Goal: Task Accomplishment & Management: Complete application form

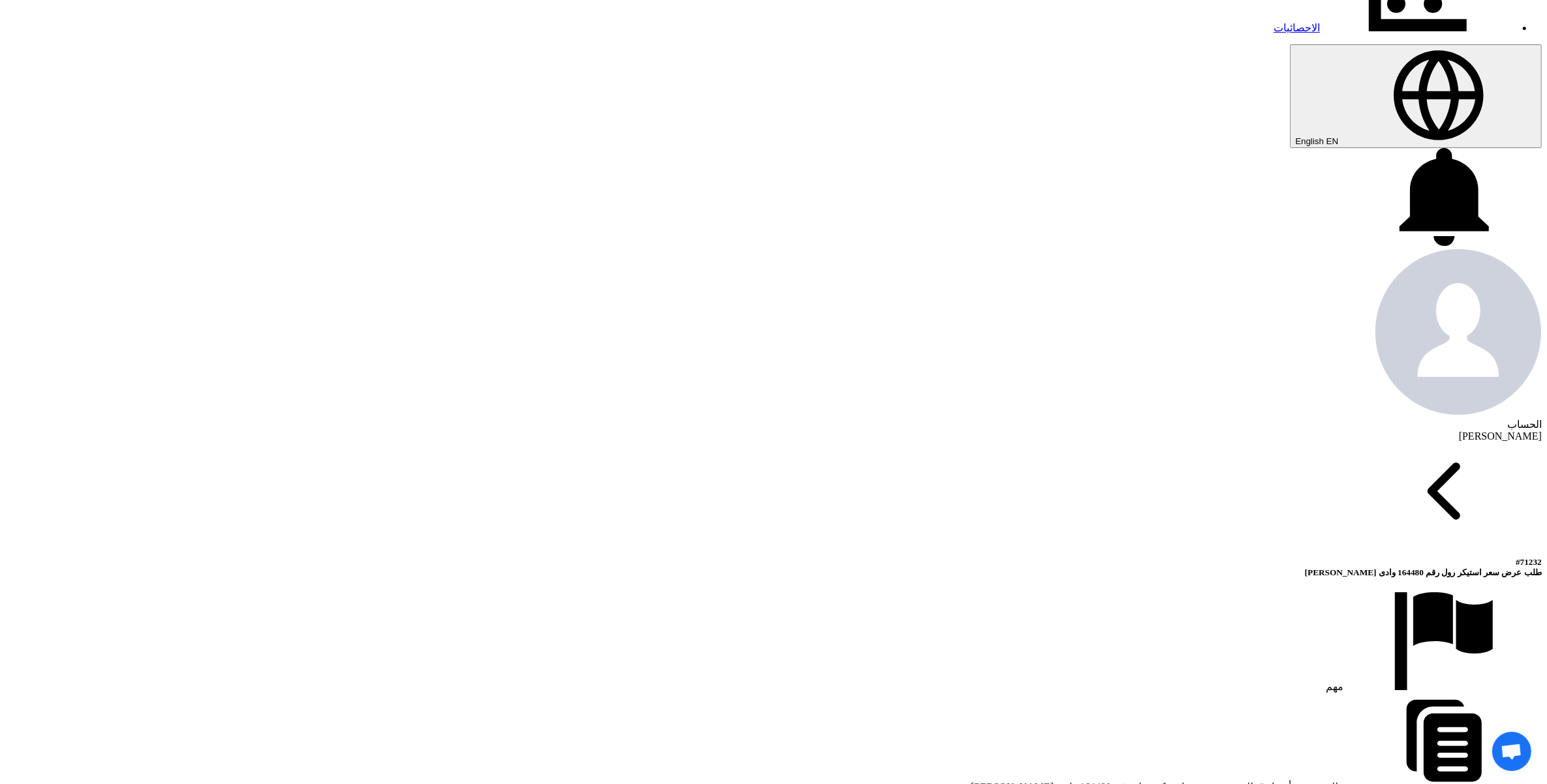
scroll to position [571, 0]
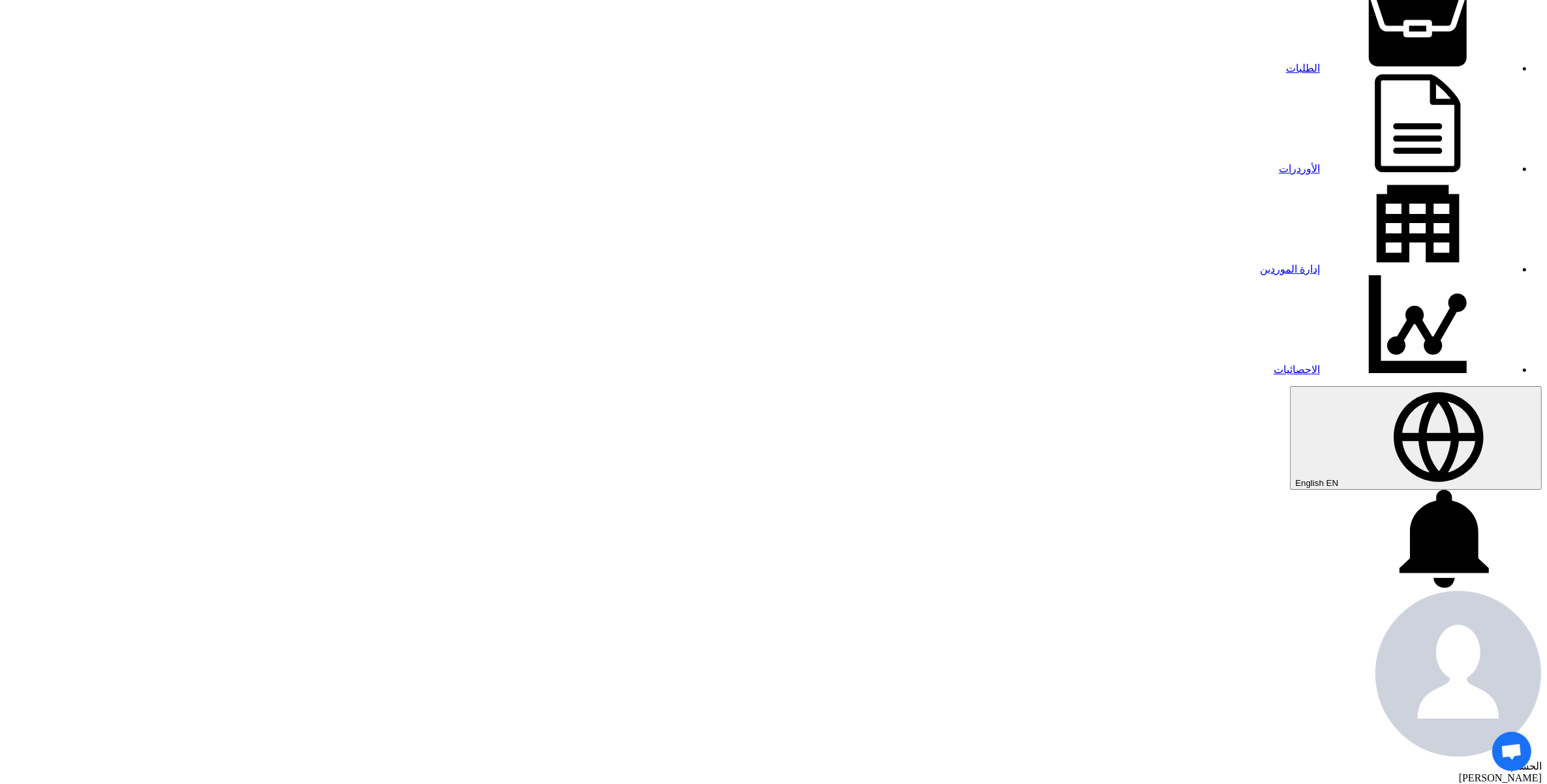
scroll to position [56, 0]
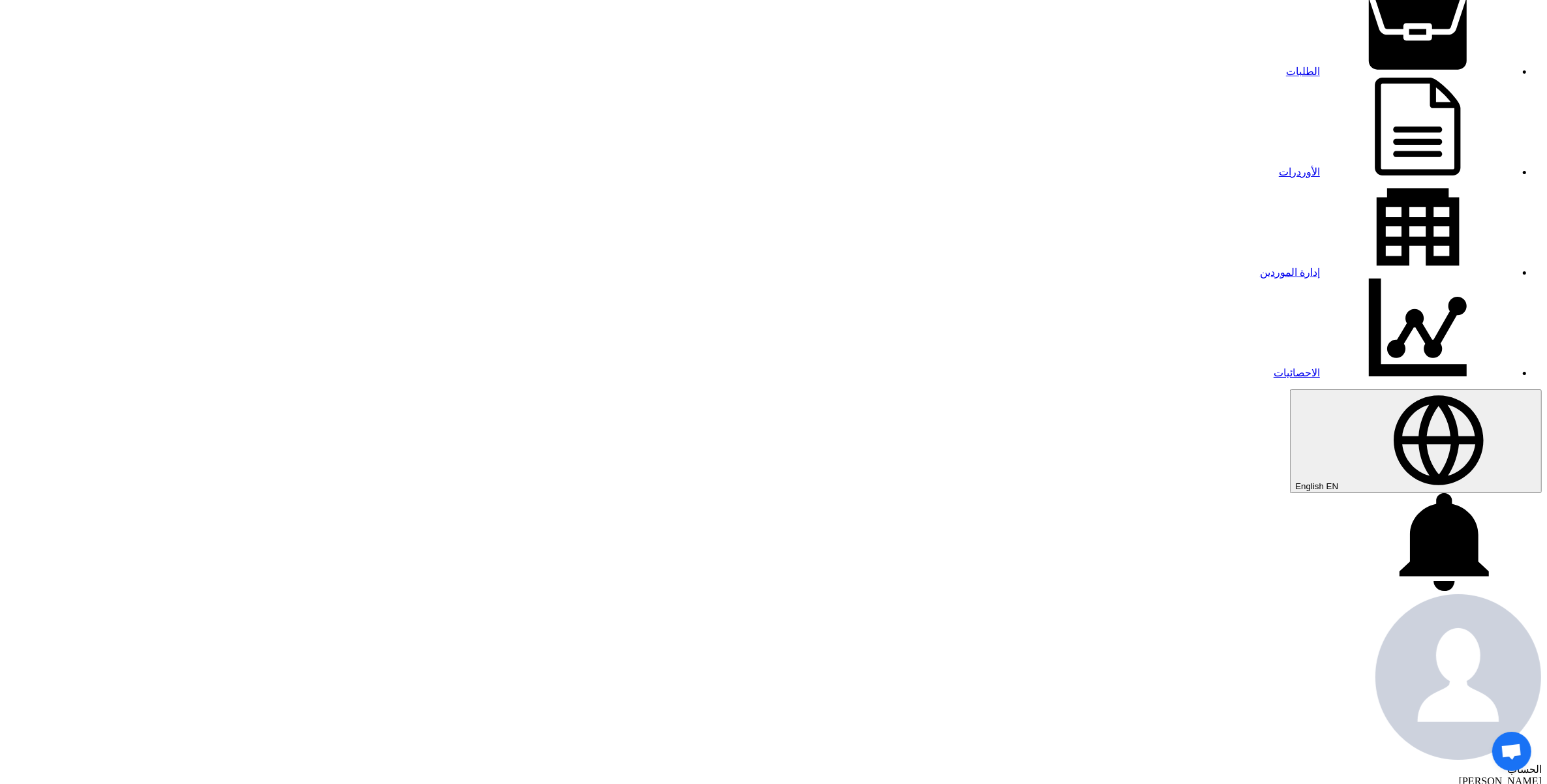
click at [1287, 66] on link "الطلبات" at bounding box center [1402, 71] width 230 height 11
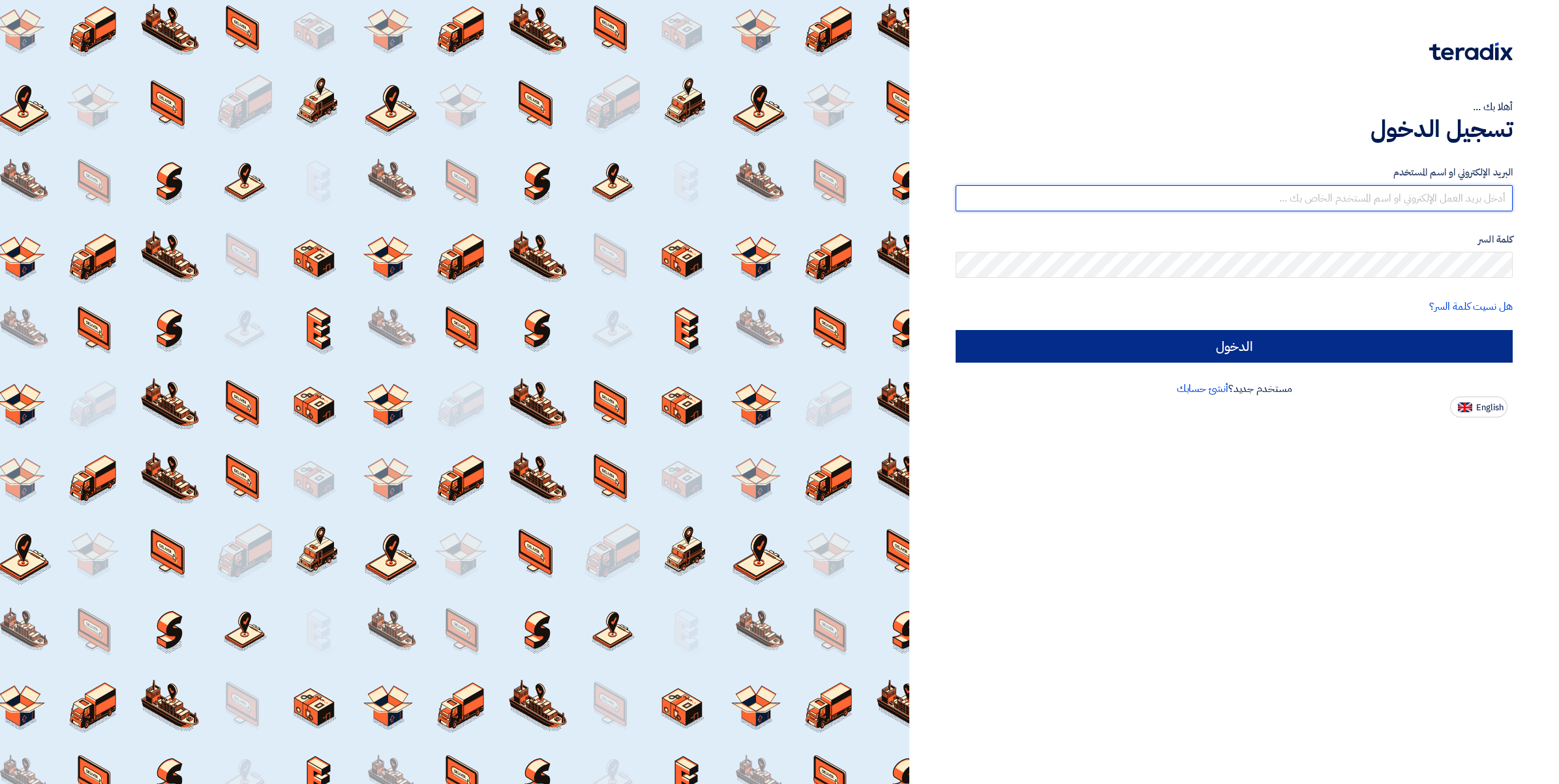
type input "[PERSON_NAME][EMAIL_ADDRESS][DOMAIN_NAME]"
click at [1230, 341] on input "الدخول" at bounding box center [1234, 346] width 557 height 33
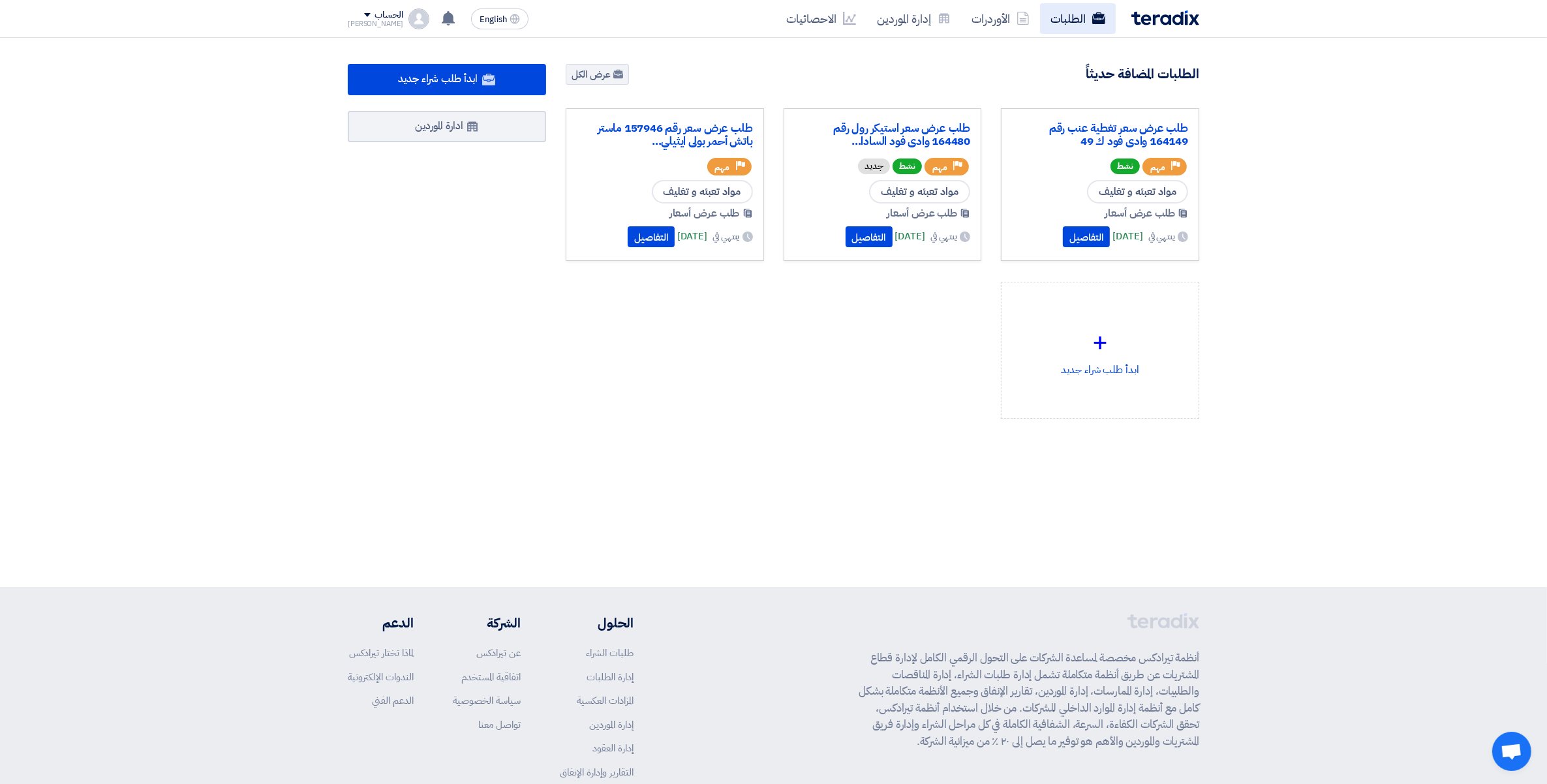
click at [1079, 25] on link "الطلبات" at bounding box center [1078, 18] width 76 height 30
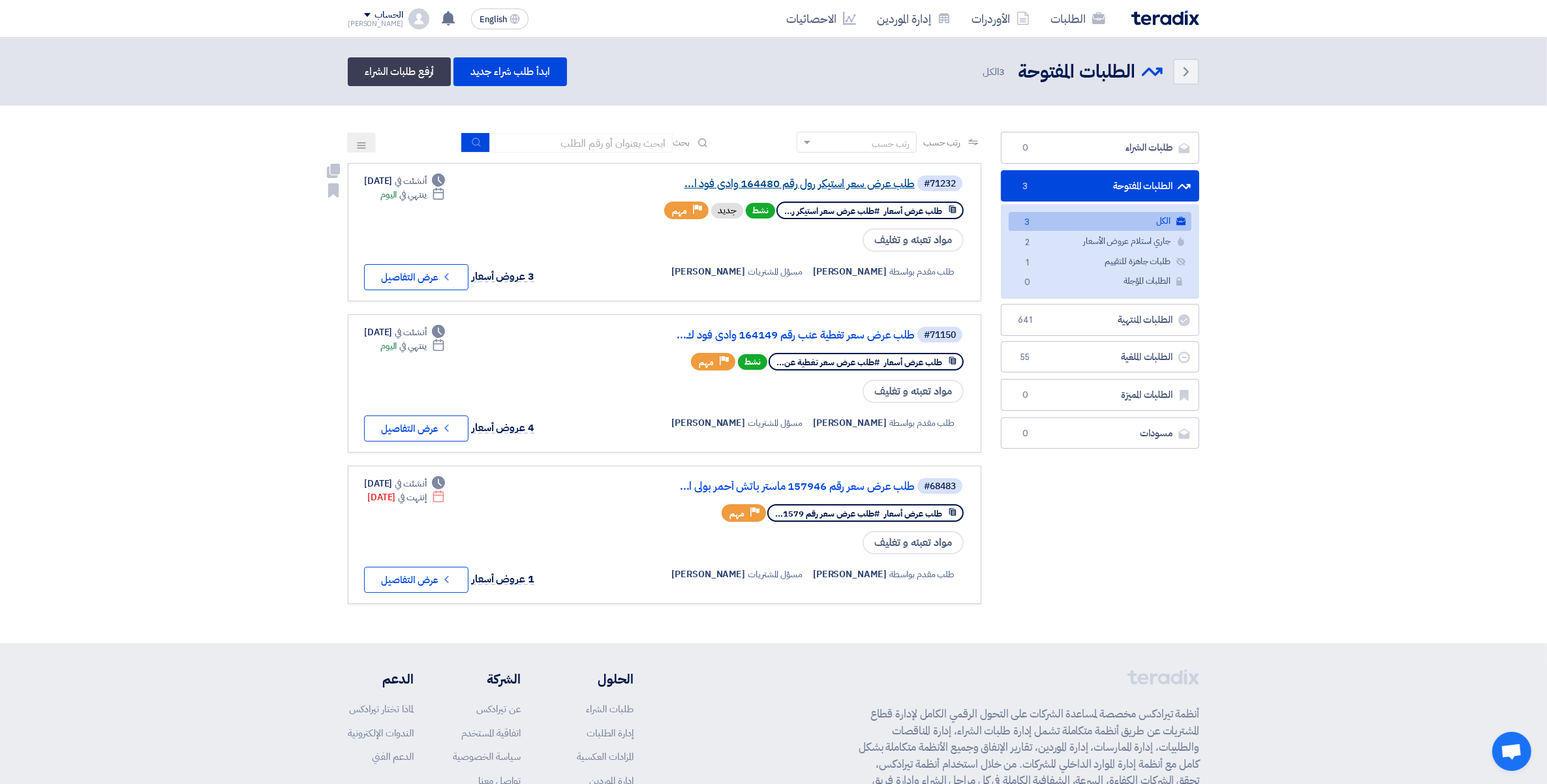
click at [856, 178] on link "طلب عرض سعر استيكر رول رقم 164480 وادى فود ا..." at bounding box center [784, 184] width 261 height 12
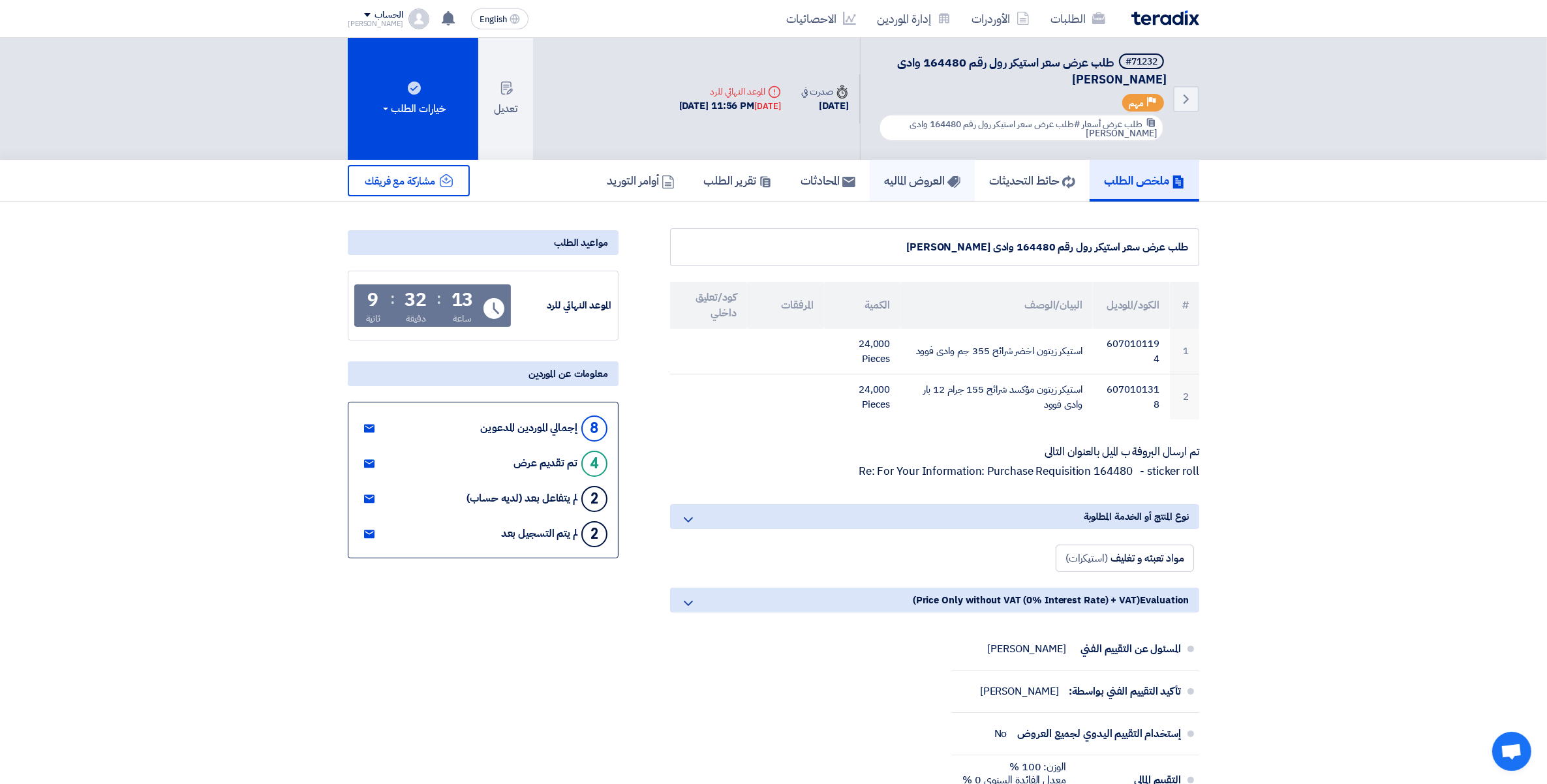
click at [913, 173] on h5 "العروض الماليه" at bounding box center [923, 180] width 77 height 15
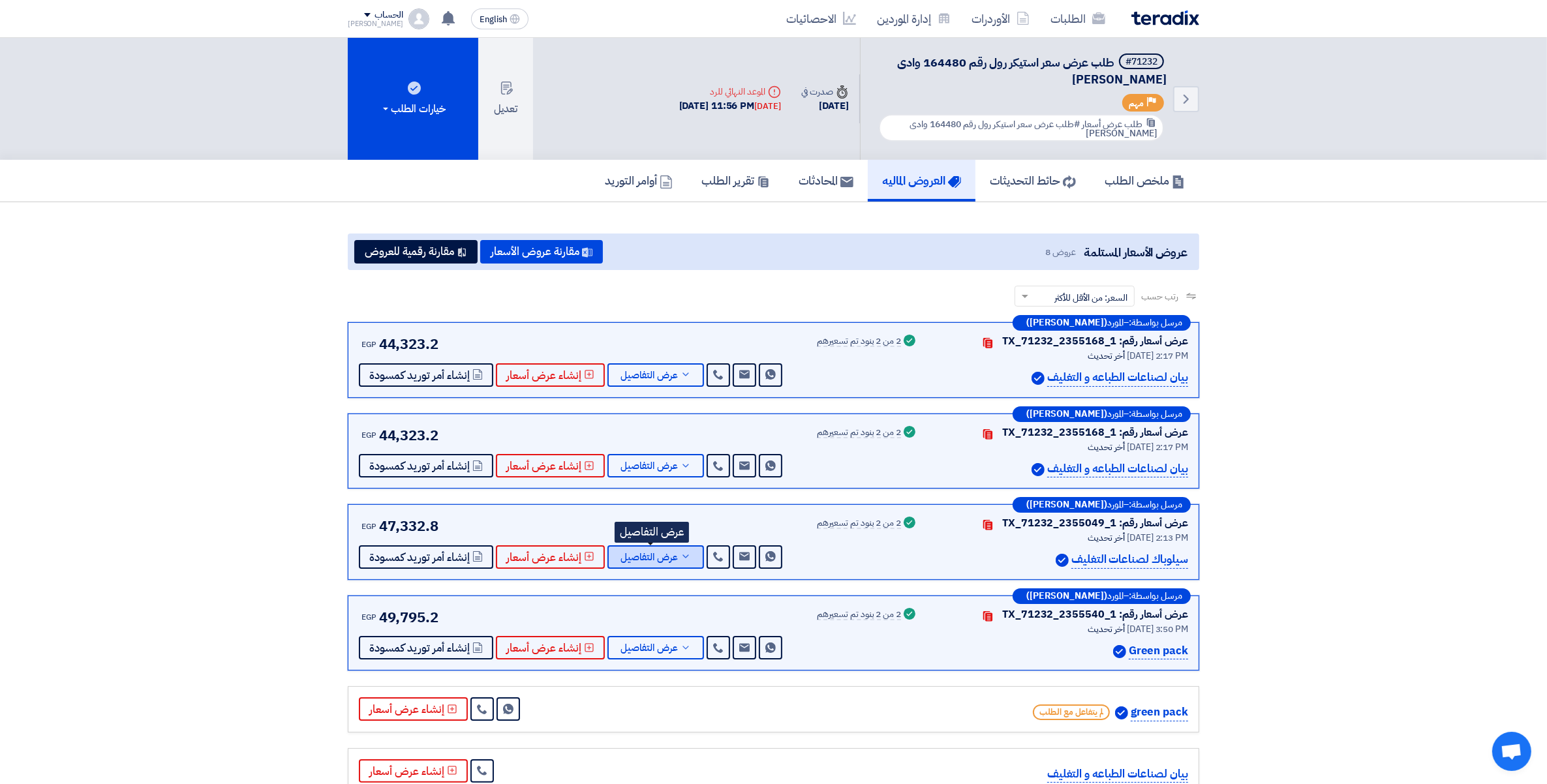
click at [680, 548] on button "عرض التفاصيل" at bounding box center [655, 557] width 96 height 23
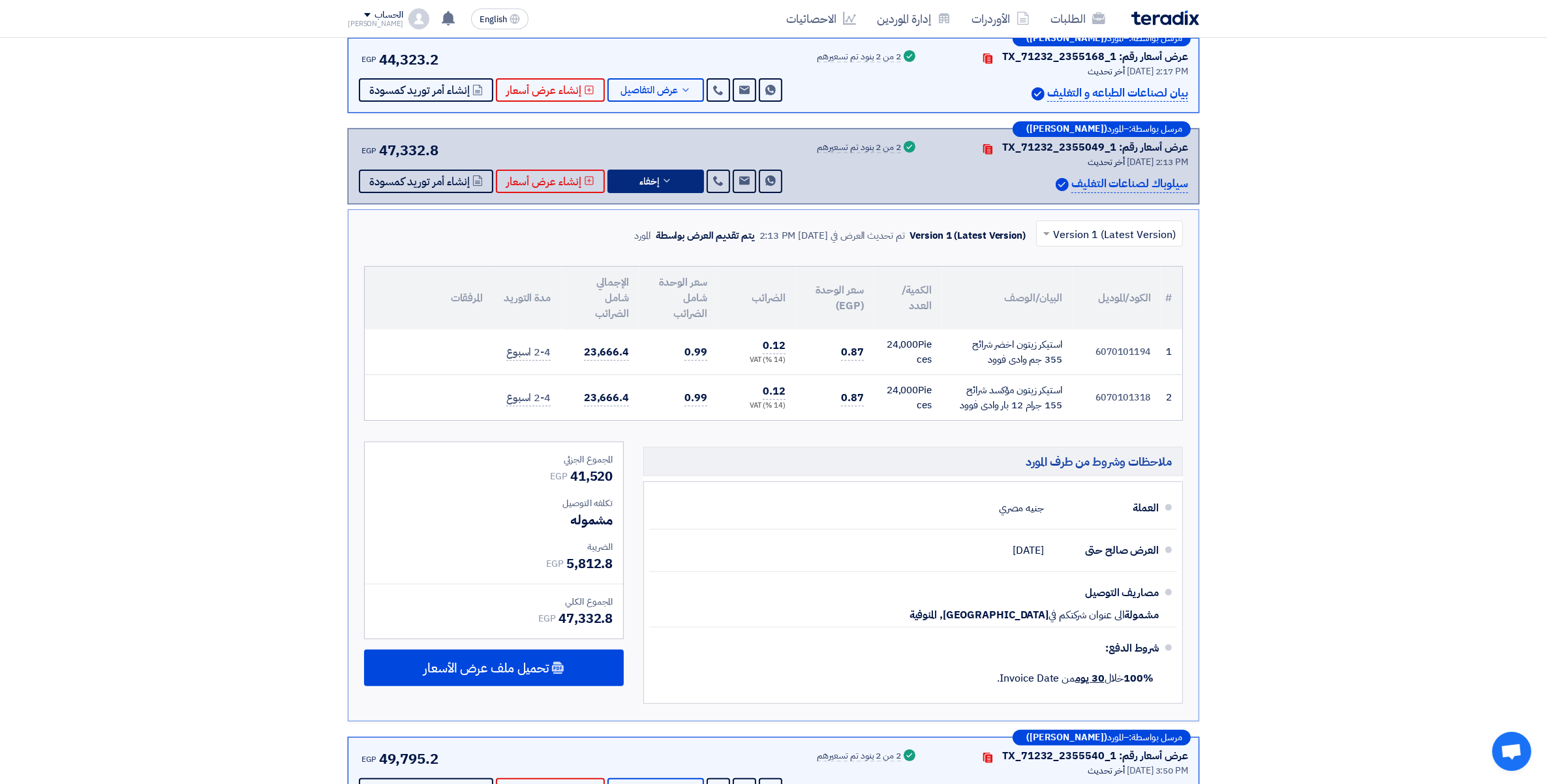
scroll to position [407, 0]
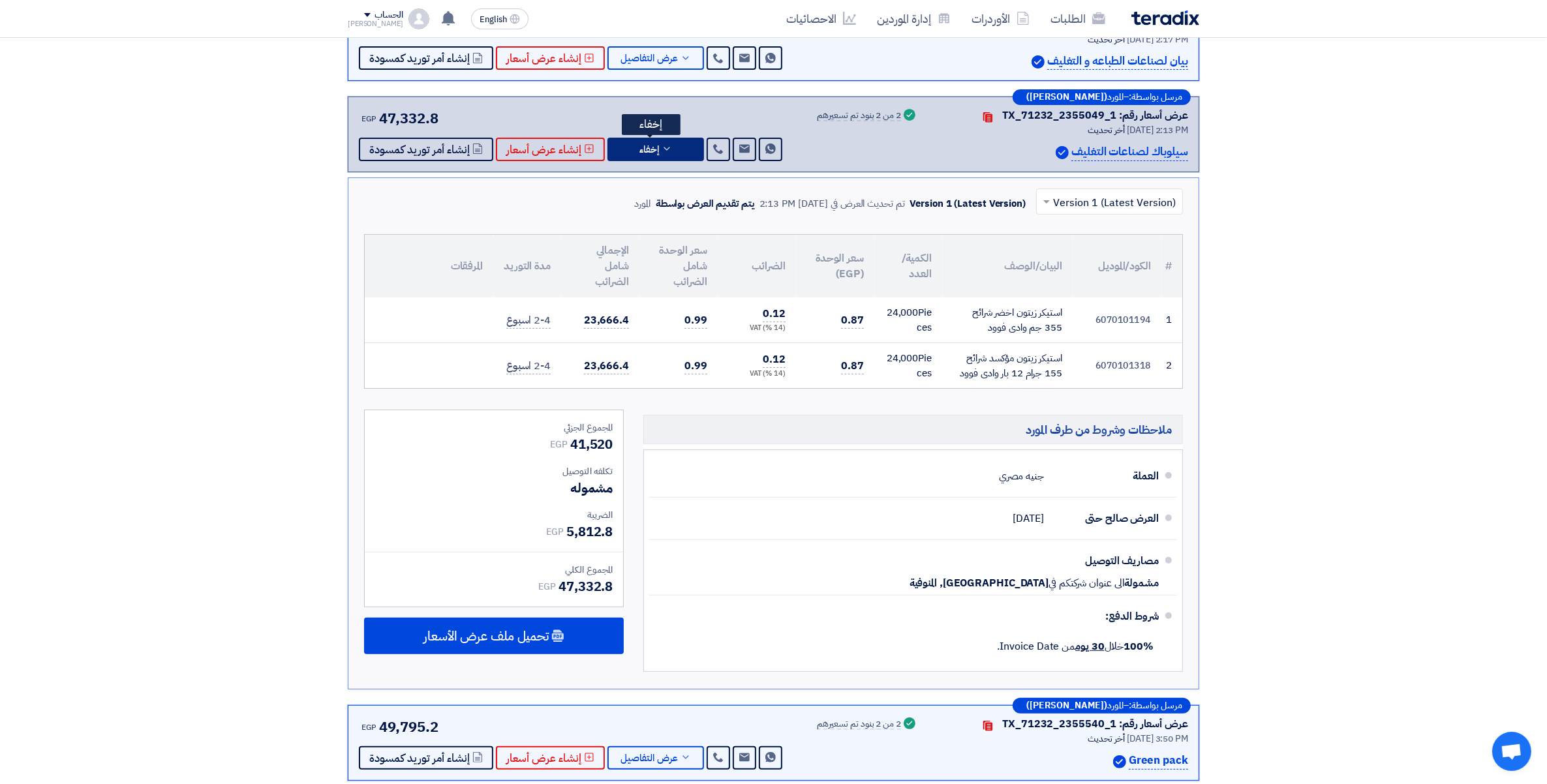
click at [674, 153] on button "إخفاء" at bounding box center [655, 149] width 96 height 23
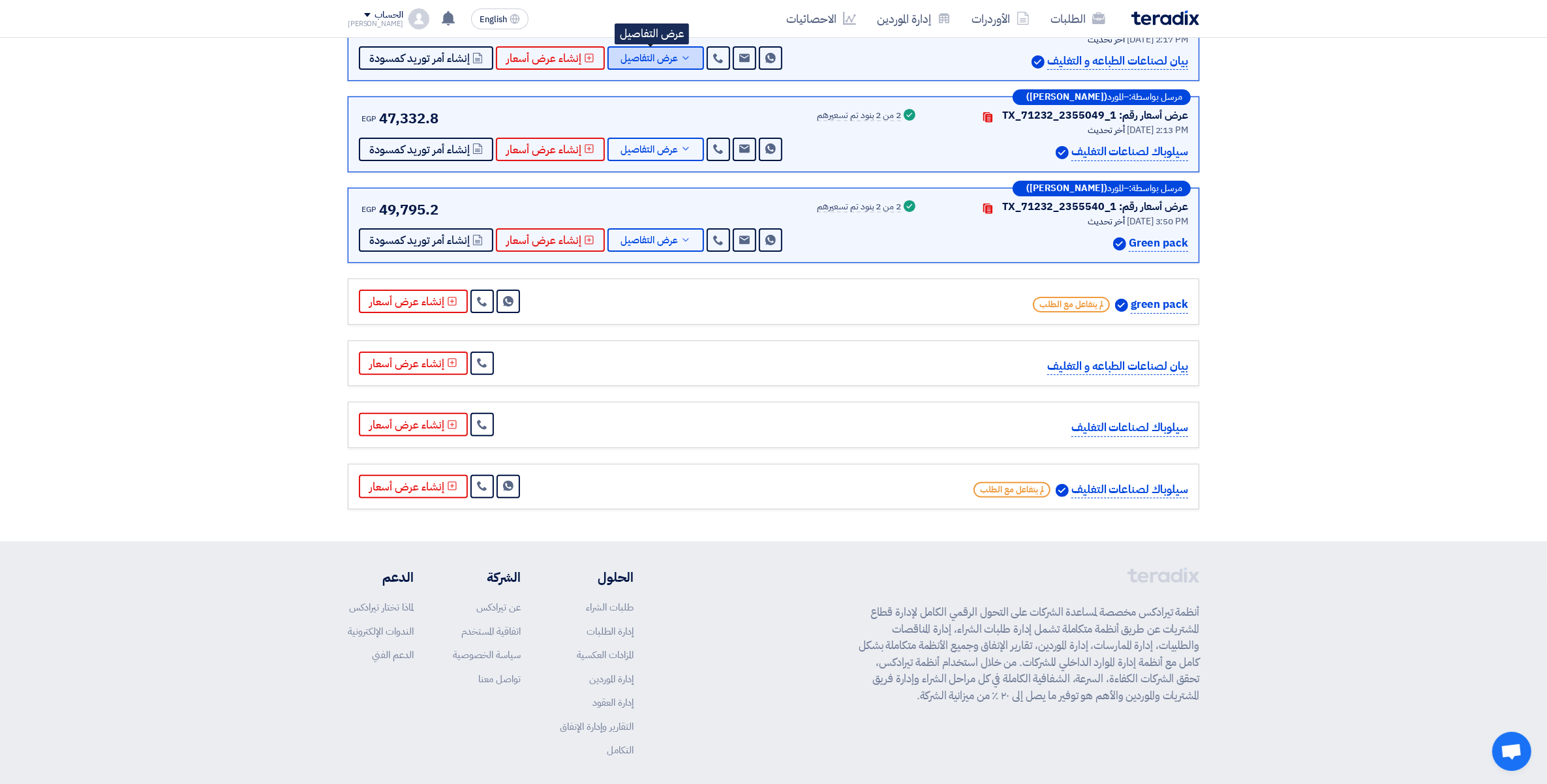
click at [680, 55] on icon at bounding box center [685, 58] width 10 height 10
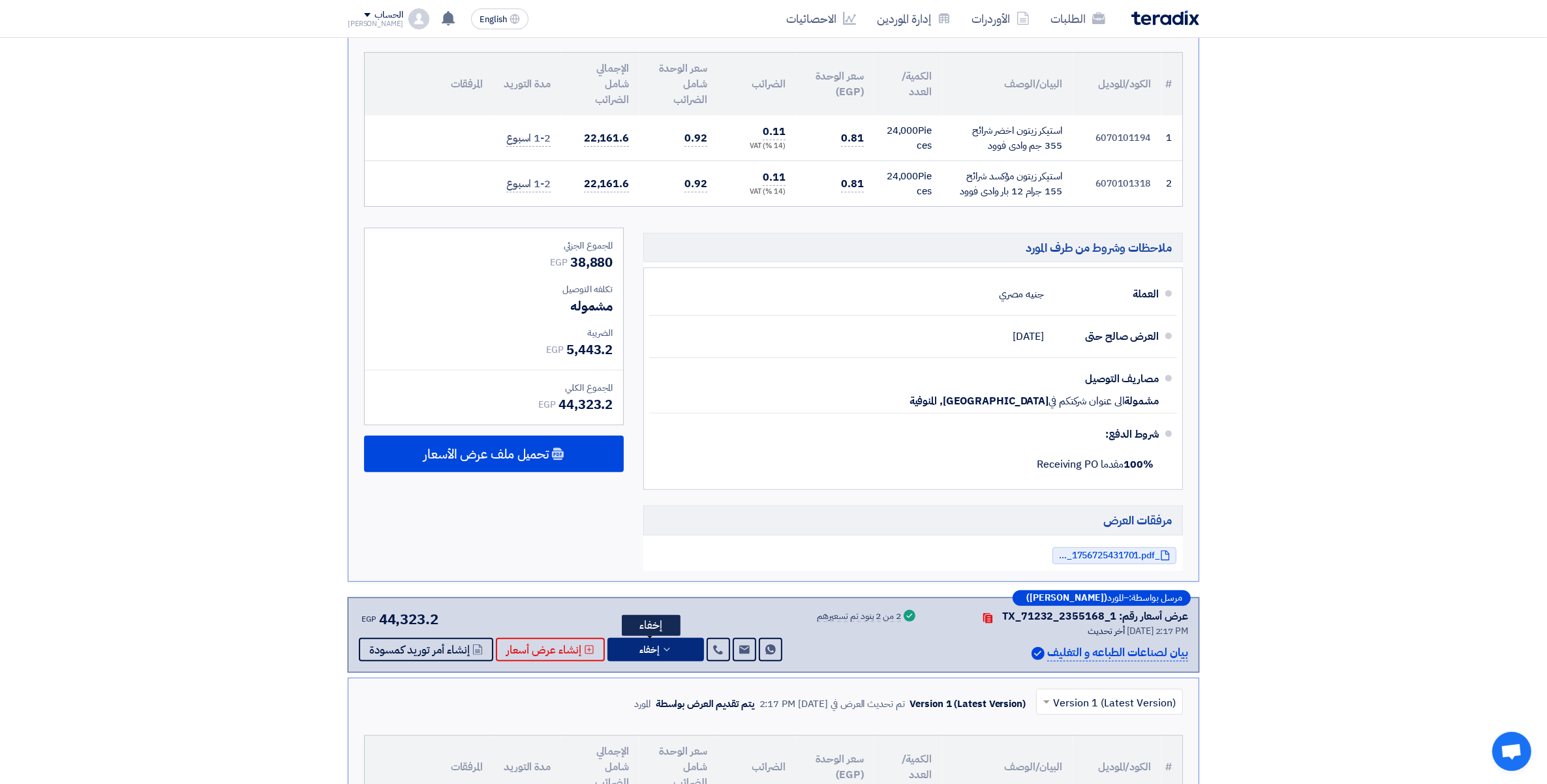
scroll to position [1002, 0]
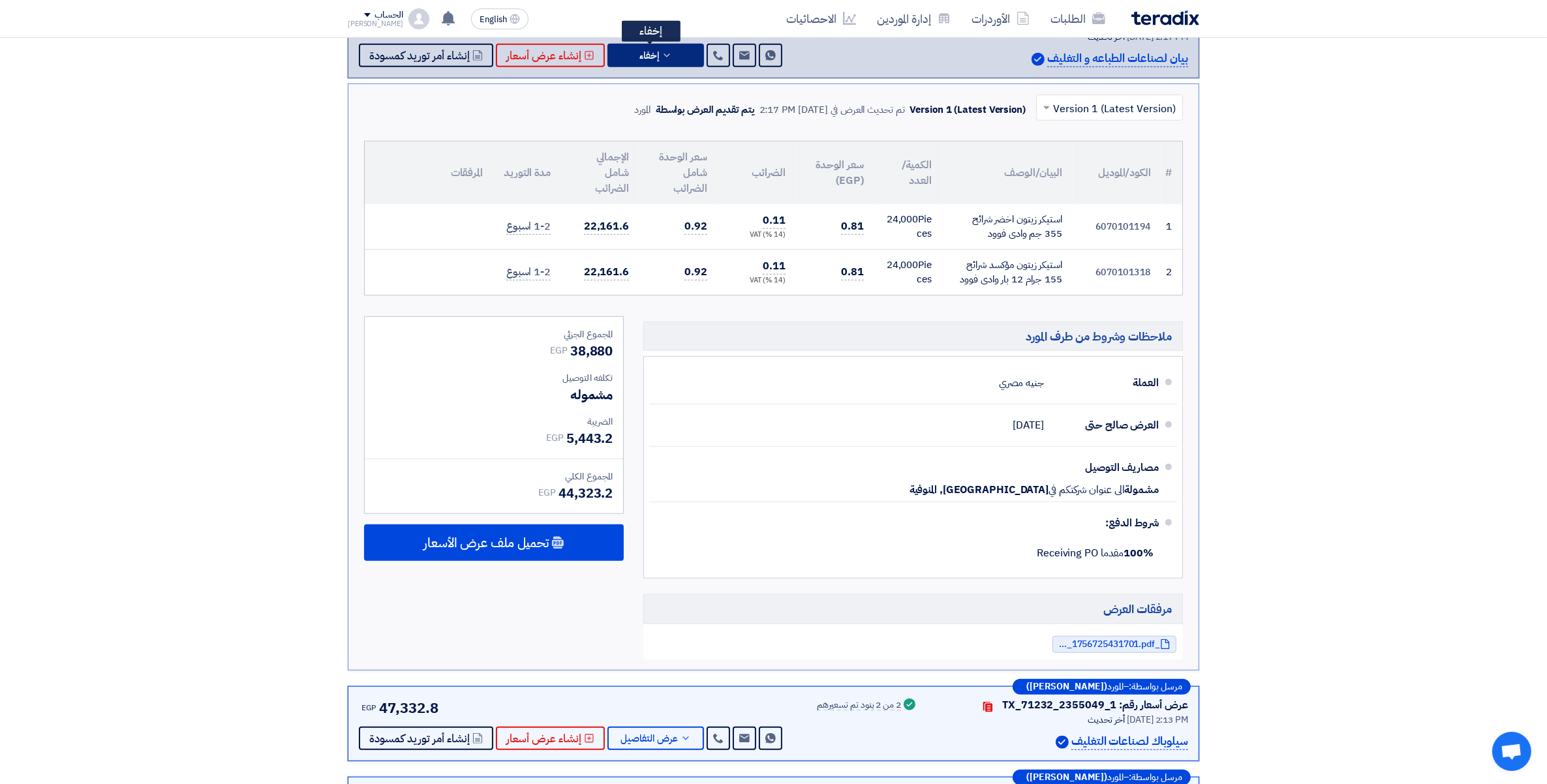
click at [676, 55] on button "إخفاء" at bounding box center [655, 55] width 96 height 23
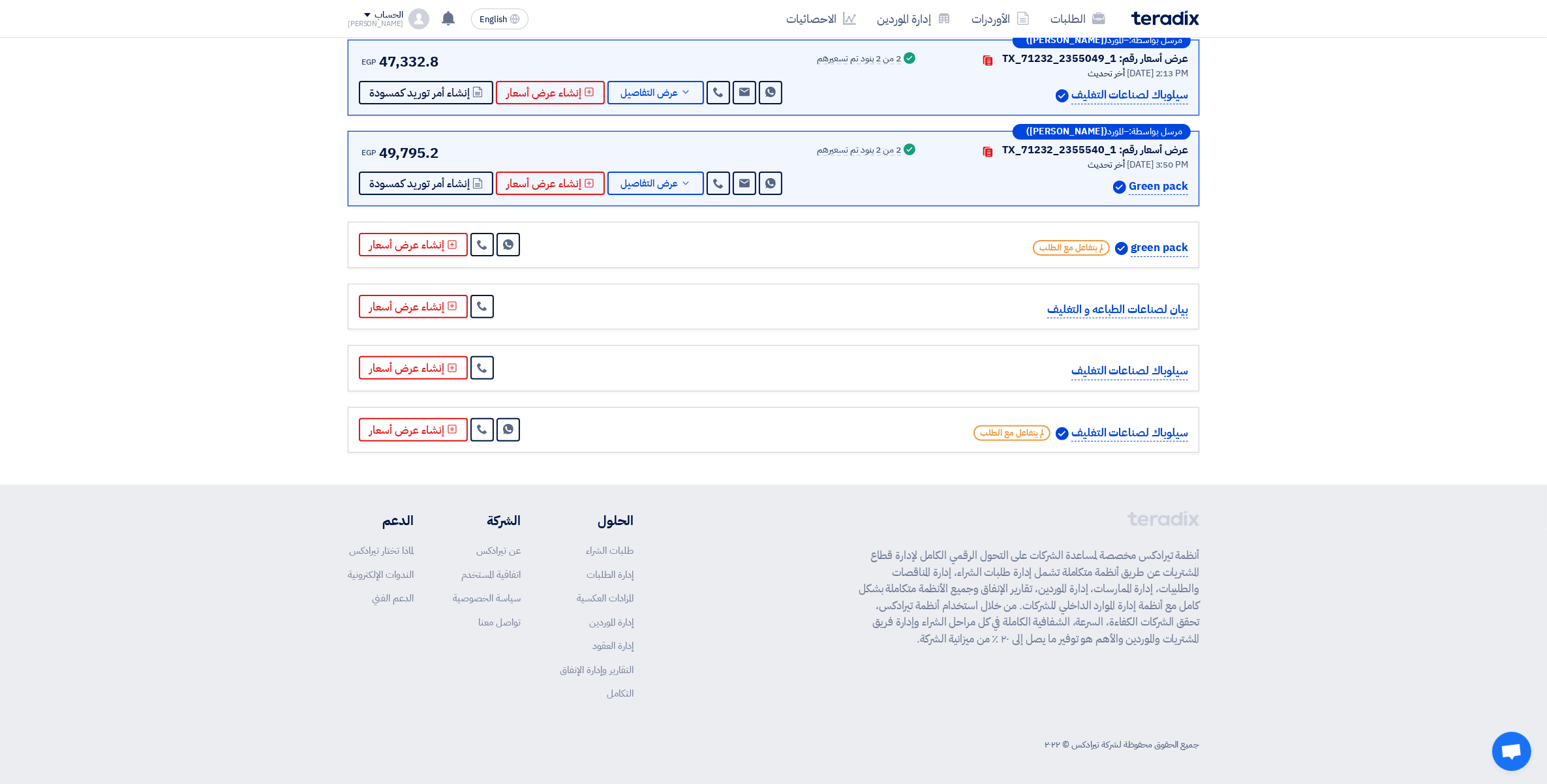
scroll to position [407, 0]
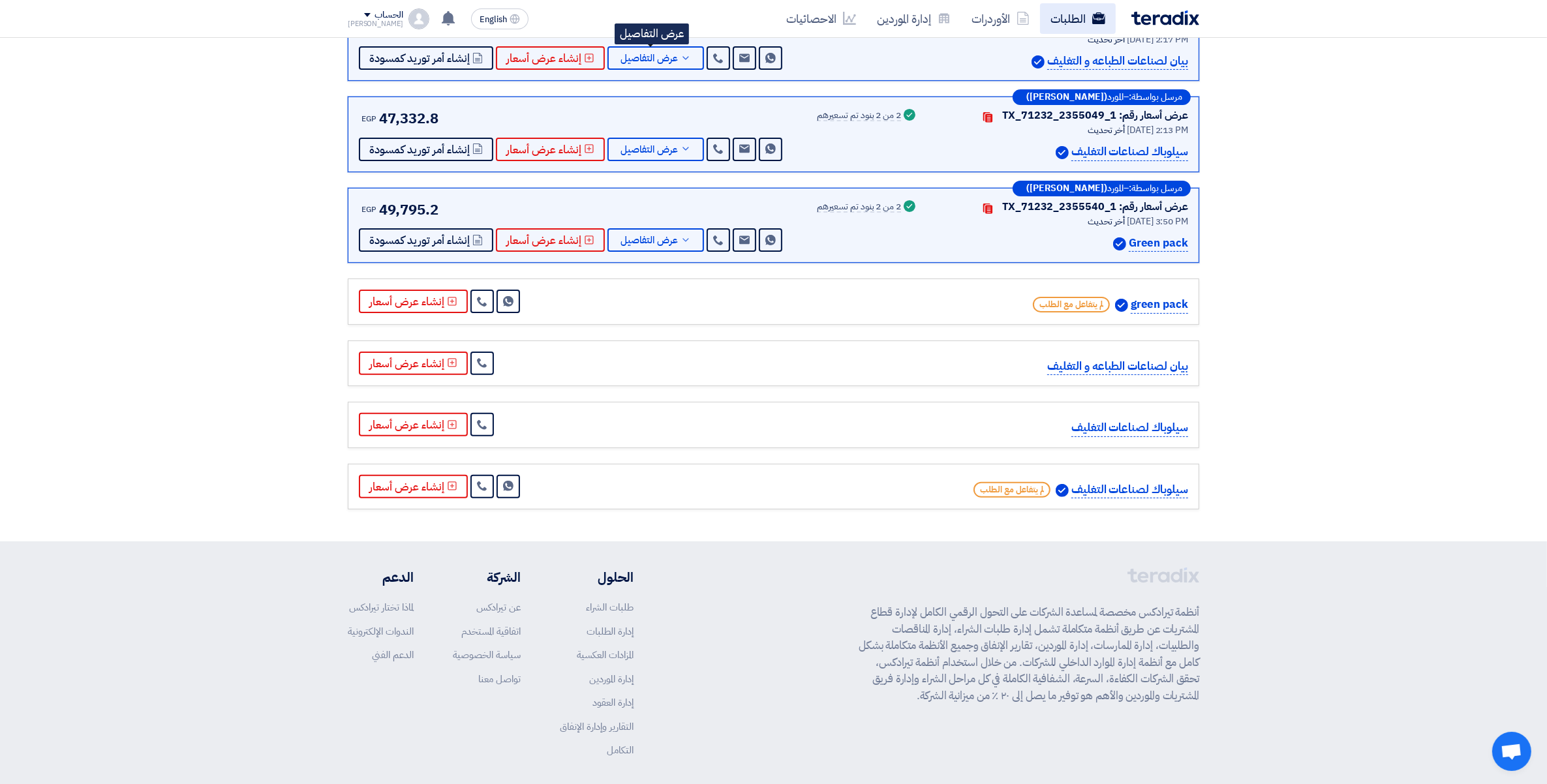
click at [1078, 23] on link "الطلبات" at bounding box center [1078, 18] width 76 height 30
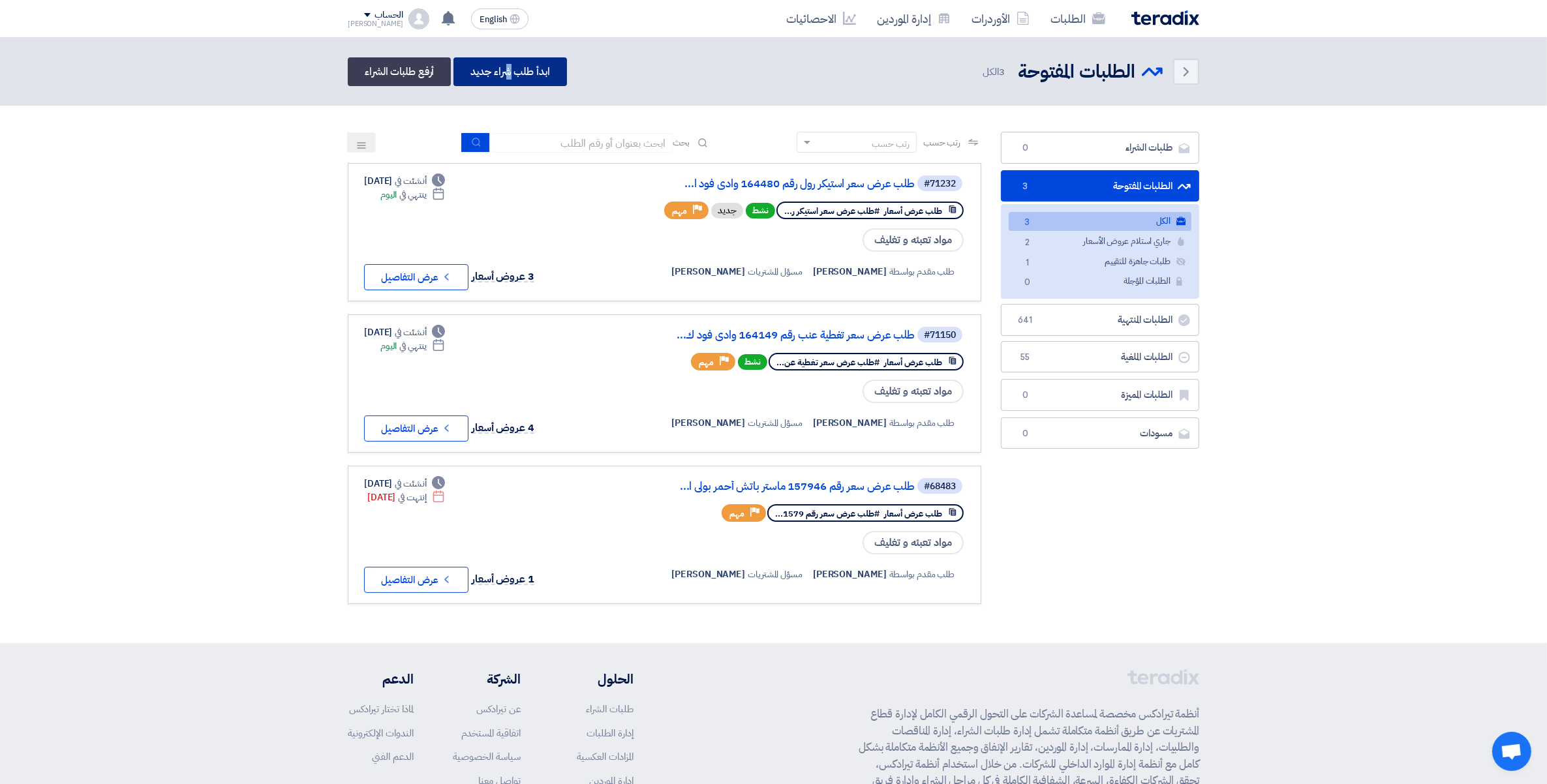
click at [508, 69] on link "ابدأ طلب شراء جديد" at bounding box center [510, 71] width 113 height 29
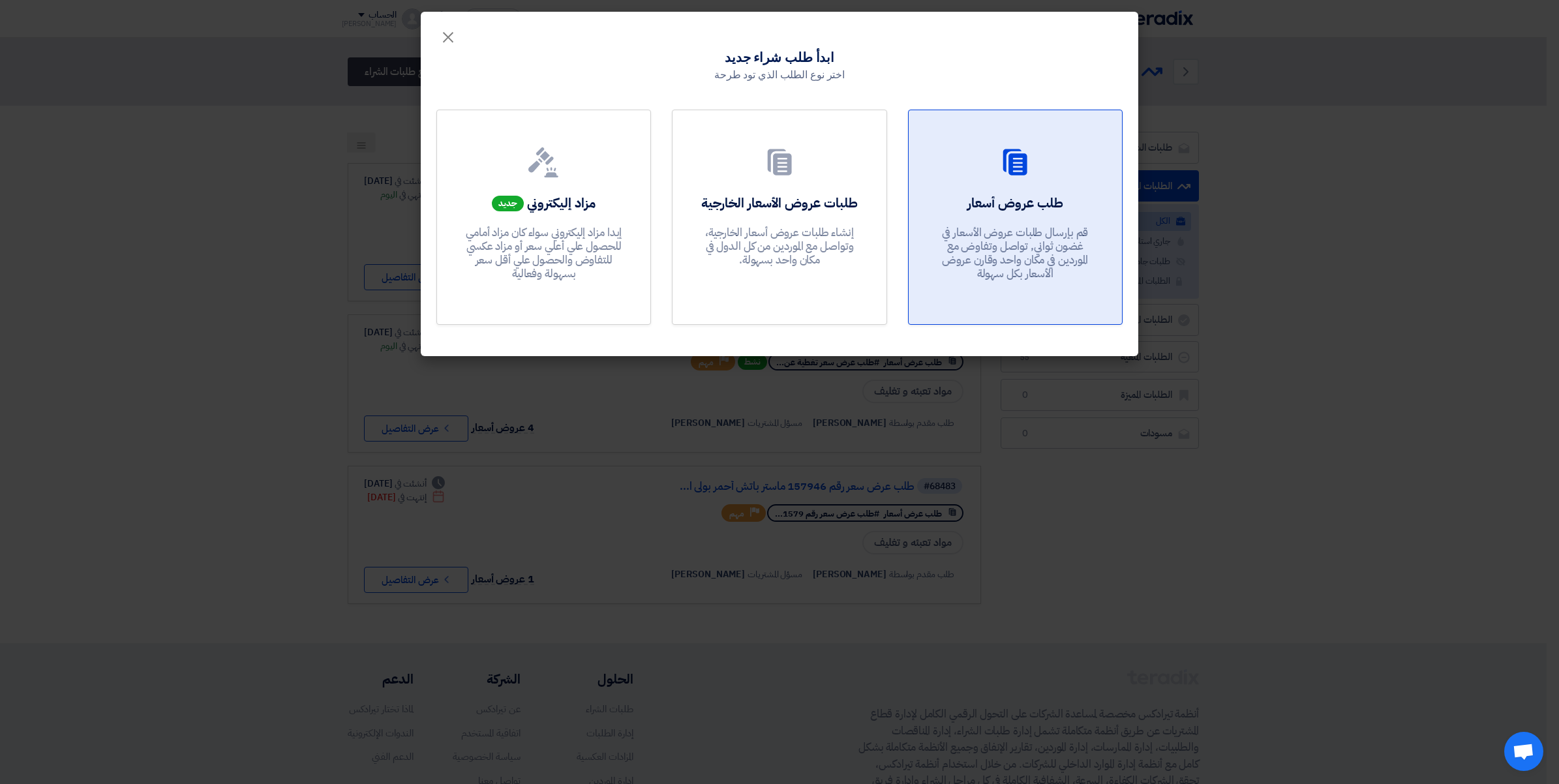
click at [1046, 235] on p "قم بإرسال طلبات عروض الأسعار في غضون ثواني, تواصل وتفاوض مع الموردين في مكان وا…" at bounding box center [1015, 253] width 156 height 55
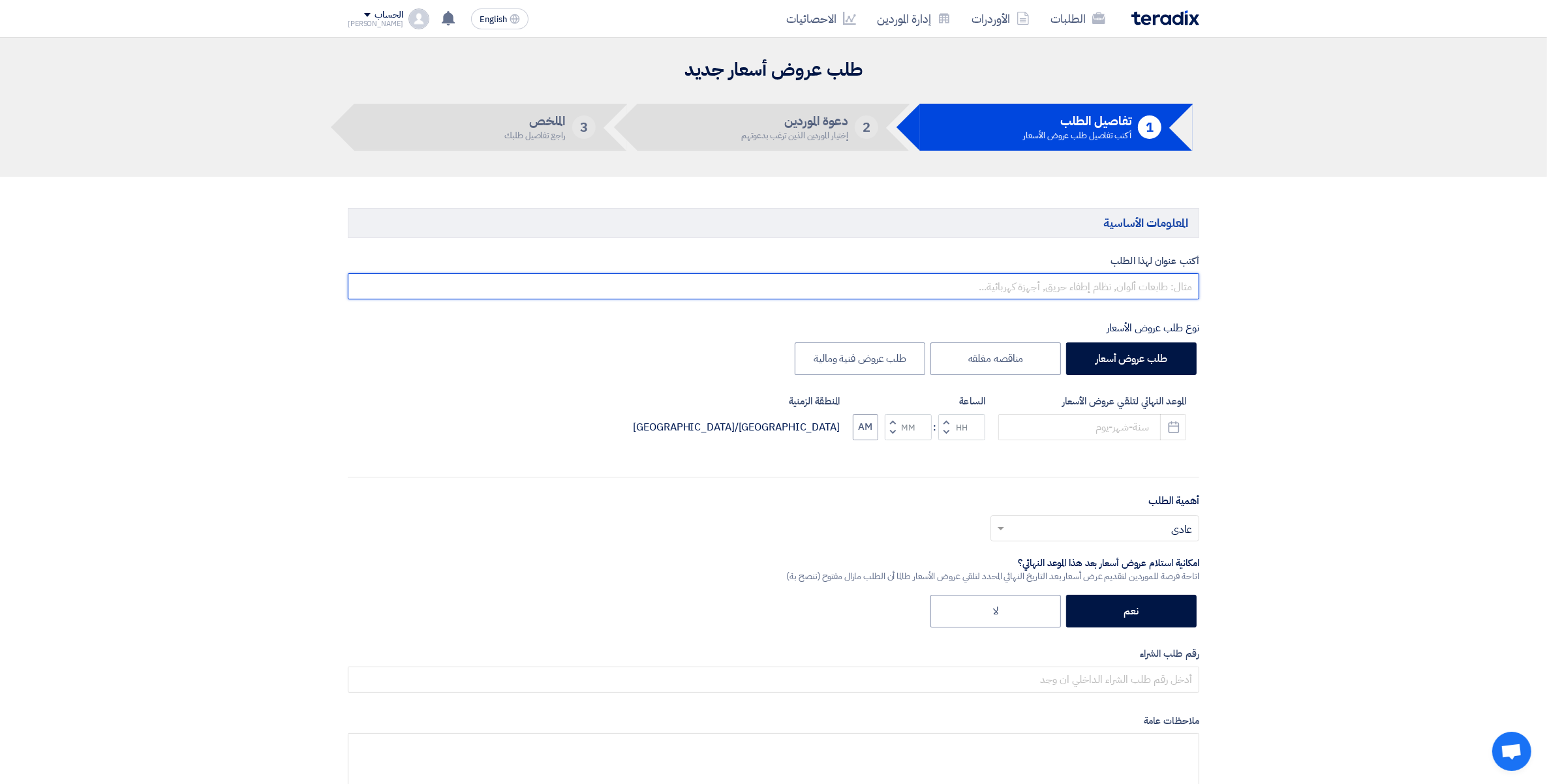
click at [1164, 281] on input "text" at bounding box center [774, 286] width 852 height 26
paste input "164609"
paste input "برميل بلاستيك بالغطاء سعة 240 لتر"
type input "طلب عرض سعر رقم 164609 - برميل بلاستيك بالغطاء سعة 240 لتر - وادى فود ك 54"
click at [1172, 424] on icon "Pick a date" at bounding box center [1174, 427] width 13 height 13
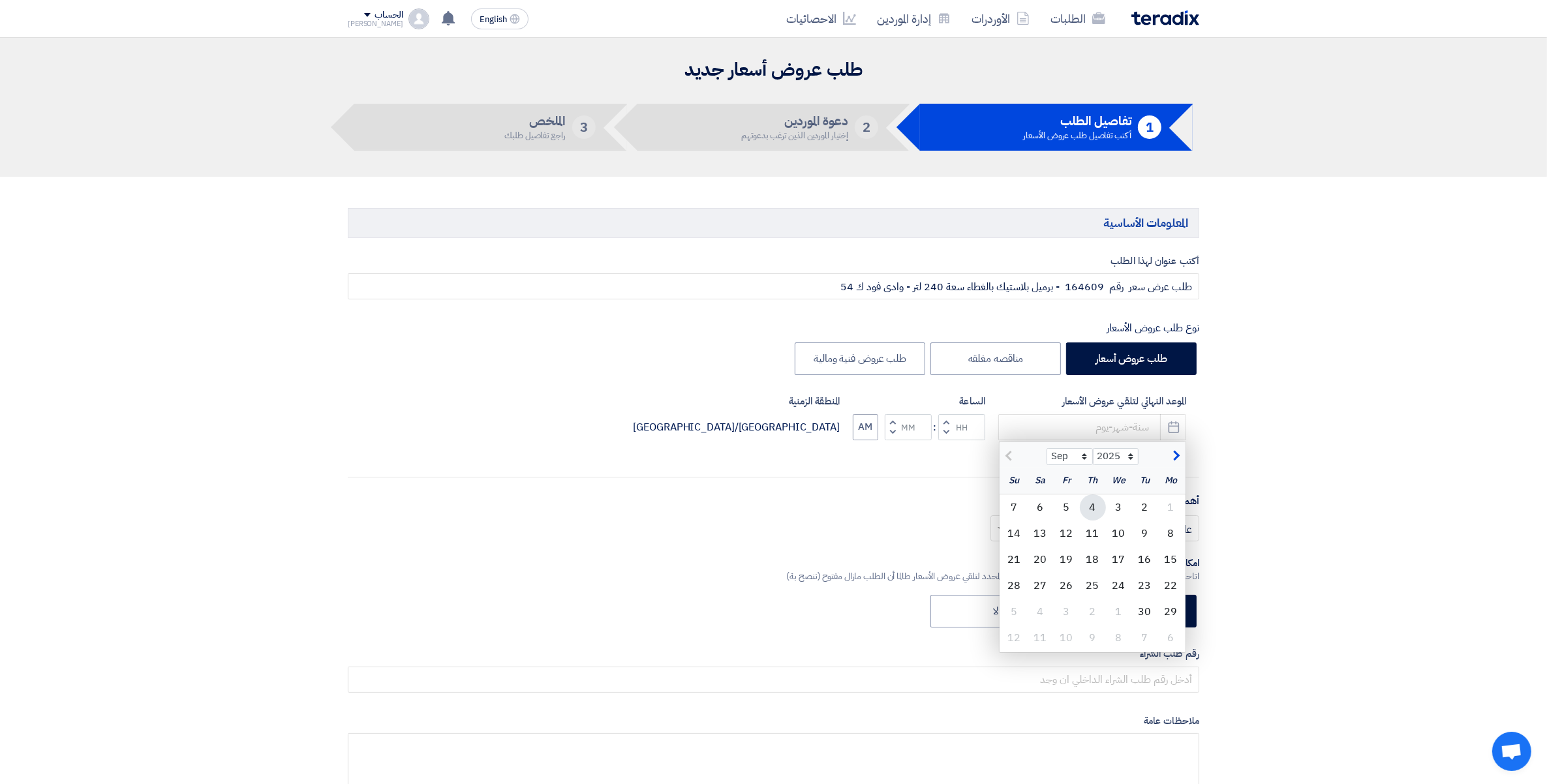
click at [1097, 506] on div "4" at bounding box center [1093, 507] width 26 height 26
type input "[DATE]"
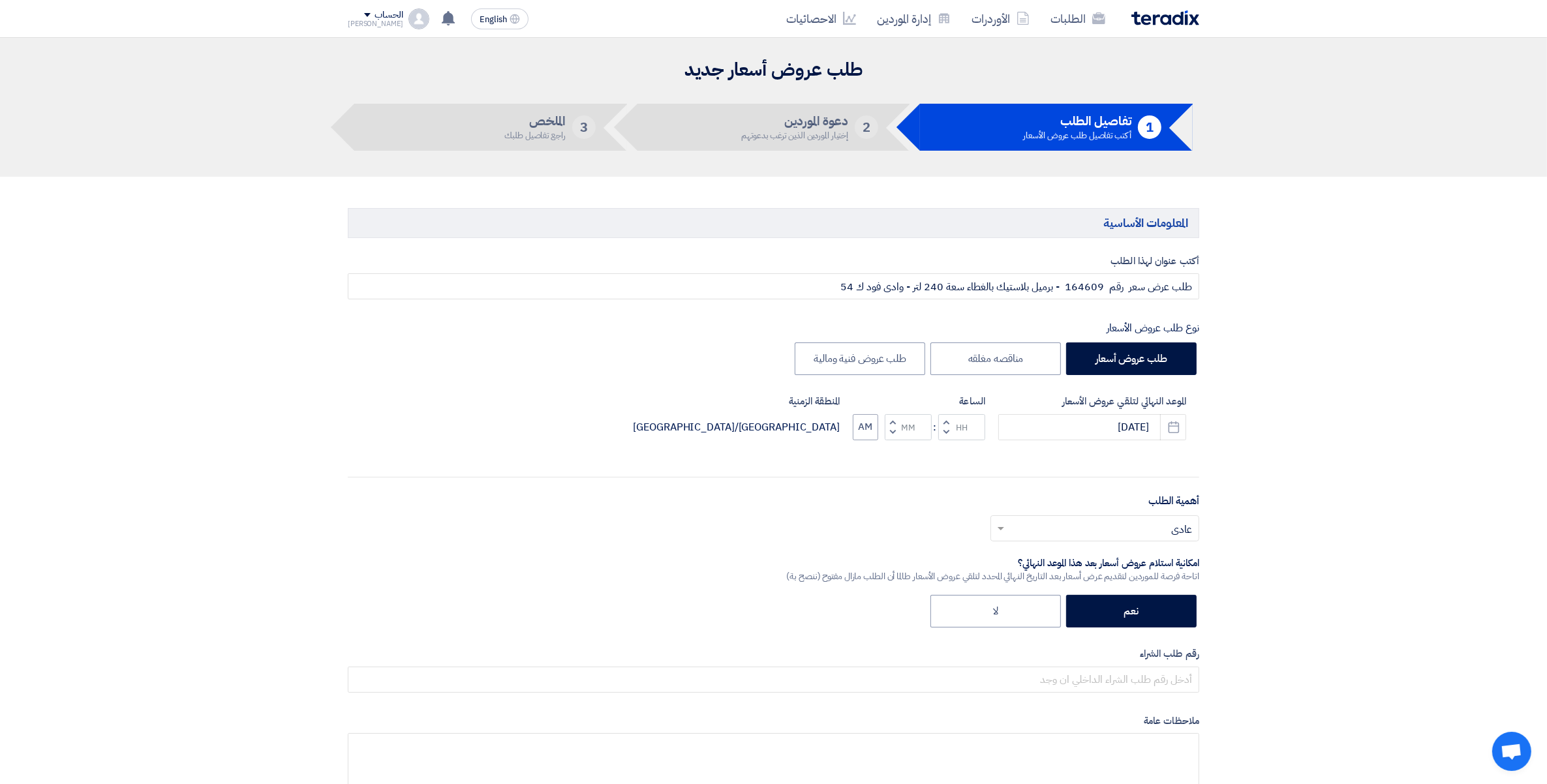
click at [892, 429] on span "button" at bounding box center [893, 432] width 5 height 10
type input "11"
type input "59"
click at [1190, 530] on input "text" at bounding box center [1102, 529] width 183 height 22
click at [1186, 582] on span "مهم" at bounding box center [1183, 581] width 18 height 16
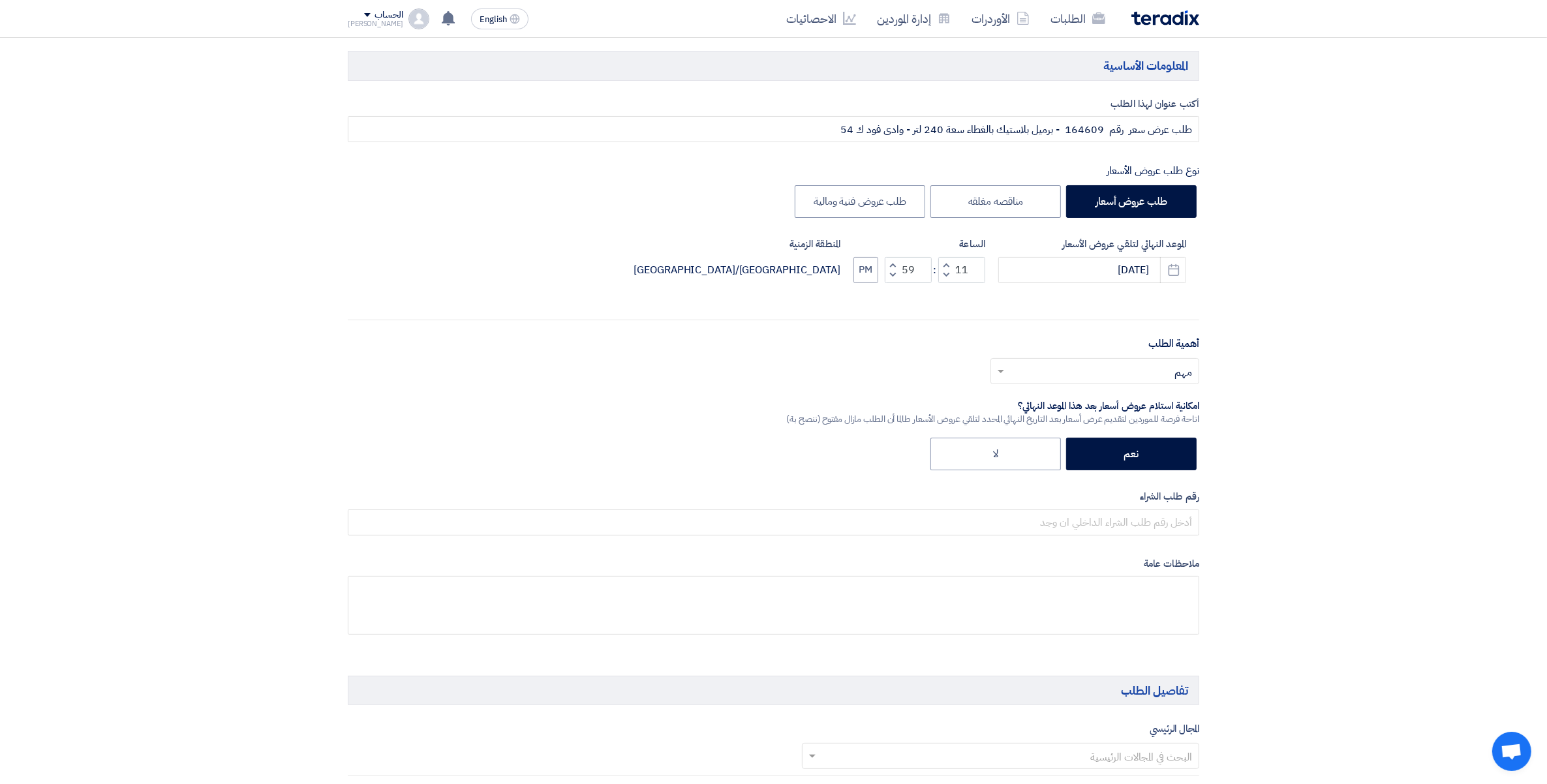
scroll to position [163, 0]
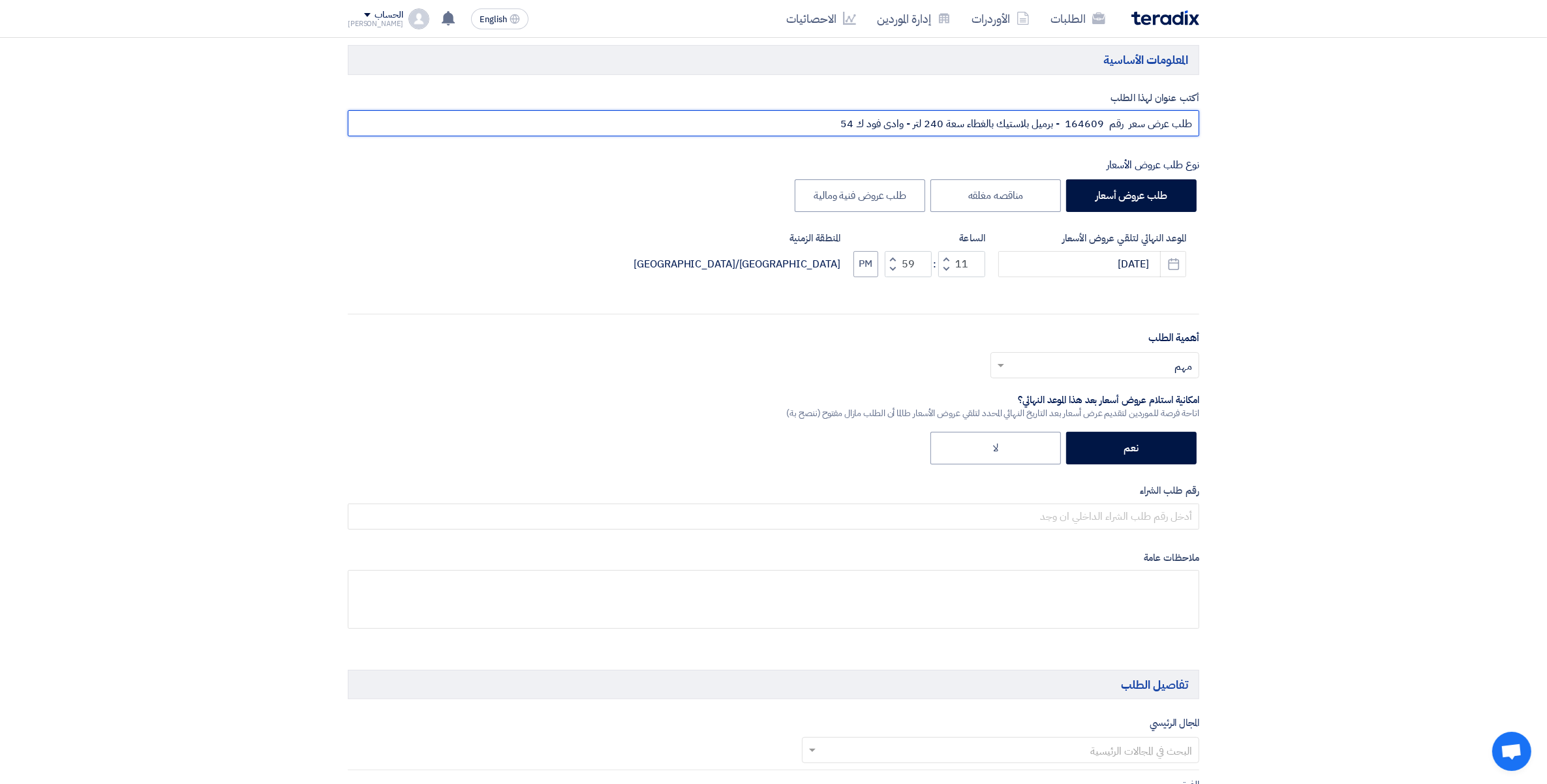
drag, startPoint x: 794, startPoint y: 117, endPoint x: 1322, endPoint y: 123, distance: 528.0
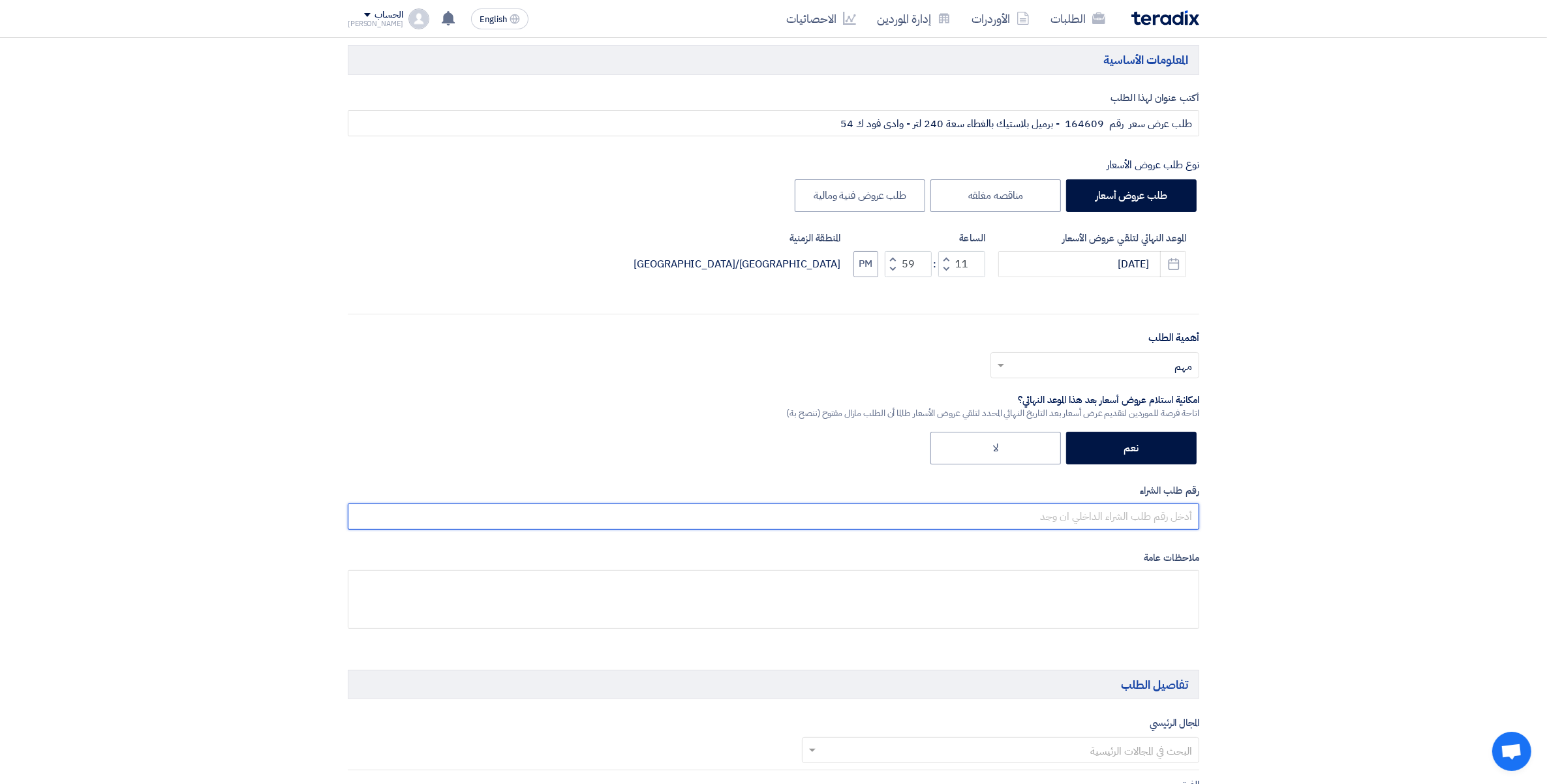
drag, startPoint x: 1181, startPoint y: 518, endPoint x: 1192, endPoint y: 514, distance: 11.7
click at [1181, 518] on input "text" at bounding box center [774, 516] width 852 height 26
paste input "طلب عرض سعر رقم 164609 - برميل بلاستيك بالغطاء سعة 240 لتر - وادى فود ك 54"
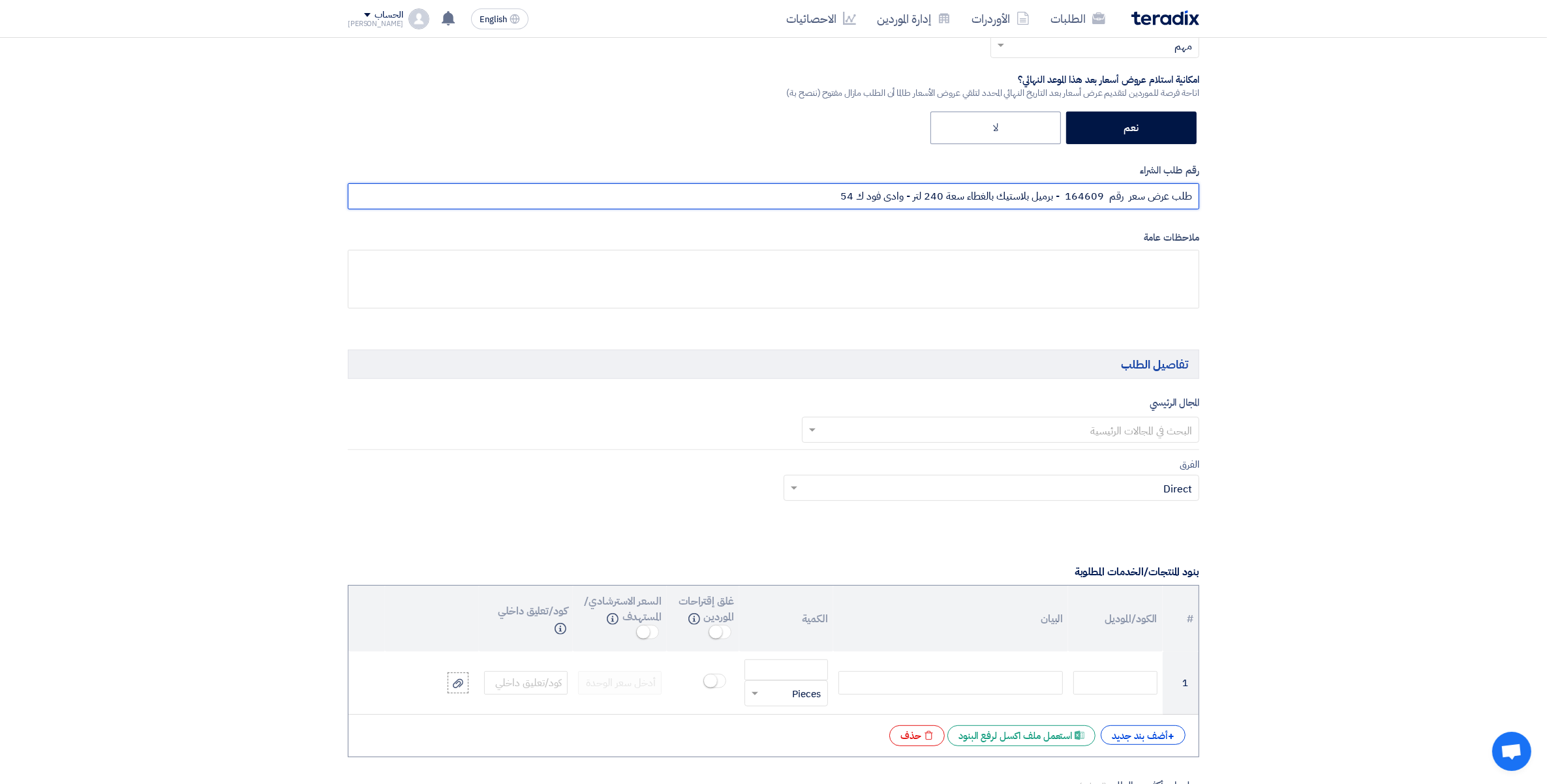
scroll to position [489, 0]
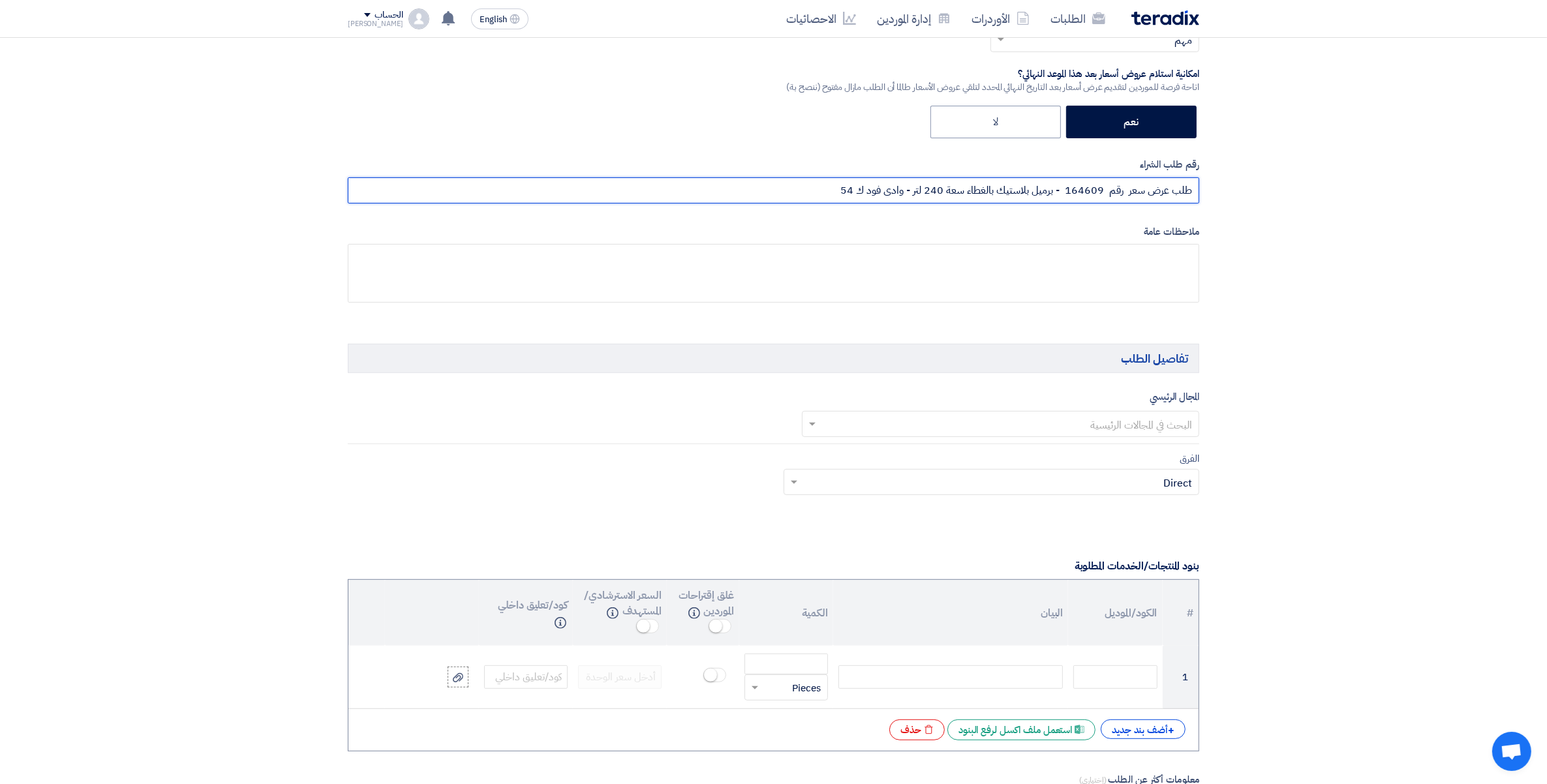
type input "طلب عرض سعر رقم 164609 - برميل بلاستيك بالغطاء سعة 240 لتر - وادى فود ك 54"
click at [1192, 429] on input "text" at bounding box center [1008, 425] width 372 height 22
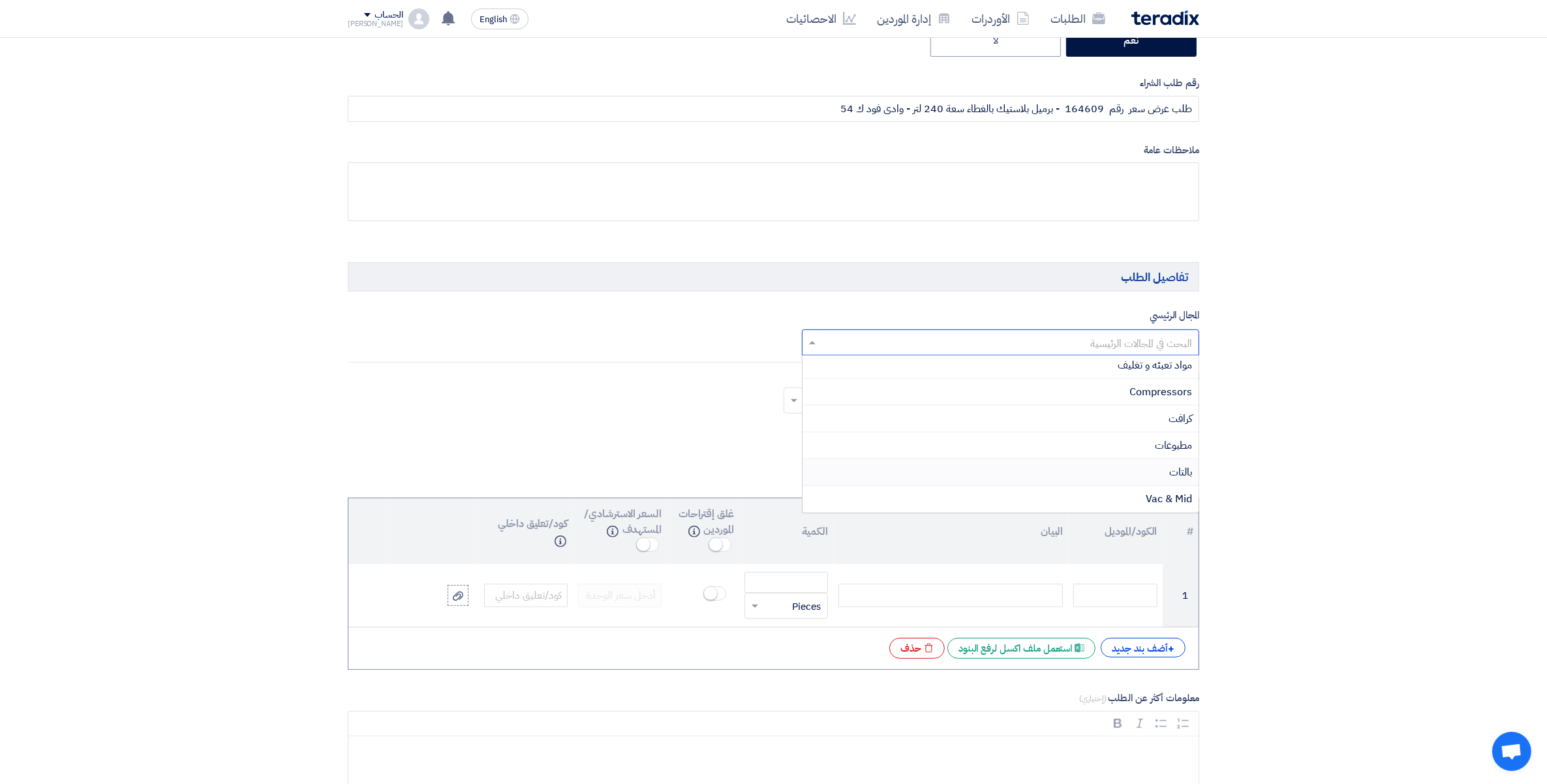
scroll to position [3, 0]
click at [1167, 453] on span "مواد تعبئه و تغليف" at bounding box center [1154, 446] width 74 height 16
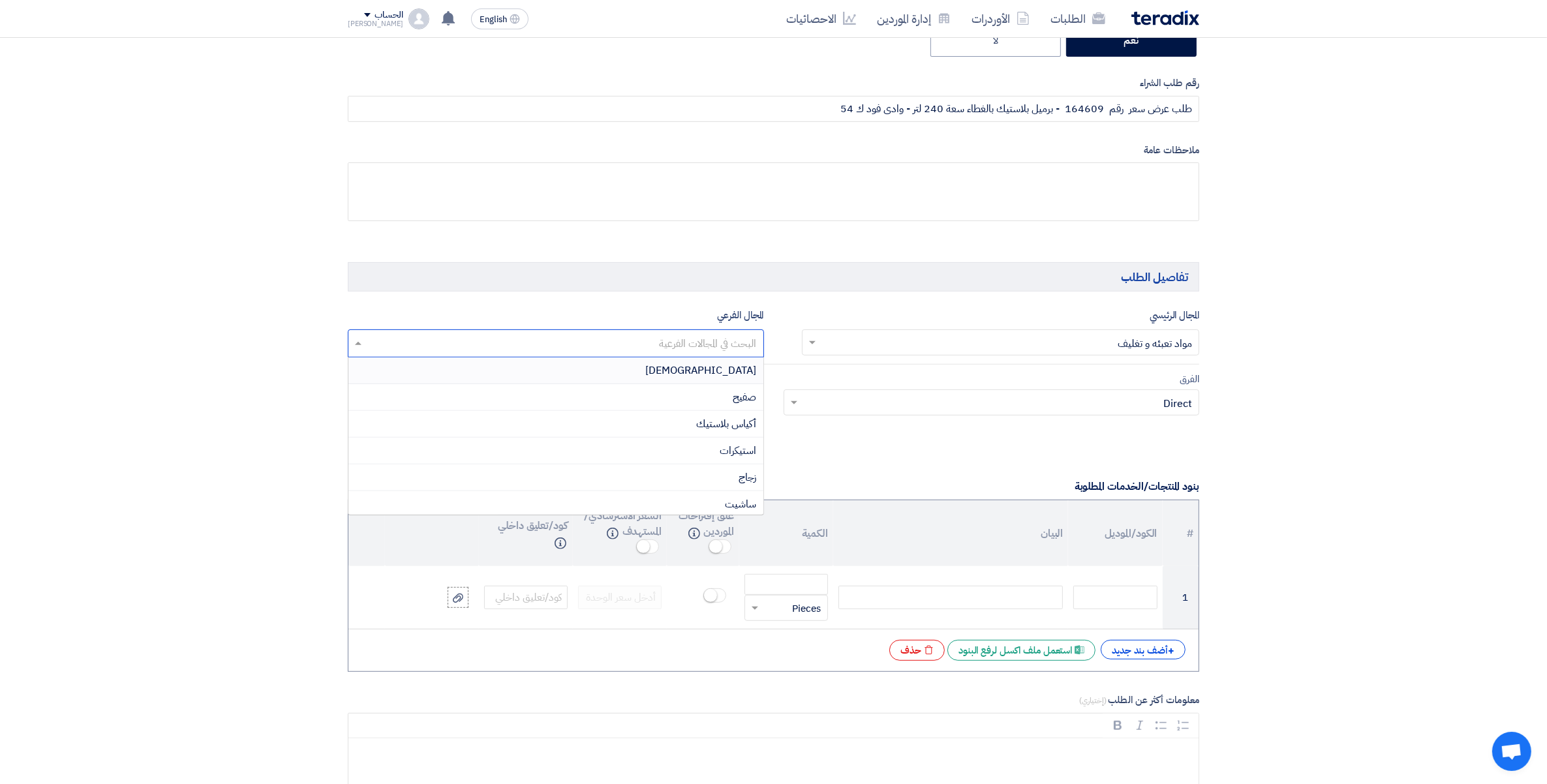
click at [727, 348] on input "text" at bounding box center [555, 345] width 404 height 22
click at [735, 415] on div "براميل" at bounding box center [556, 421] width 415 height 27
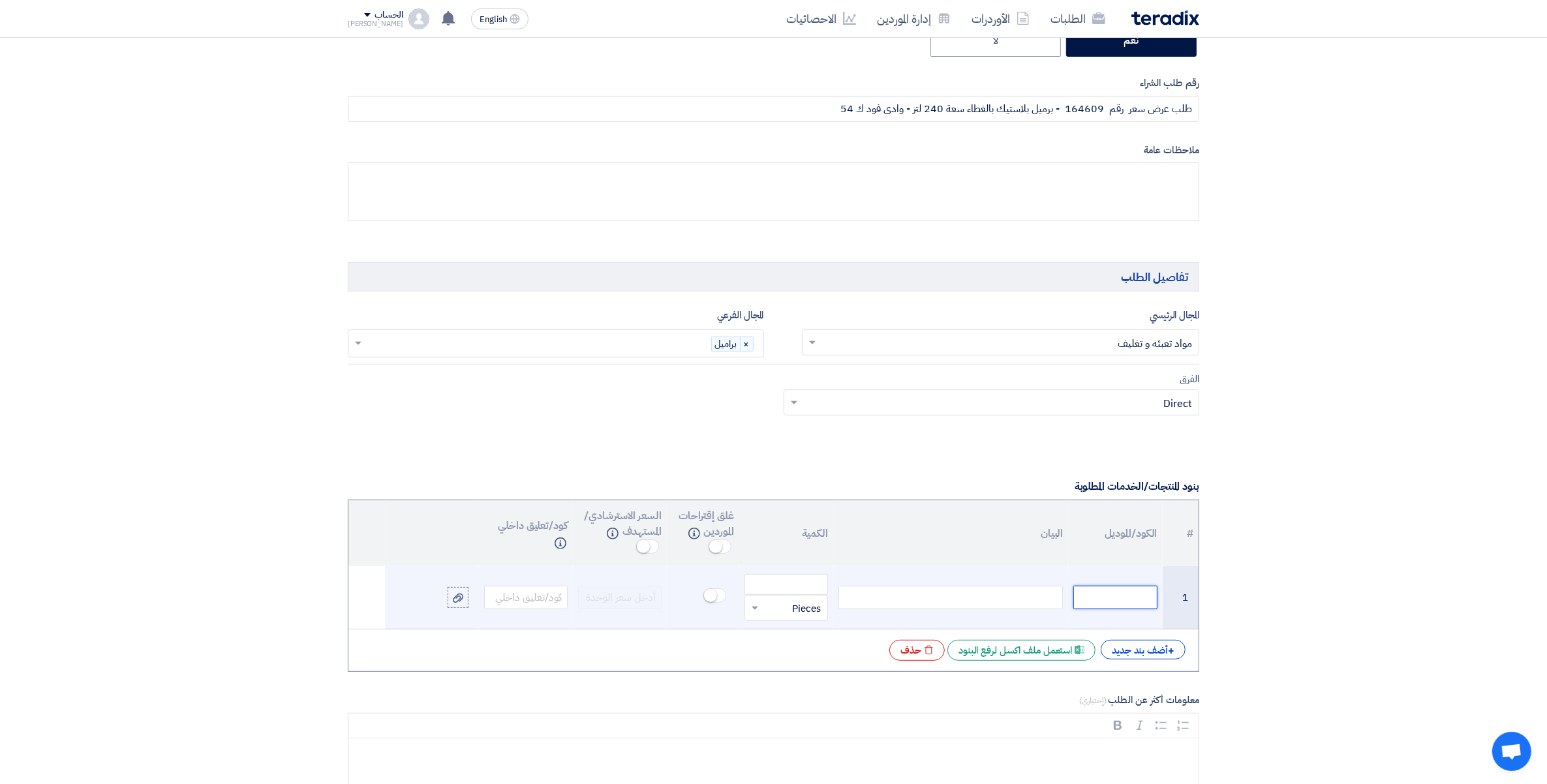
click at [1125, 594] on input "text" at bounding box center [1115, 597] width 84 height 23
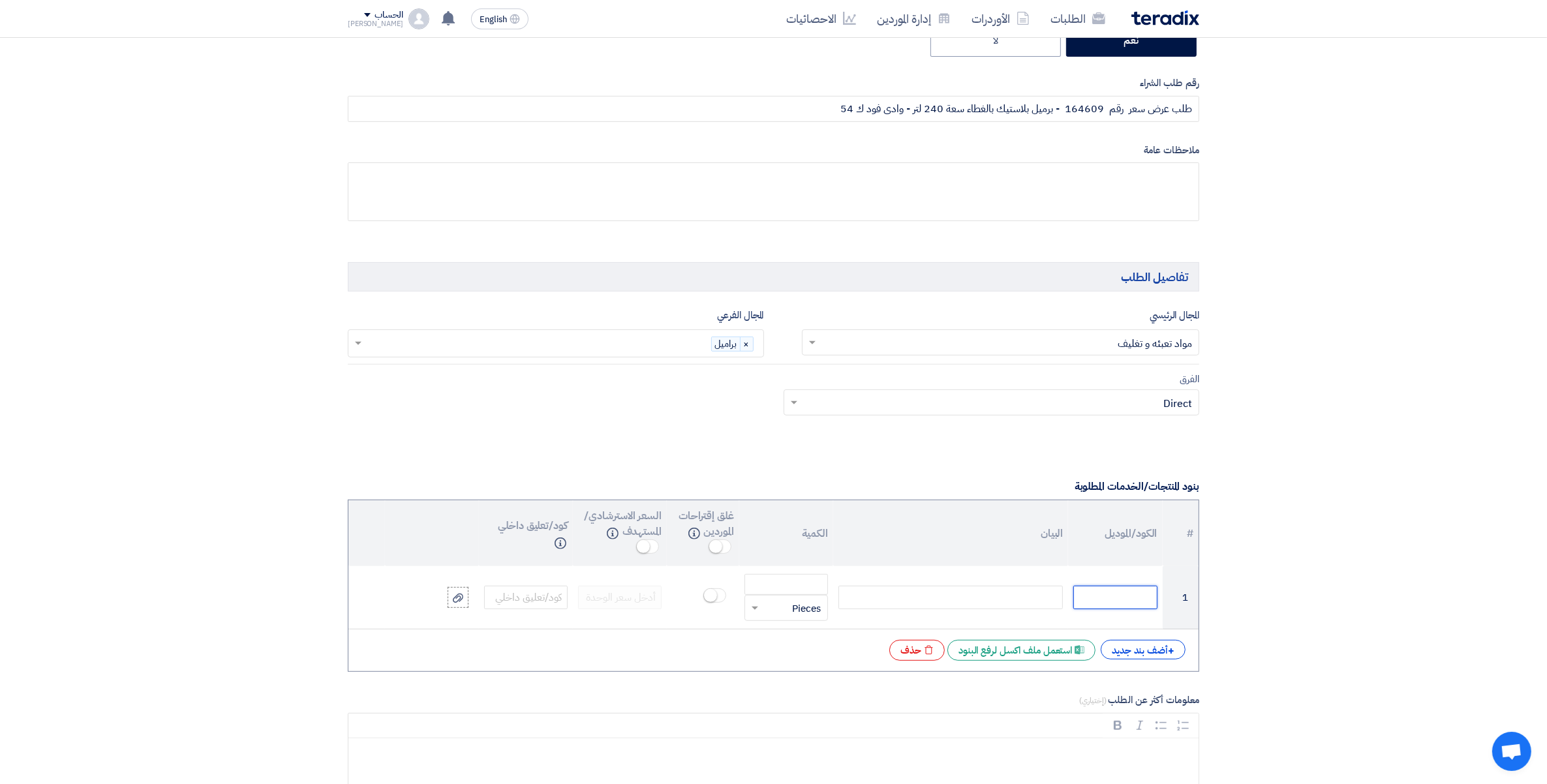
paste input "6070801010"
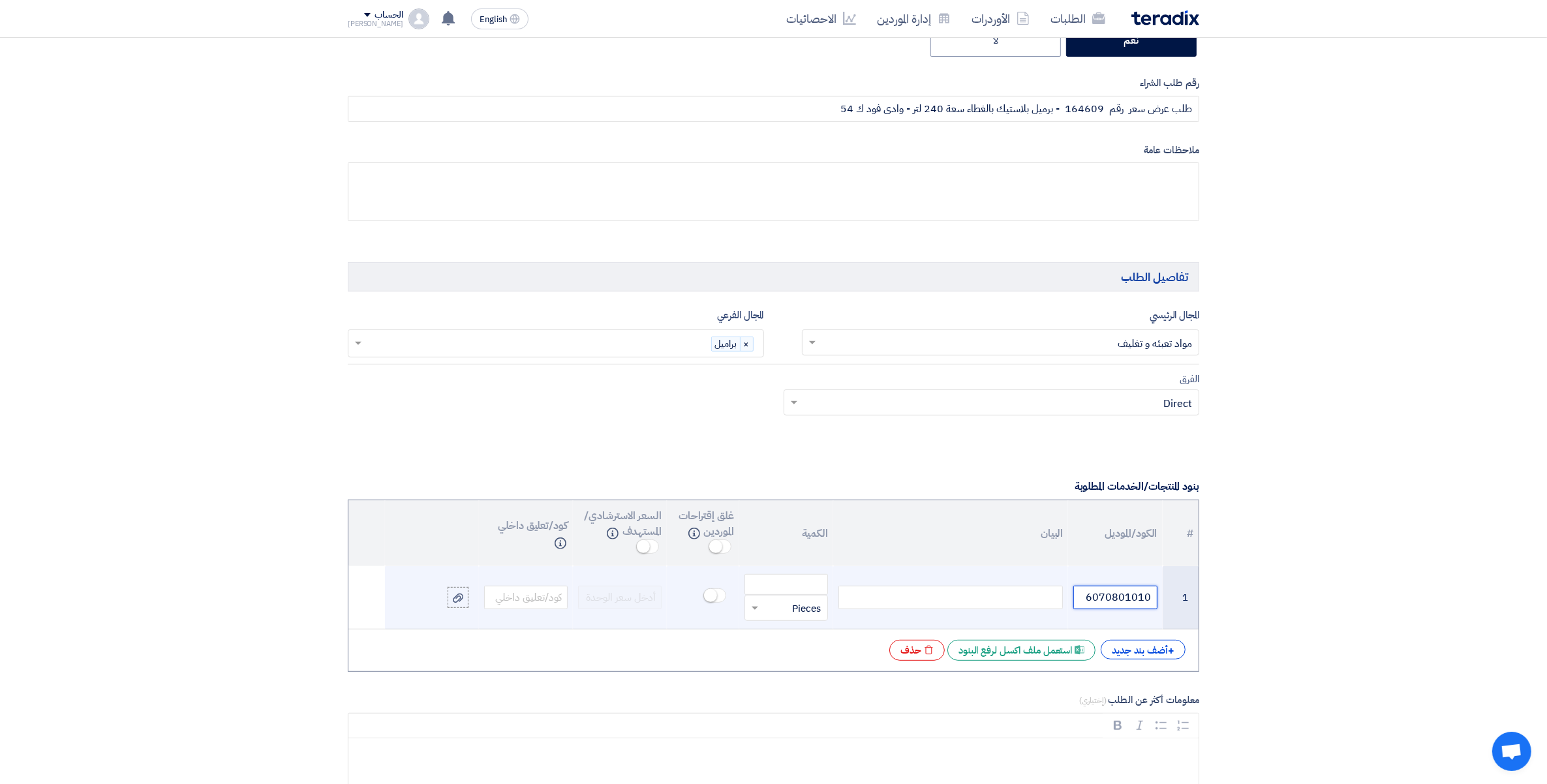
type input "6070801010"
click at [993, 601] on div at bounding box center [950, 597] width 224 height 23
paste div
click at [805, 569] on td "قطعة × Pieces" at bounding box center [786, 597] width 94 height 63
click at [806, 585] on input "number" at bounding box center [786, 584] width 84 height 21
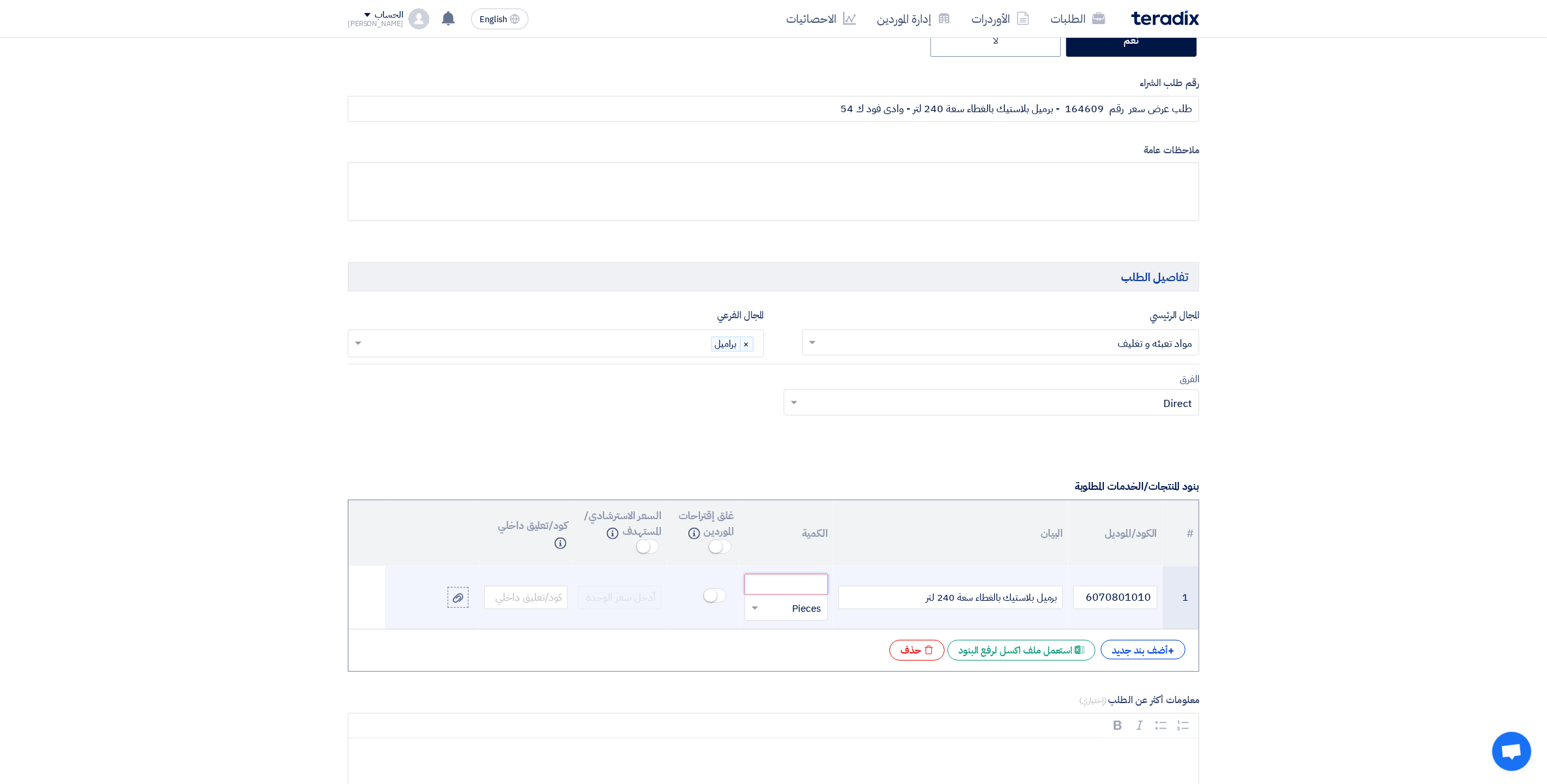
paste input "3000.00"
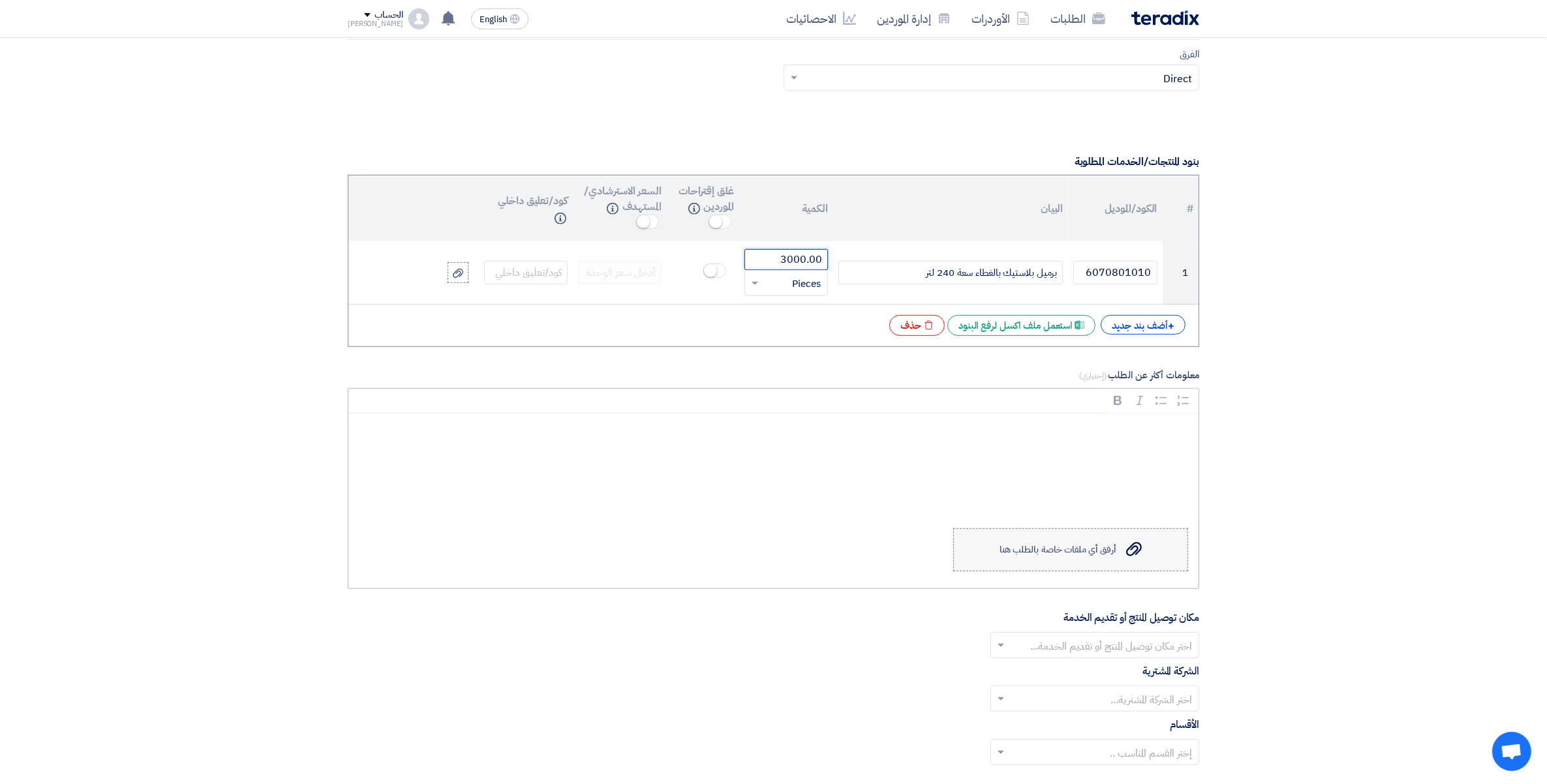
scroll to position [897, 0]
type input "3000.00"
click at [1162, 439] on p "Rich Text Editor, main" at bounding box center [778, 431] width 828 height 17
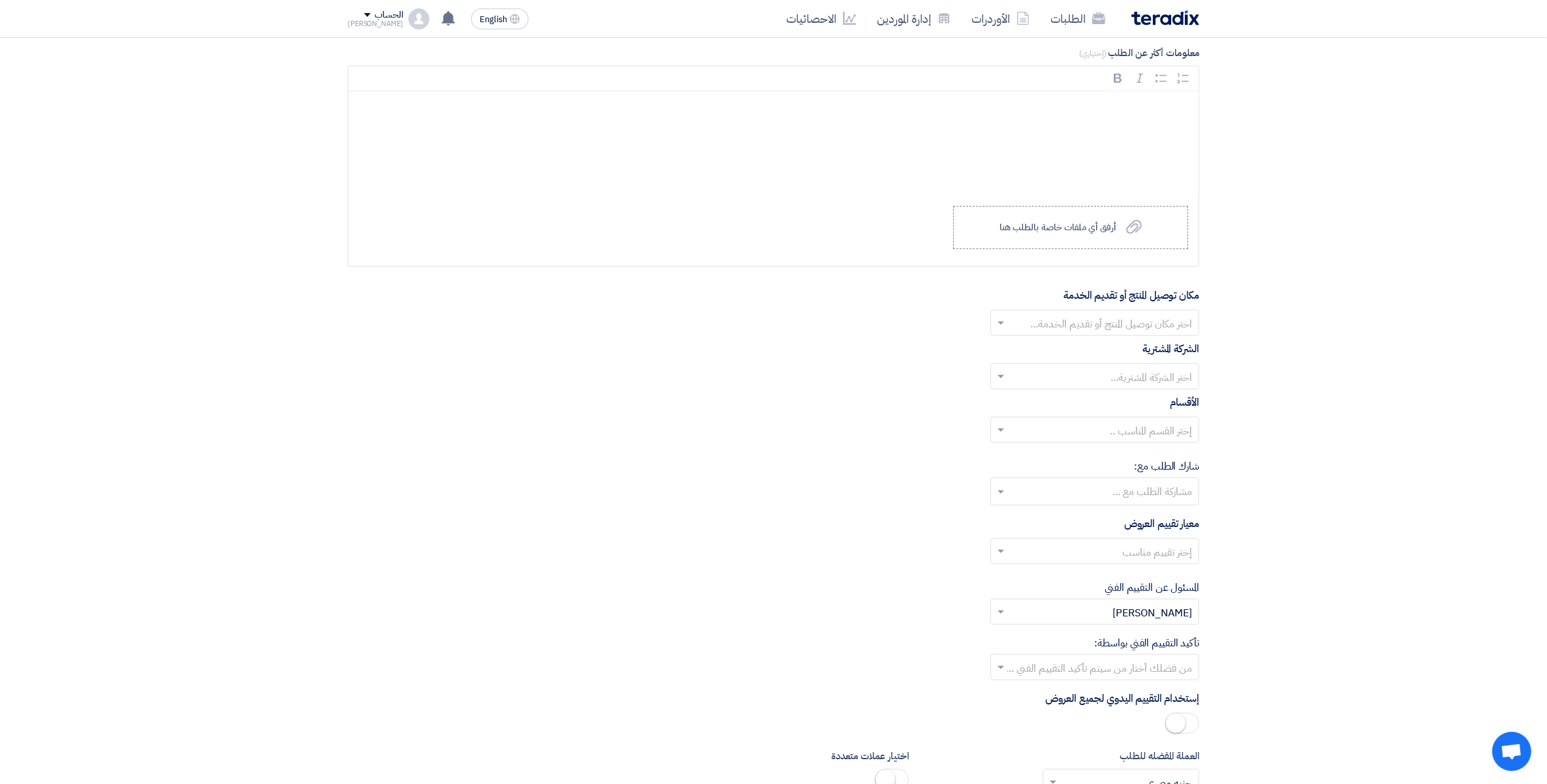
scroll to position [1223, 0]
click at [1172, 321] on input "text" at bounding box center [1102, 320] width 183 height 22
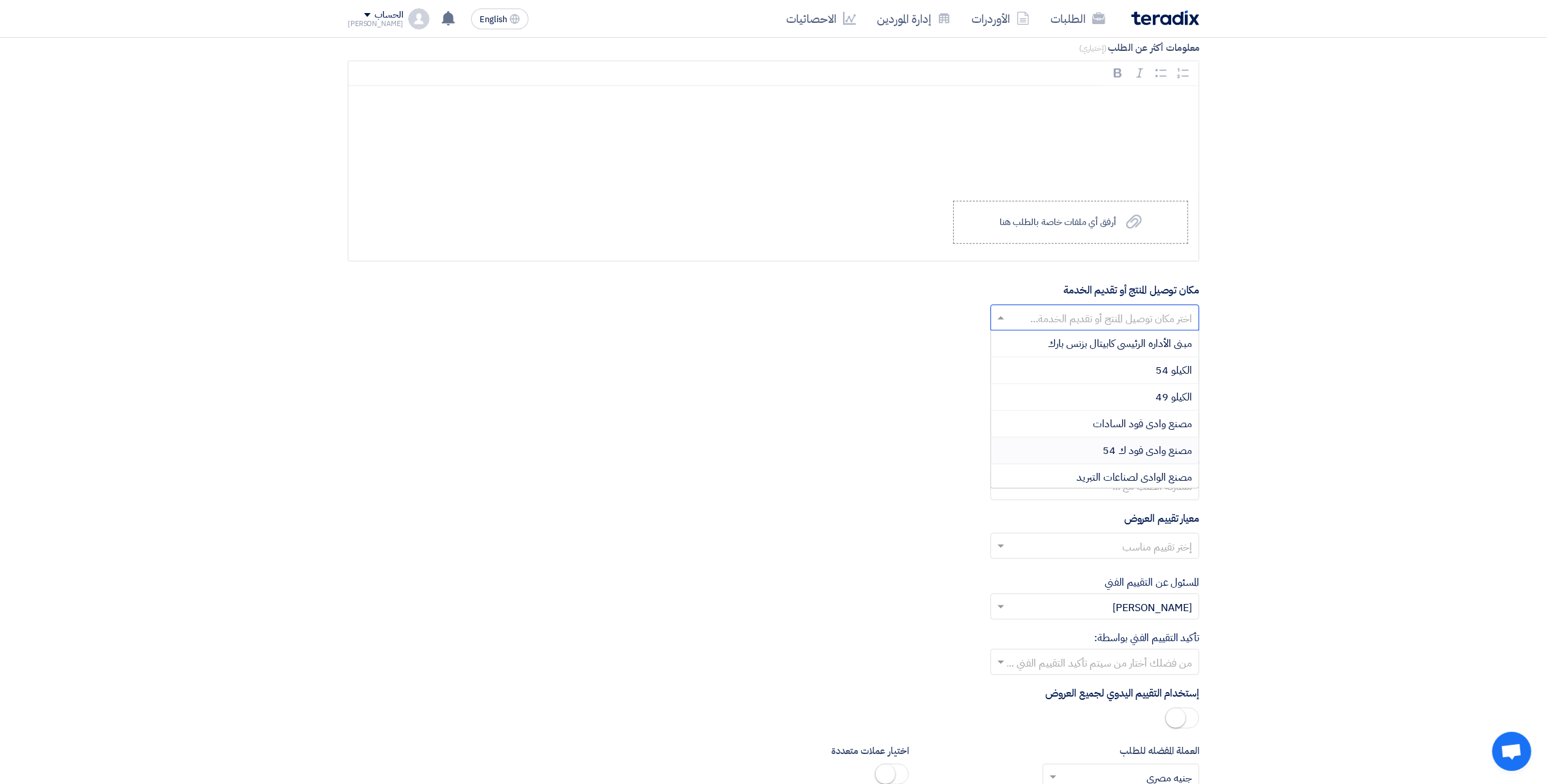
click at [1169, 456] on span "مصنع وادى فود ك 54" at bounding box center [1147, 451] width 89 height 16
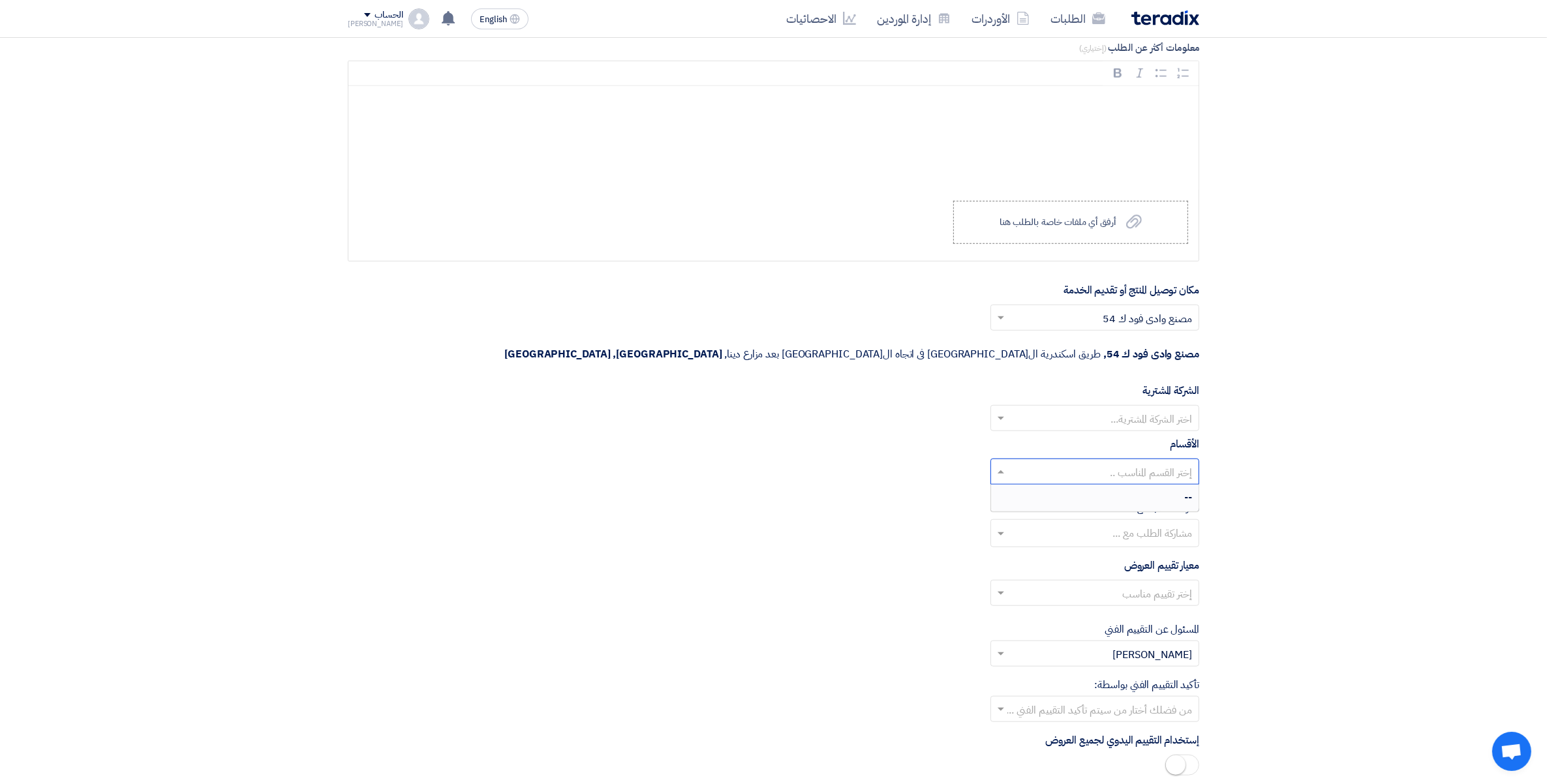
click at [1168, 463] on input "text" at bounding box center [1102, 474] width 183 height 22
click at [1227, 442] on section "المعلومات الأساسية أكتب عنوان لهذا الطلب طلب عرض سعر رقم 164609 - برميل بلاستيك…" at bounding box center [774, 111] width 1547 height 2314
click at [1143, 409] on input "text" at bounding box center [1102, 420] width 183 height 22
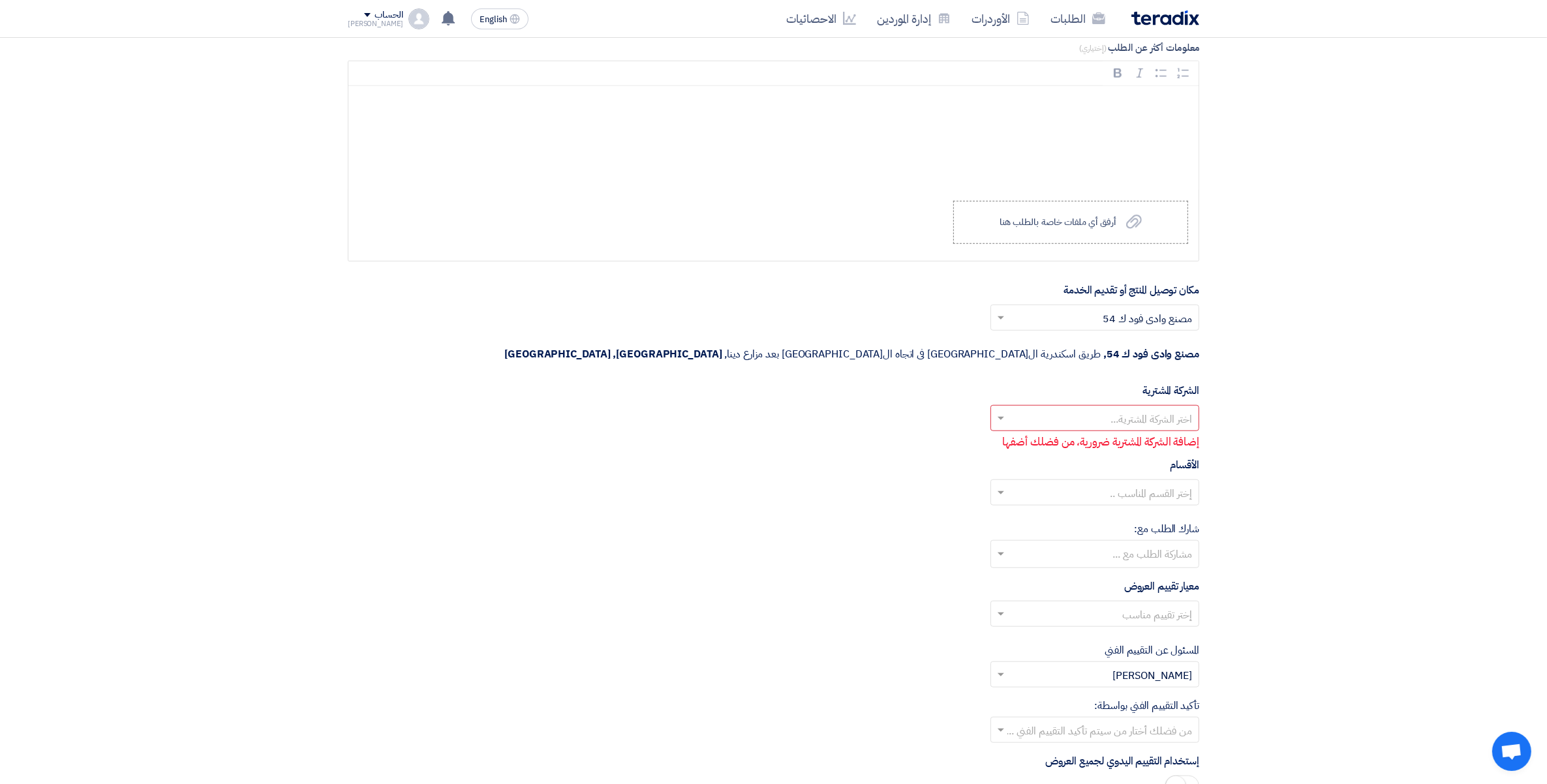
click at [1362, 393] on section "المعلومات الأساسية أكتب عنوان لهذا الطلب طلب عرض سعر رقم 164609 - برميل بلاستيك…" at bounding box center [774, 122] width 1547 height 2336
click at [1189, 409] on input "text" at bounding box center [1102, 420] width 183 height 22
drag, startPoint x: 1188, startPoint y: 415, endPoint x: 1302, endPoint y: 493, distance: 138.1
click at [1194, 431] on div "Wadi Group وادي جروب" at bounding box center [1094, 444] width 207 height 26
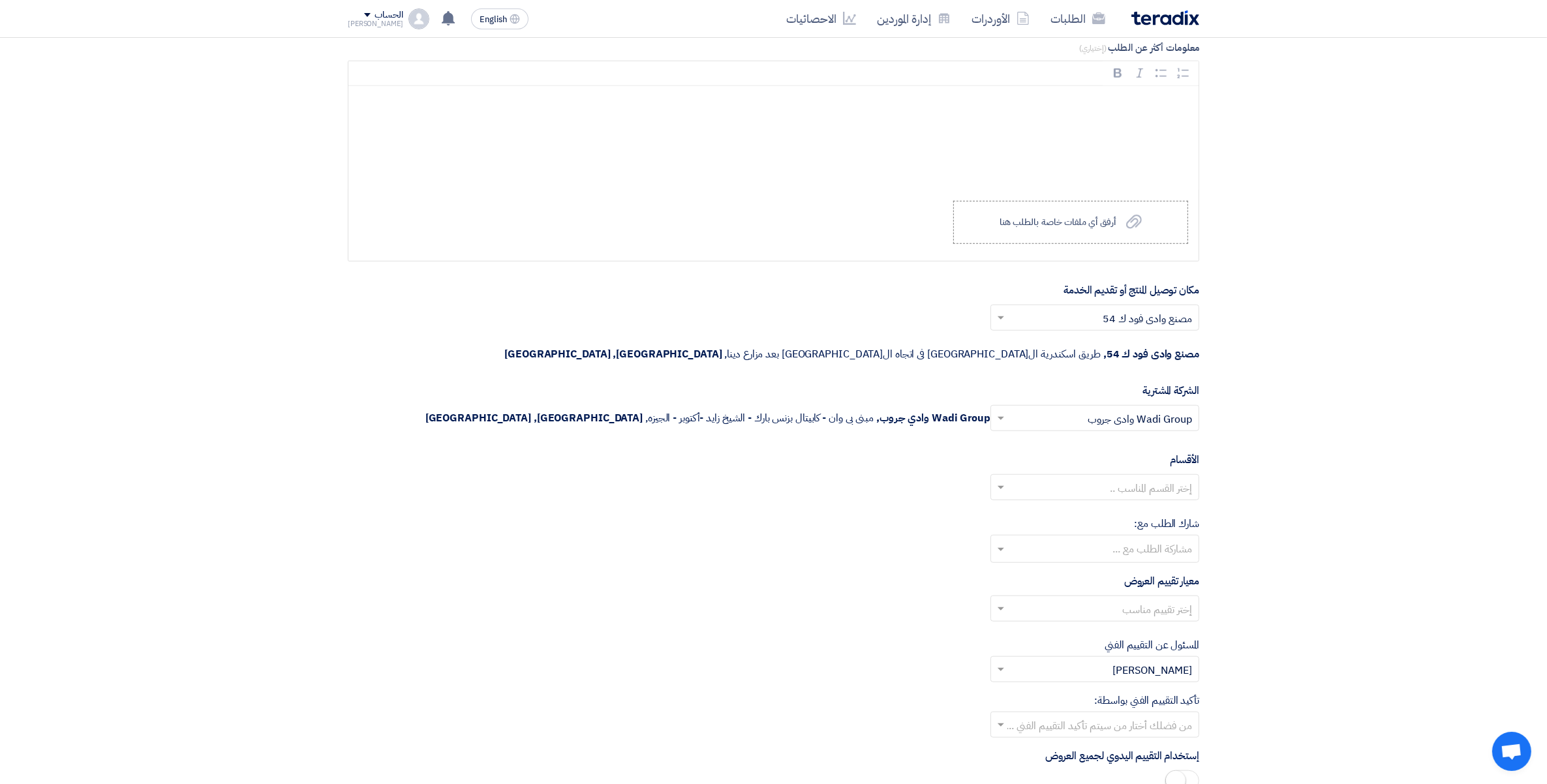
click at [1165, 539] on input "text" at bounding box center [1094, 550] width 196 height 22
click at [1319, 494] on section "المعلومات الأساسية أكتب عنوان لهذا الطلب طلب عرض سعر رقم 164609 - برميل بلاستيك…" at bounding box center [774, 119] width 1547 height 2330
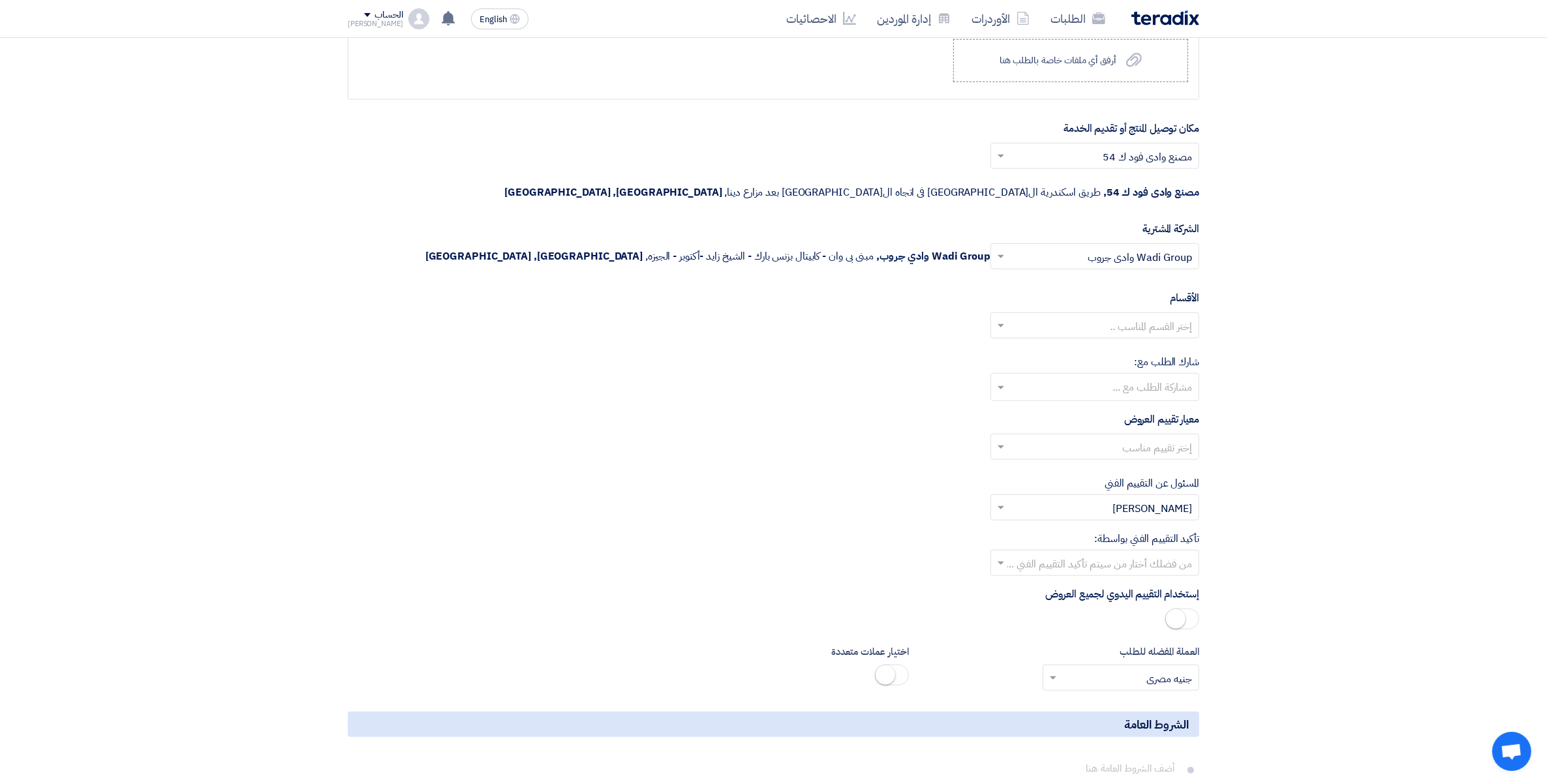
scroll to position [1386, 0]
click at [1178, 436] on input "text" at bounding box center [1102, 447] width 183 height 22
click at [1163, 517] on span "Price Only without VAT (0% Interest Rate) + VAT" at bounding box center [1078, 525] width 228 height 16
click at [1132, 551] on div at bounding box center [1094, 562] width 207 height 22
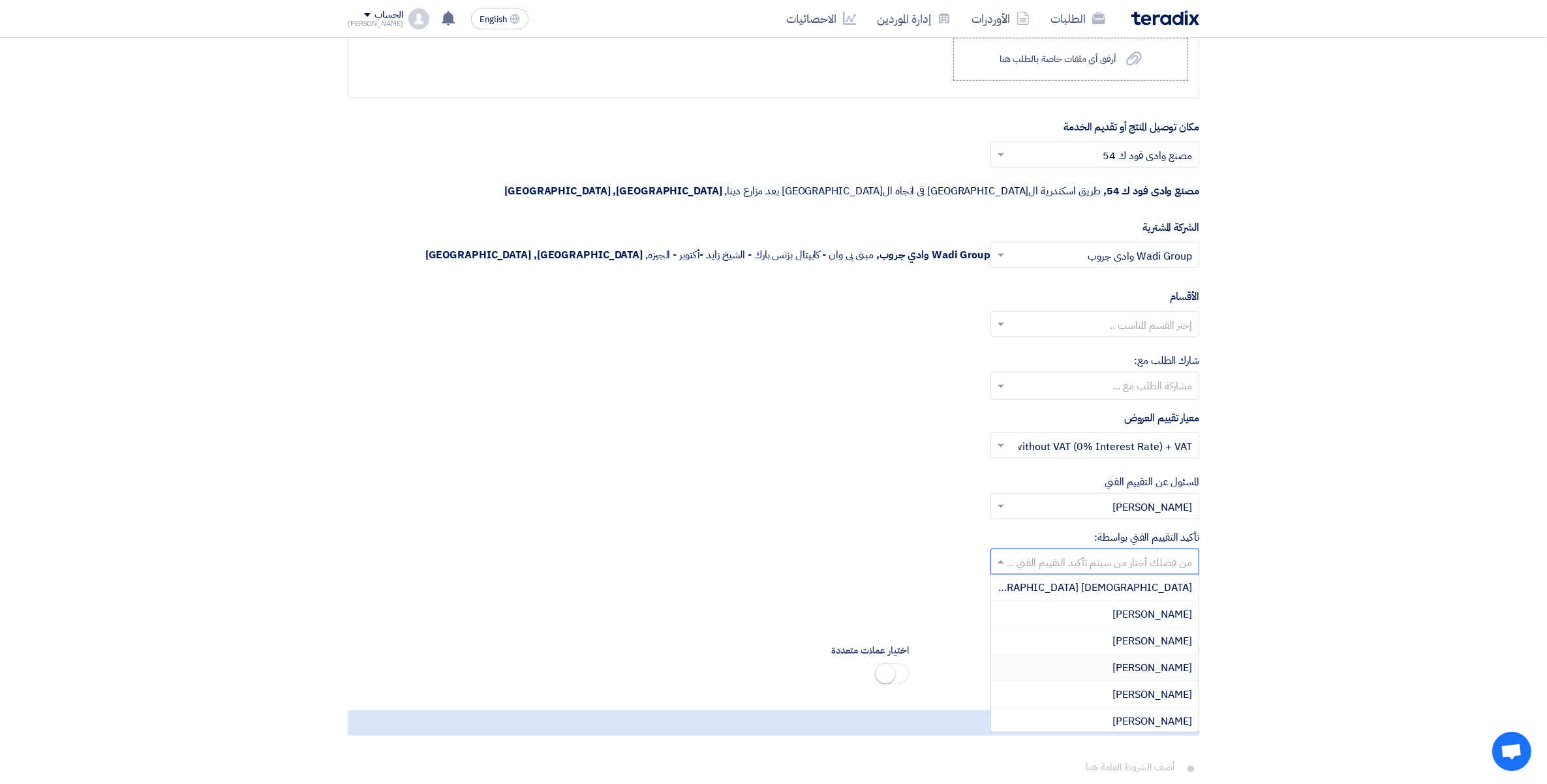
drag, startPoint x: 1172, startPoint y: 636, endPoint x: 1215, endPoint y: 597, distance: 58.1
click at [1173, 660] on span "[PERSON_NAME]" at bounding box center [1153, 668] width 80 height 16
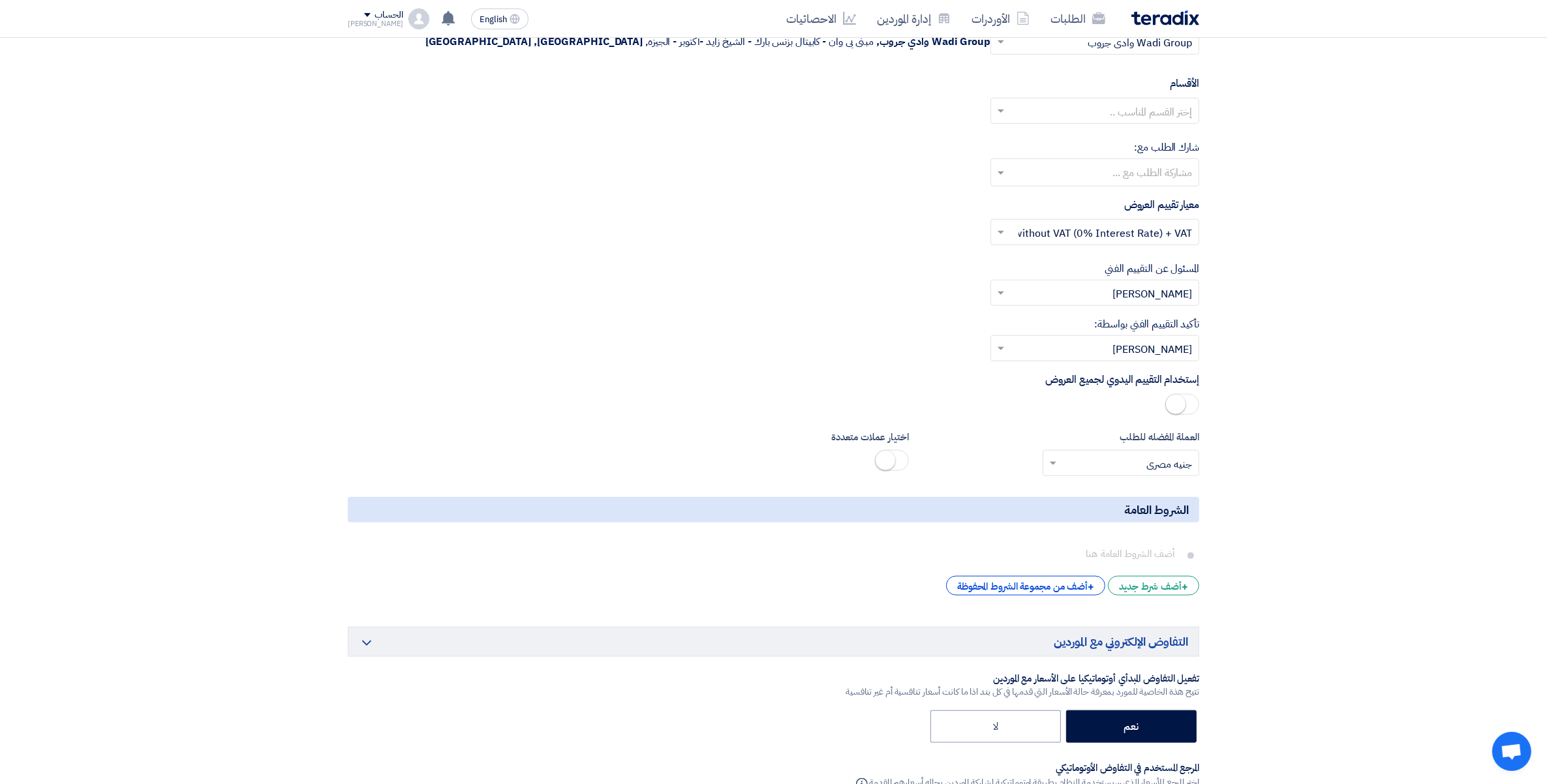
scroll to position [1875, 0]
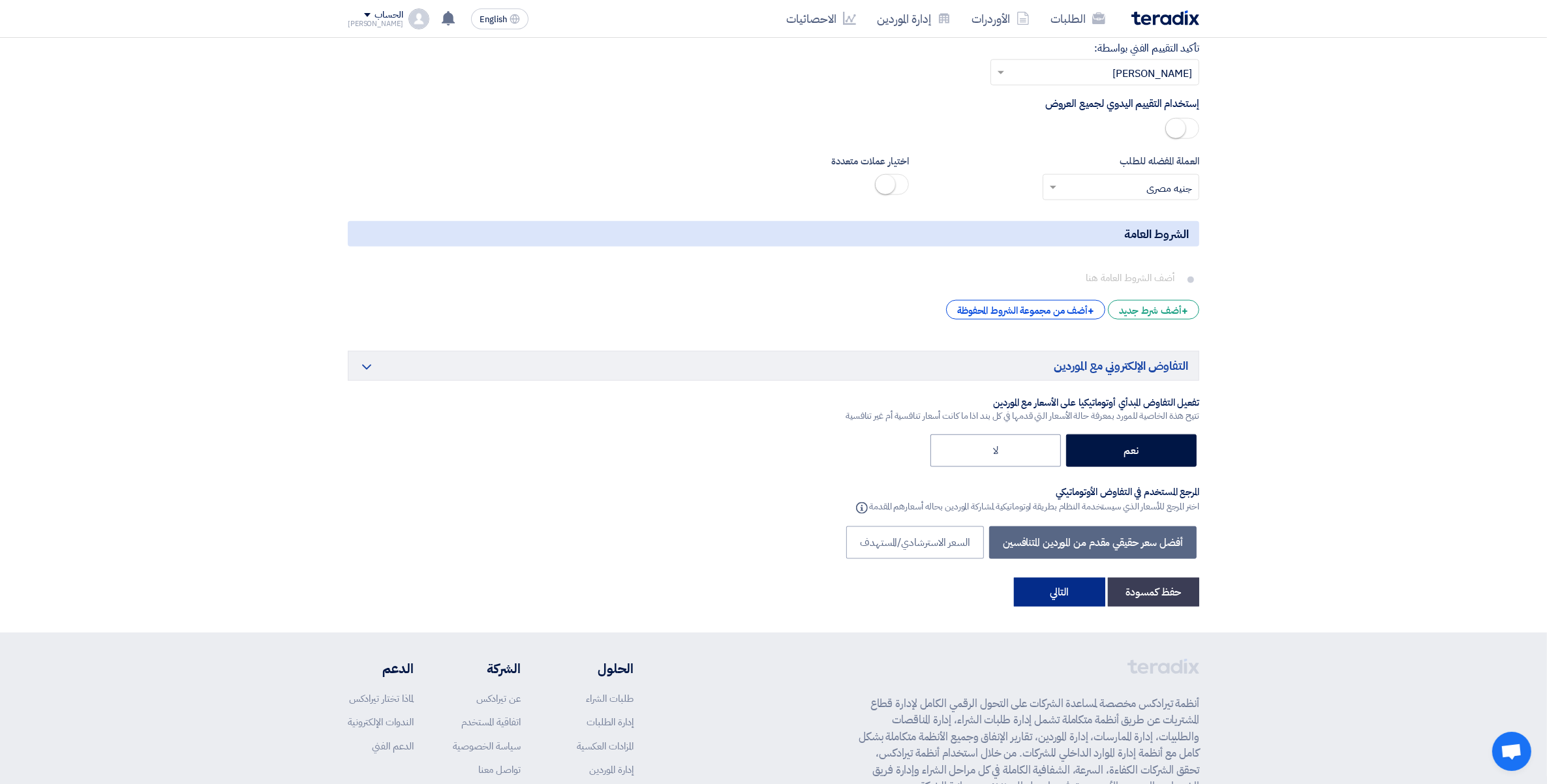
click at [1036, 578] on button "التالي" at bounding box center [1060, 592] width 92 height 29
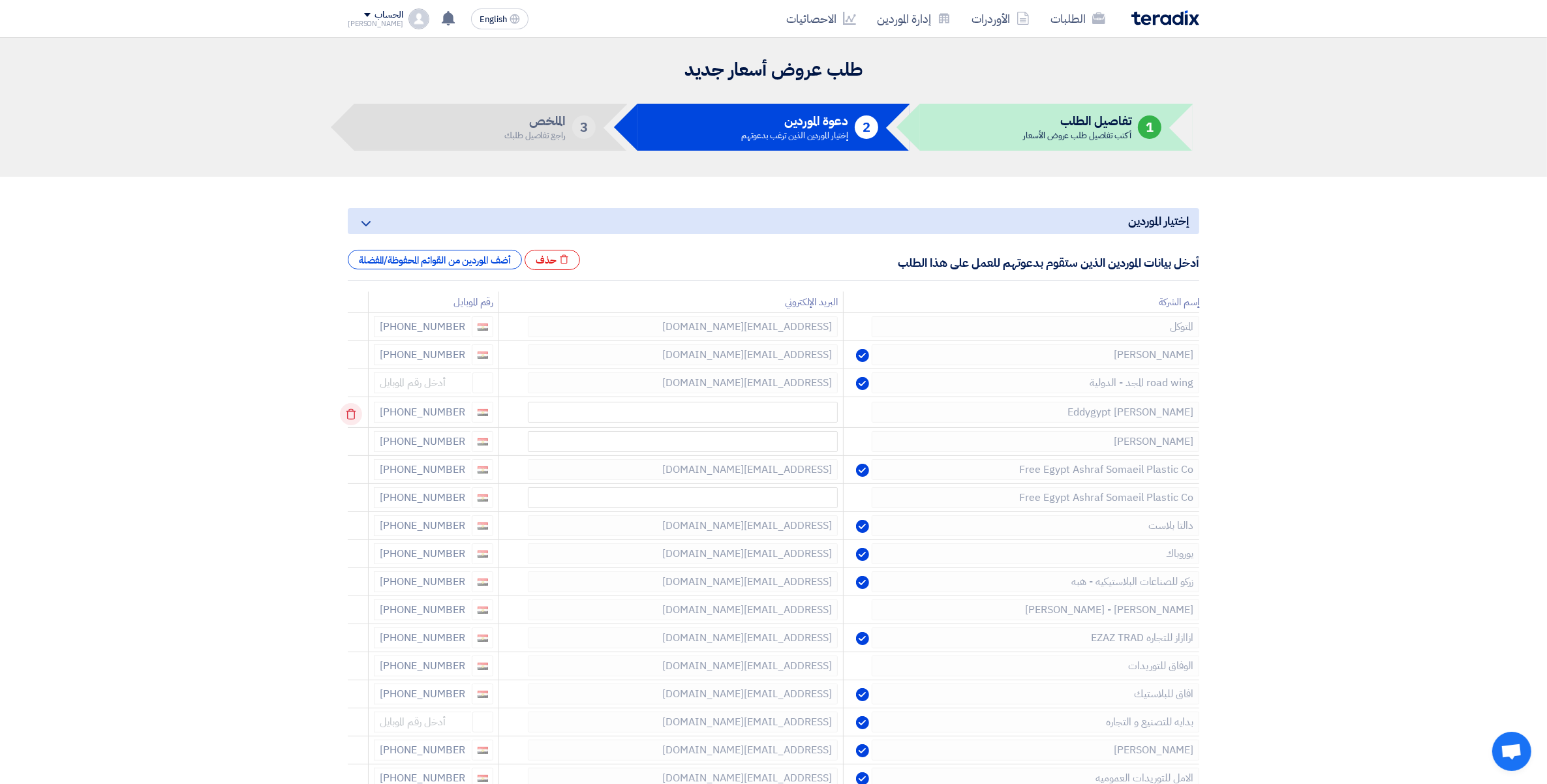
click at [354, 413] on icon at bounding box center [351, 414] width 22 height 22
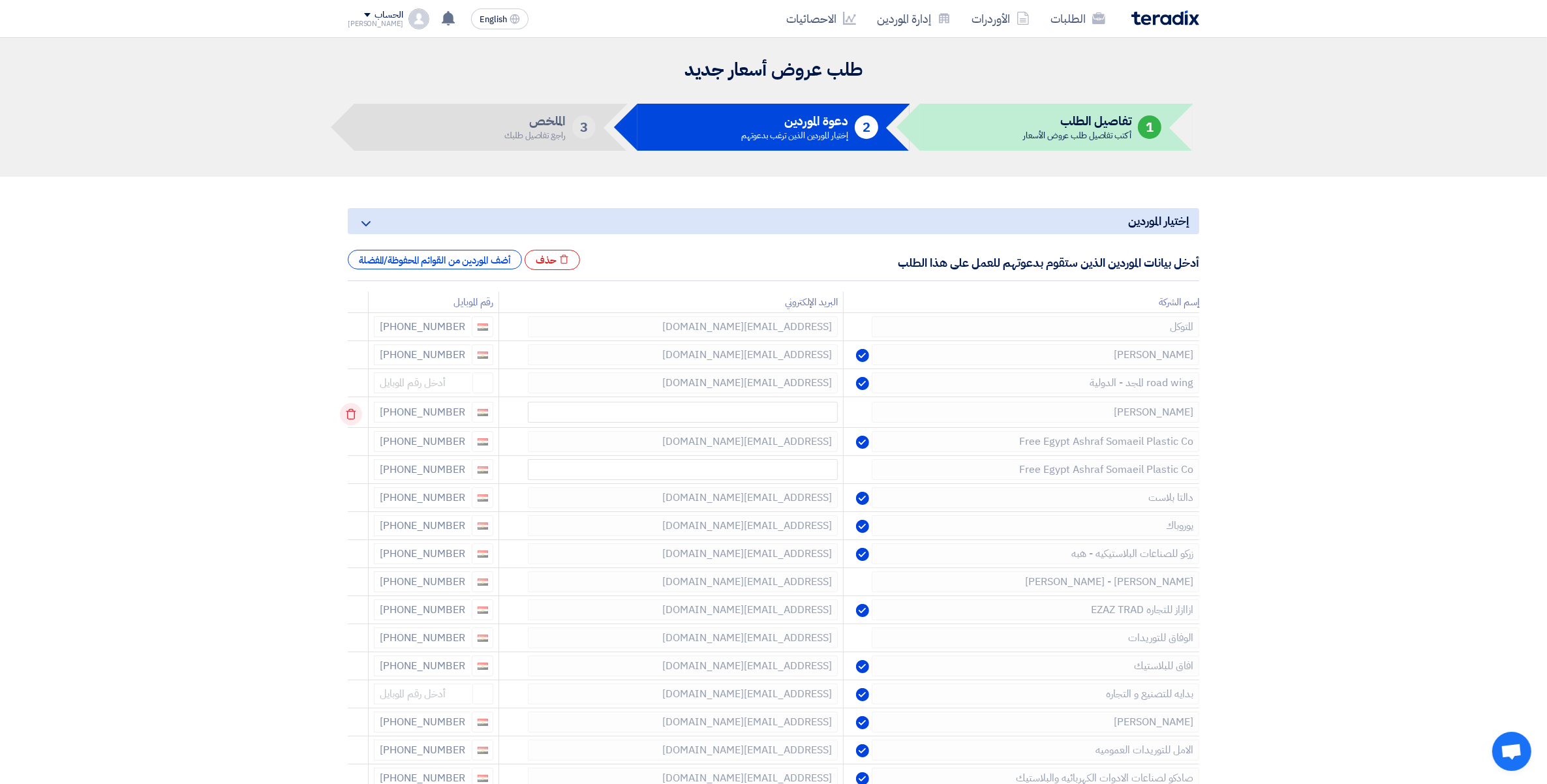
click at [354, 416] on icon at bounding box center [351, 414] width 22 height 22
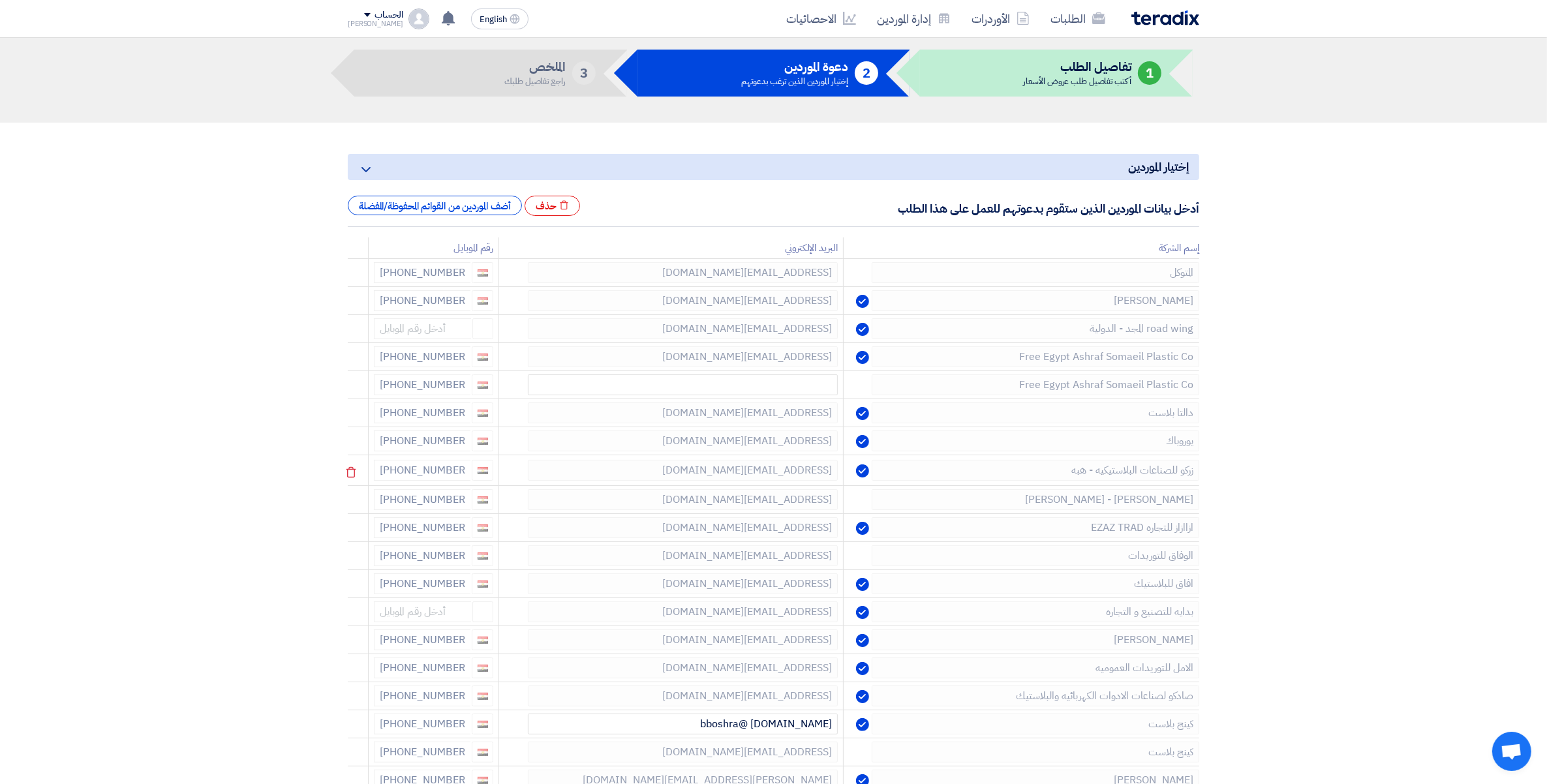
scroll to position [81, 0]
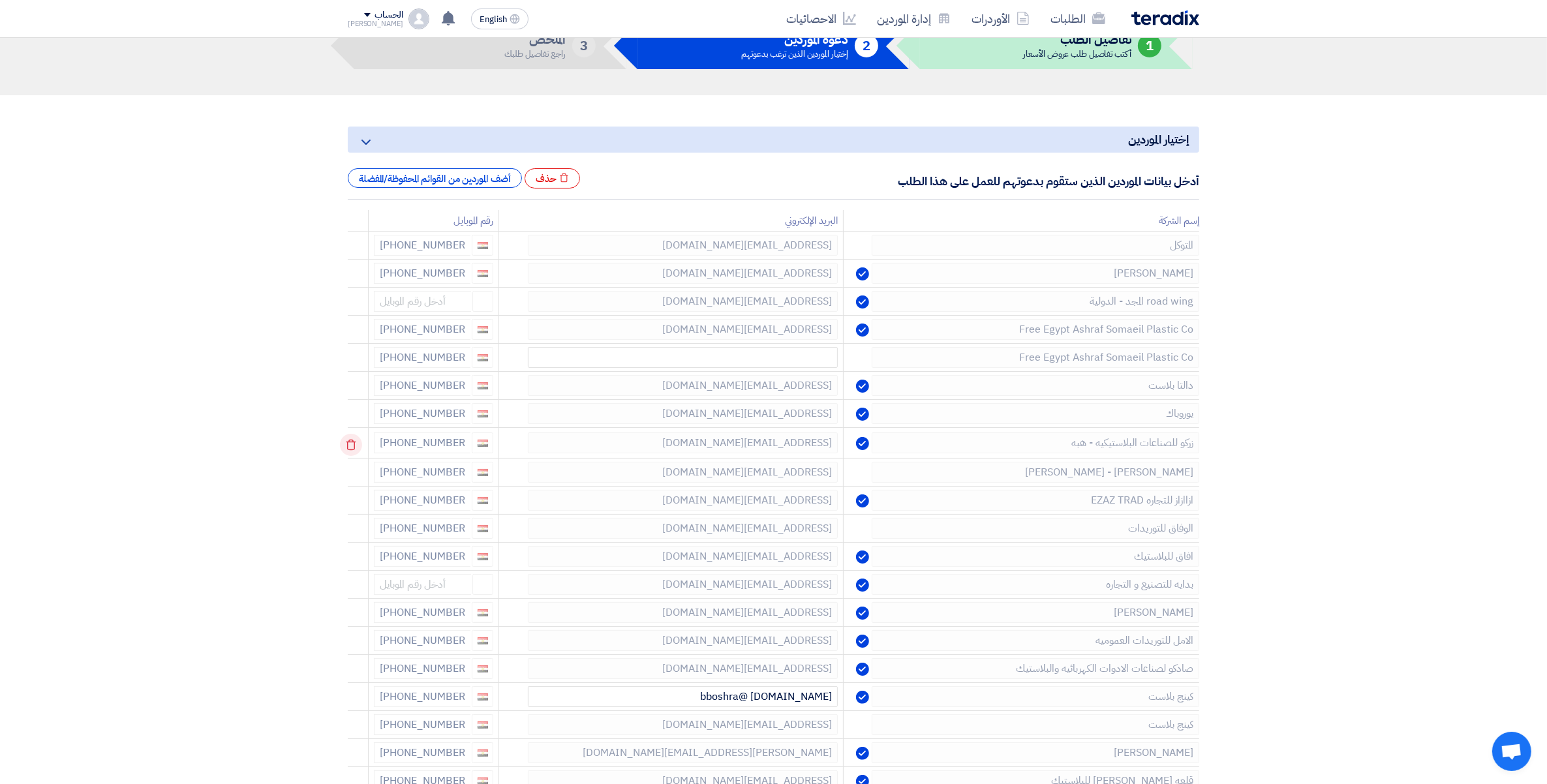
click at [357, 443] on use at bounding box center [351, 445] width 10 height 11
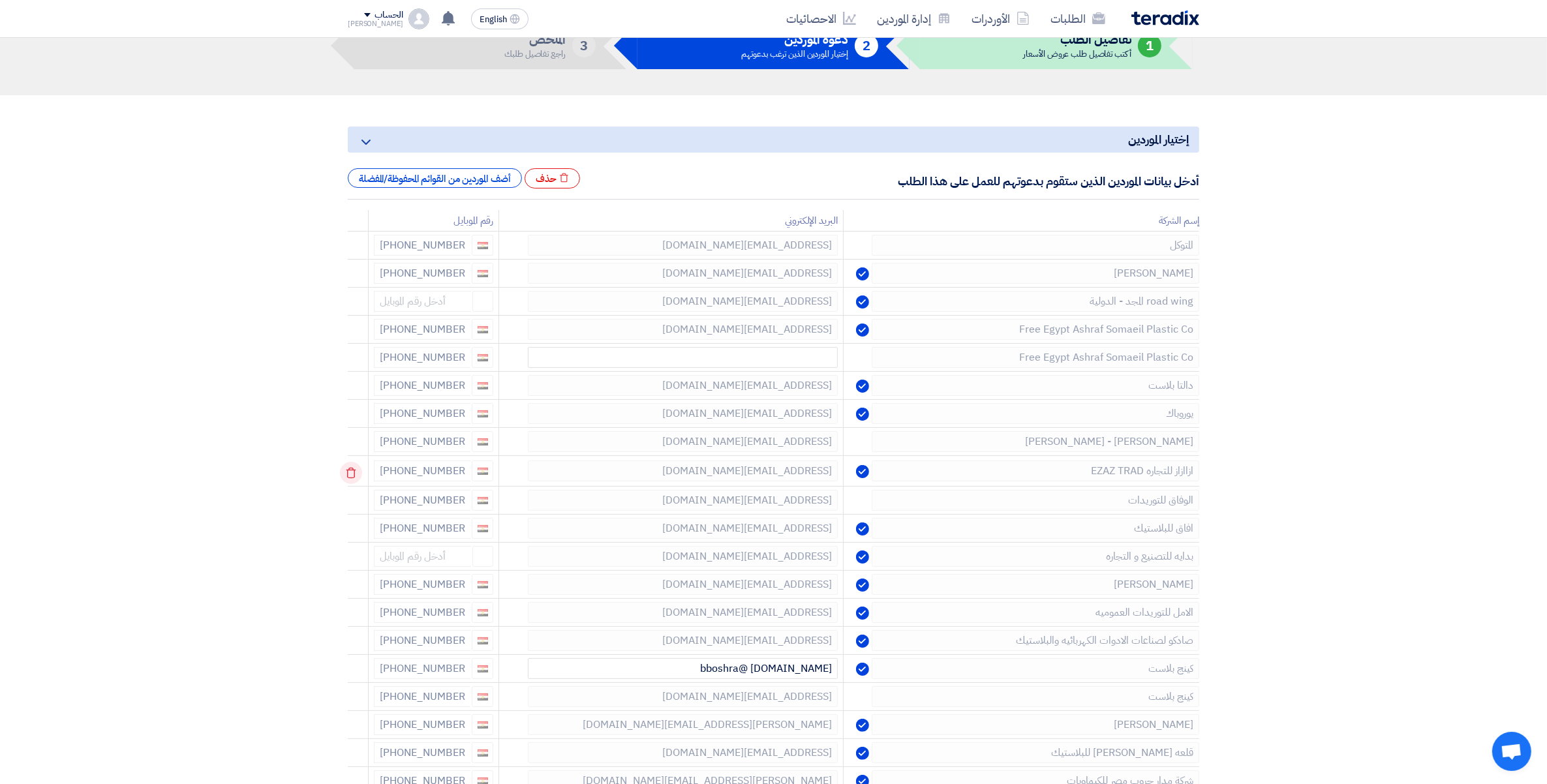
click at [350, 471] on use at bounding box center [351, 473] width 10 height 11
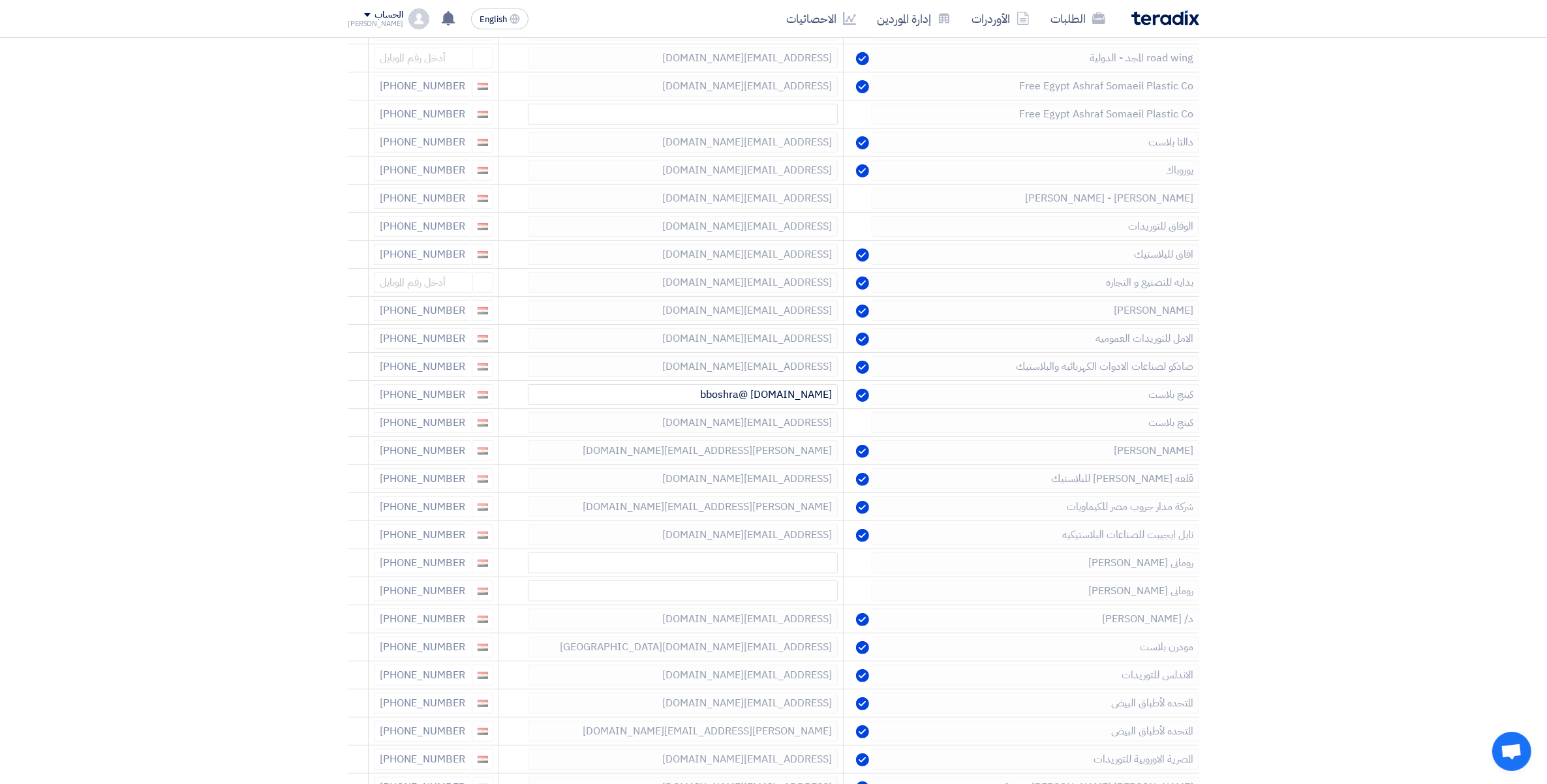
scroll to position [326, 0]
click at [350, 233] on icon at bounding box center [351, 228] width 22 height 22
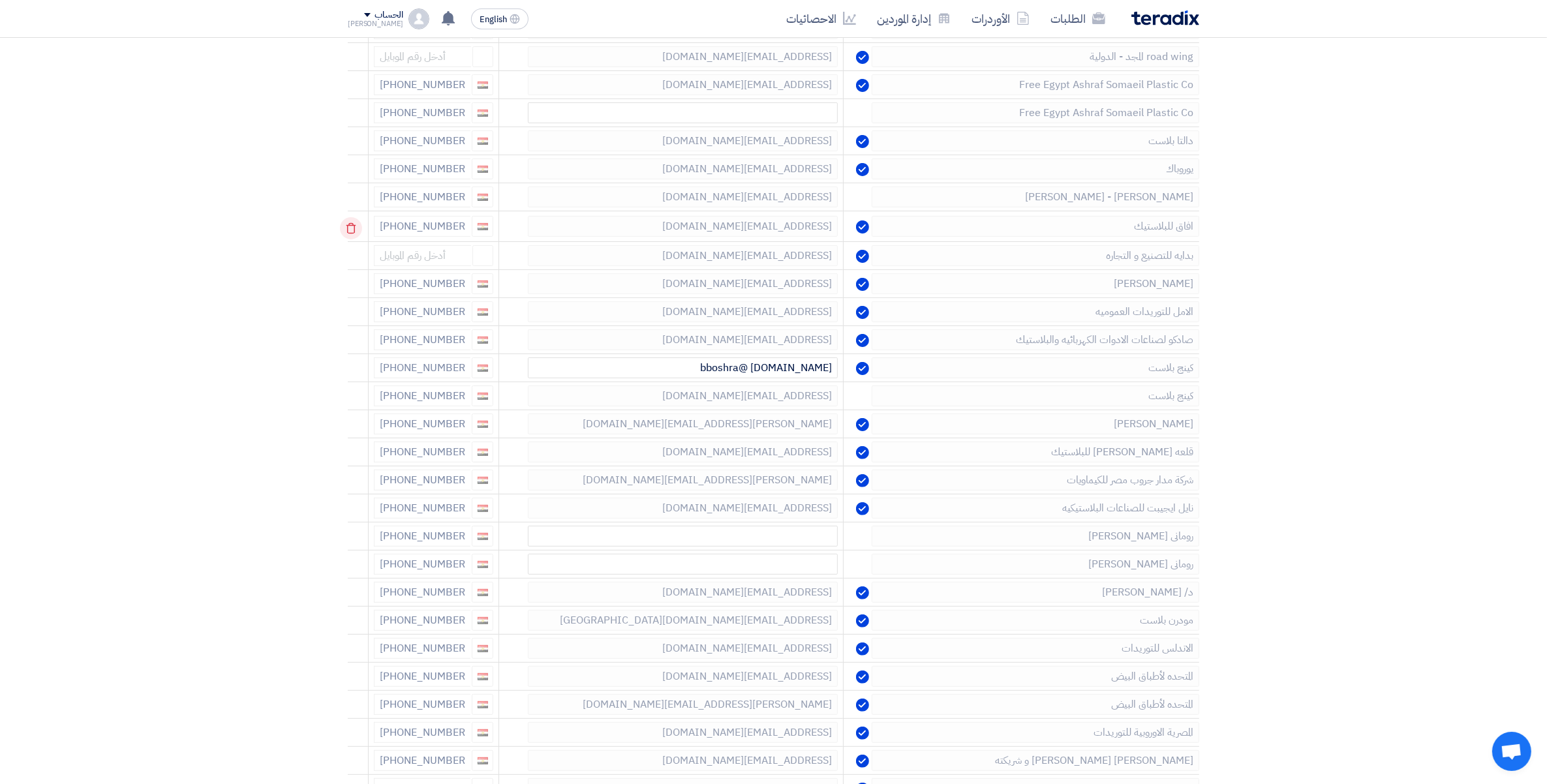
click at [354, 233] on icon at bounding box center [351, 228] width 22 height 22
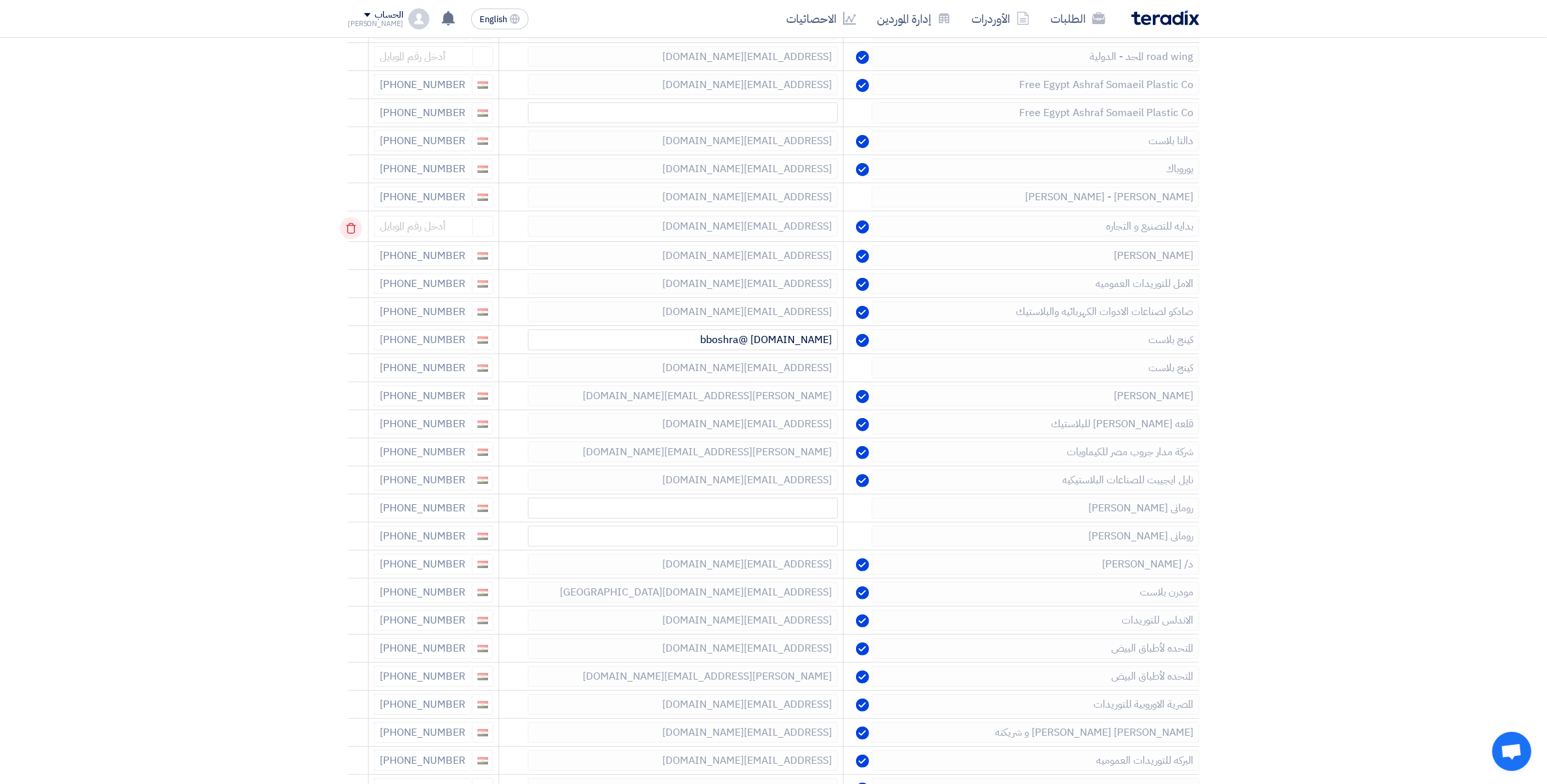
click at [354, 232] on icon at bounding box center [351, 228] width 22 height 22
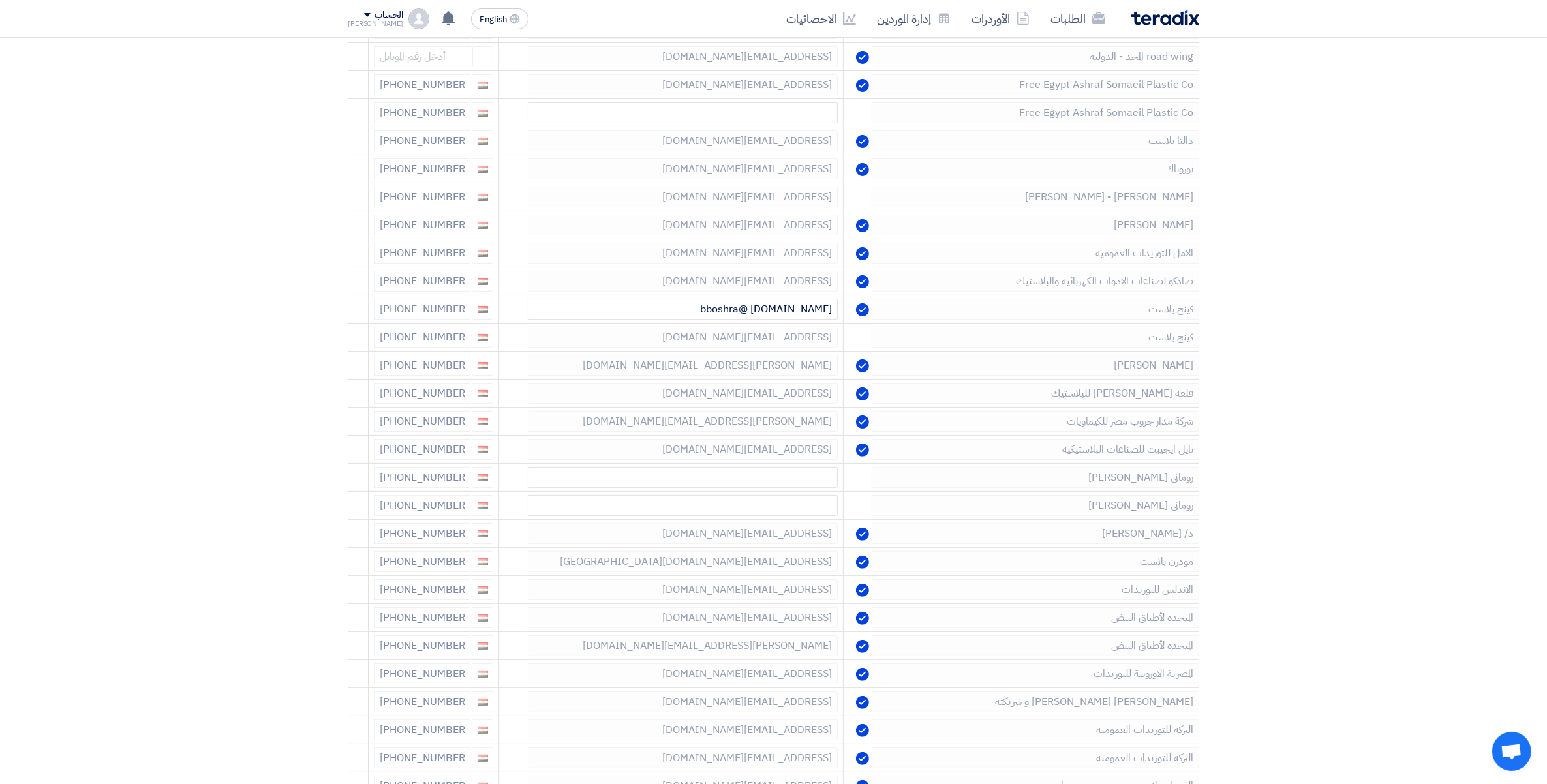
click at [0, 0] on icon at bounding box center [0, 0] width 0 height 0
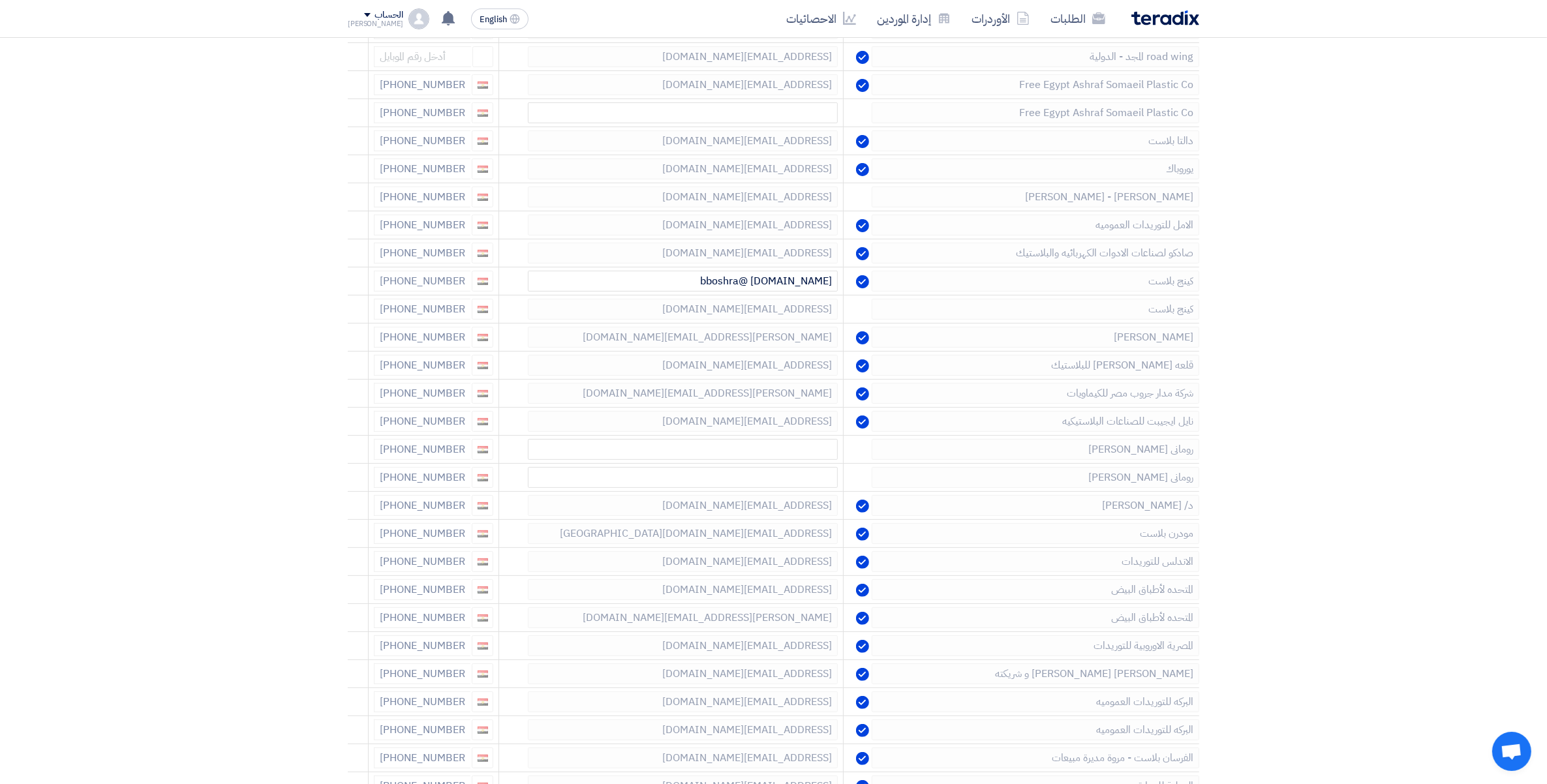
click at [0, 0] on icon at bounding box center [0, 0] width 0 height 0
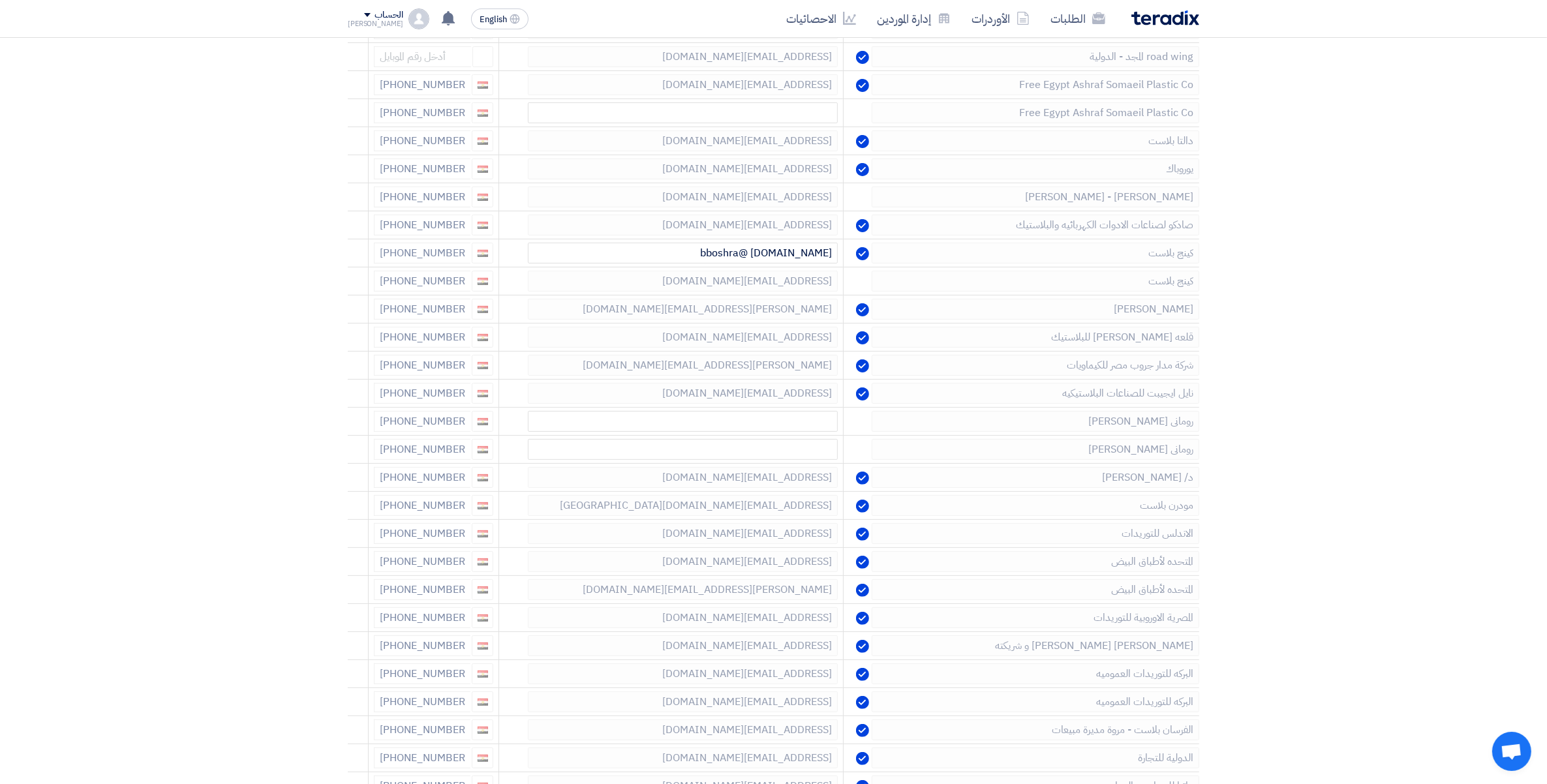
click at [0, 0] on icon at bounding box center [0, 0] width 0 height 0
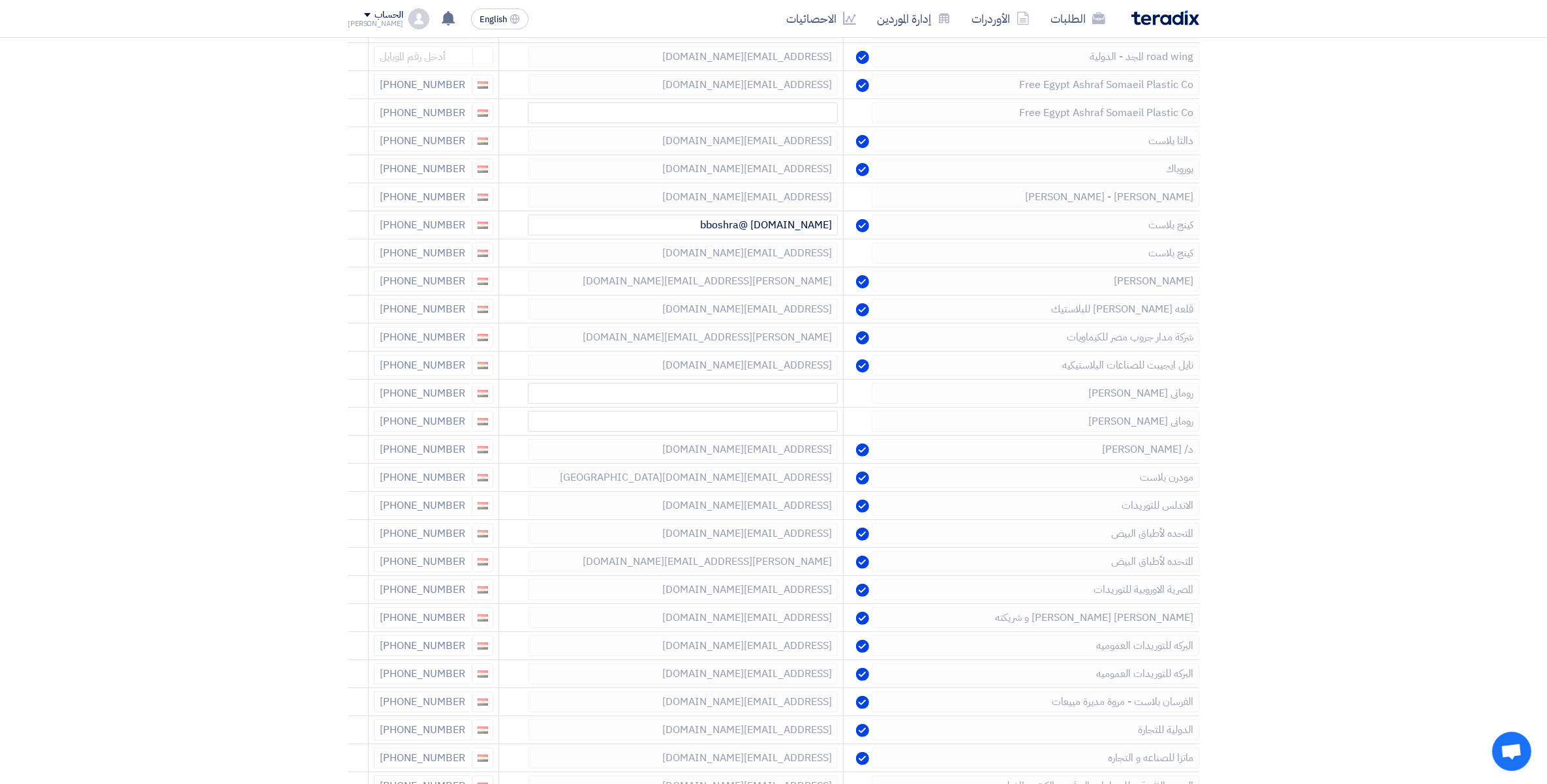
click at [0, 0] on icon at bounding box center [0, 0] width 0 height 0
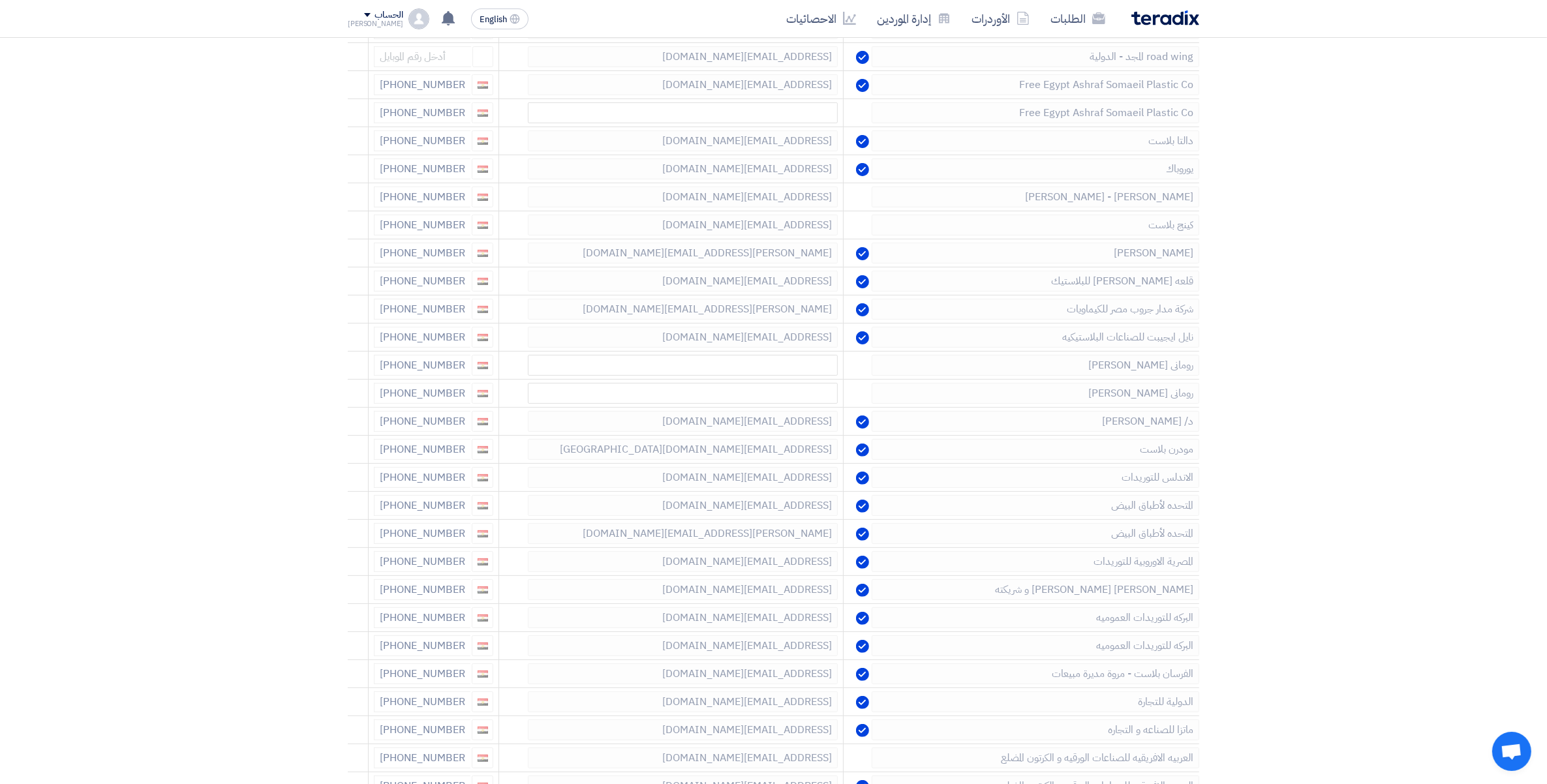
click at [0, 0] on icon at bounding box center [0, 0] width 0 height 0
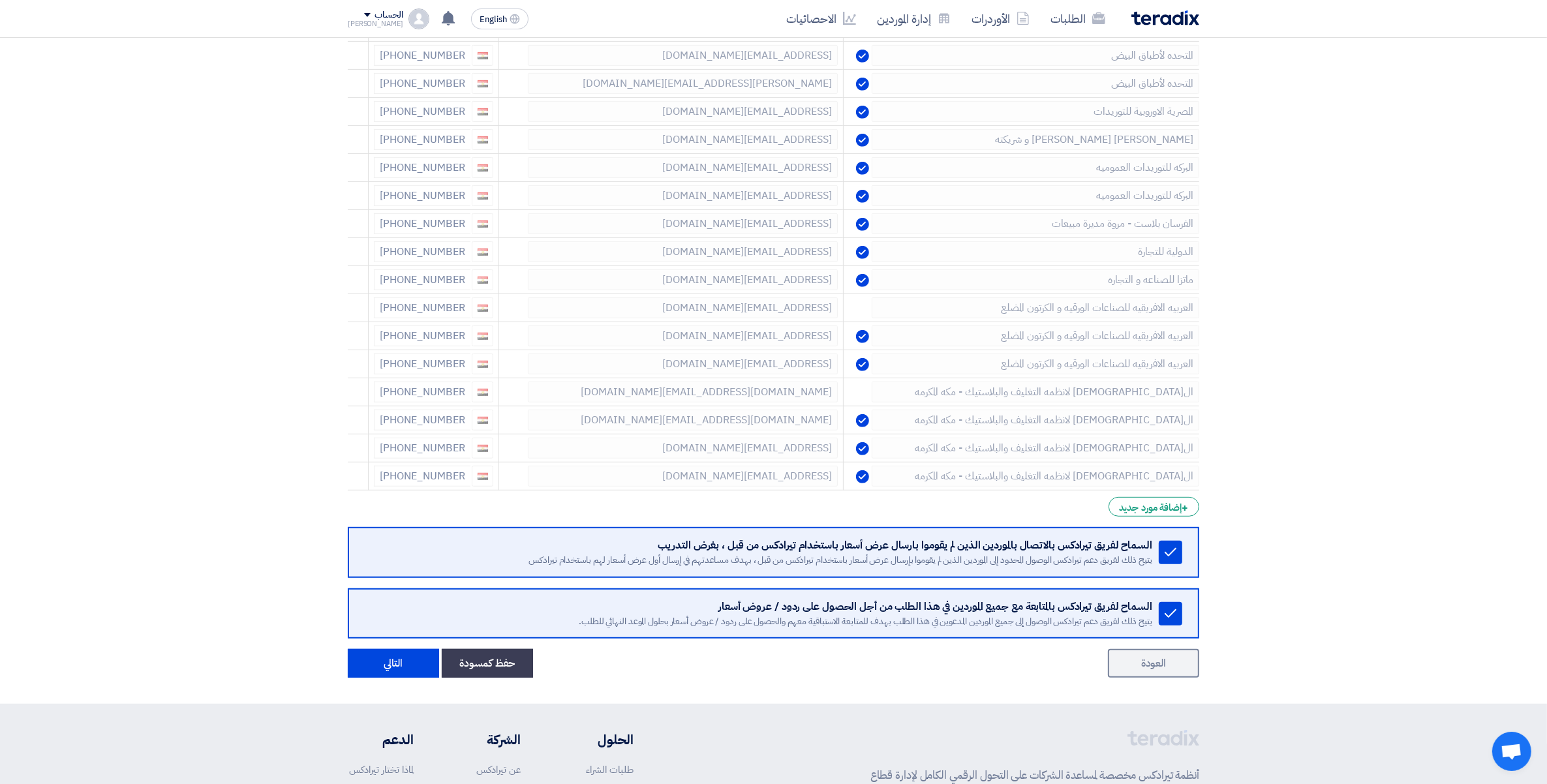
scroll to position [815, 0]
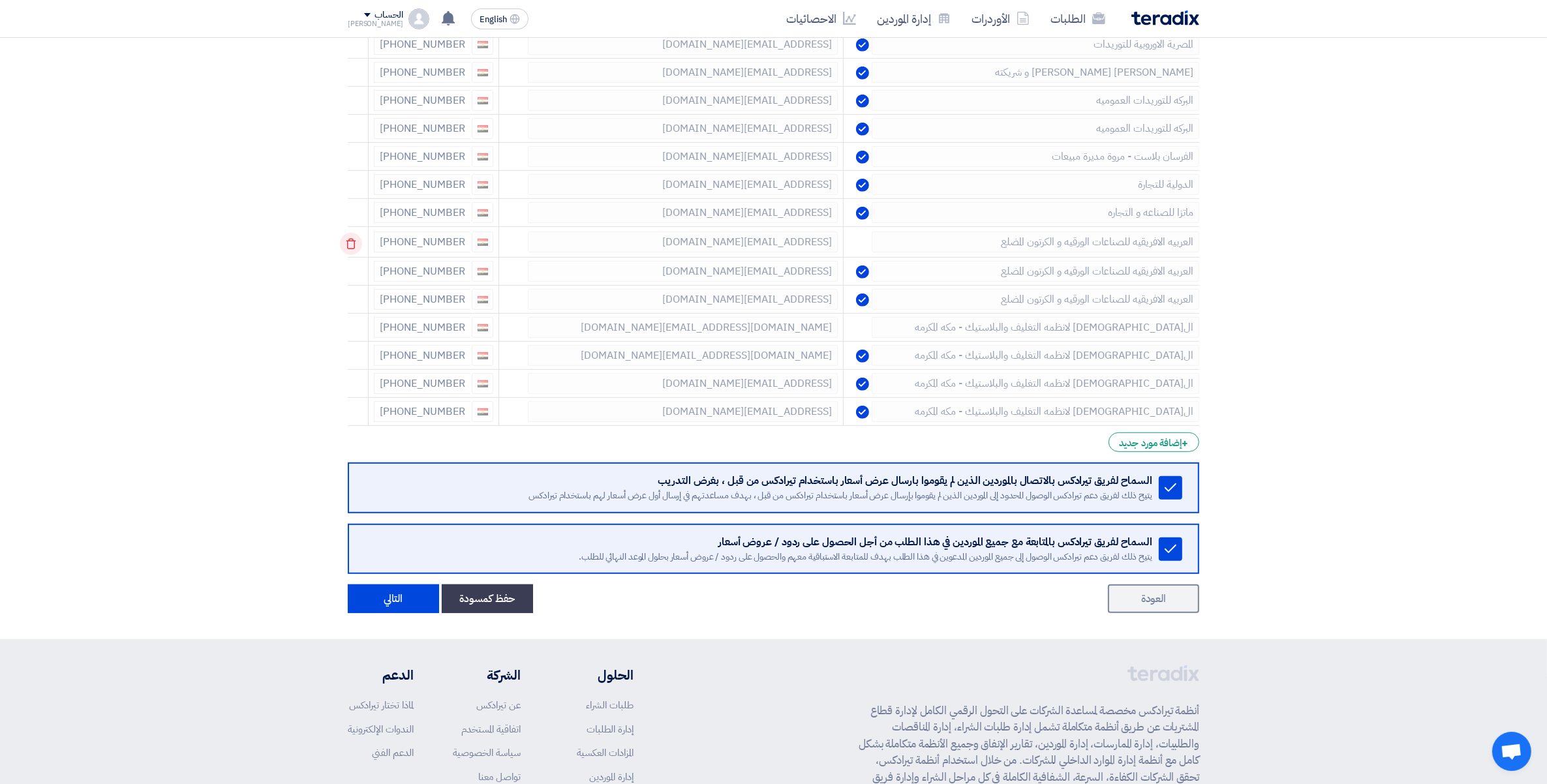
click at [357, 246] on icon at bounding box center [351, 244] width 22 height 22
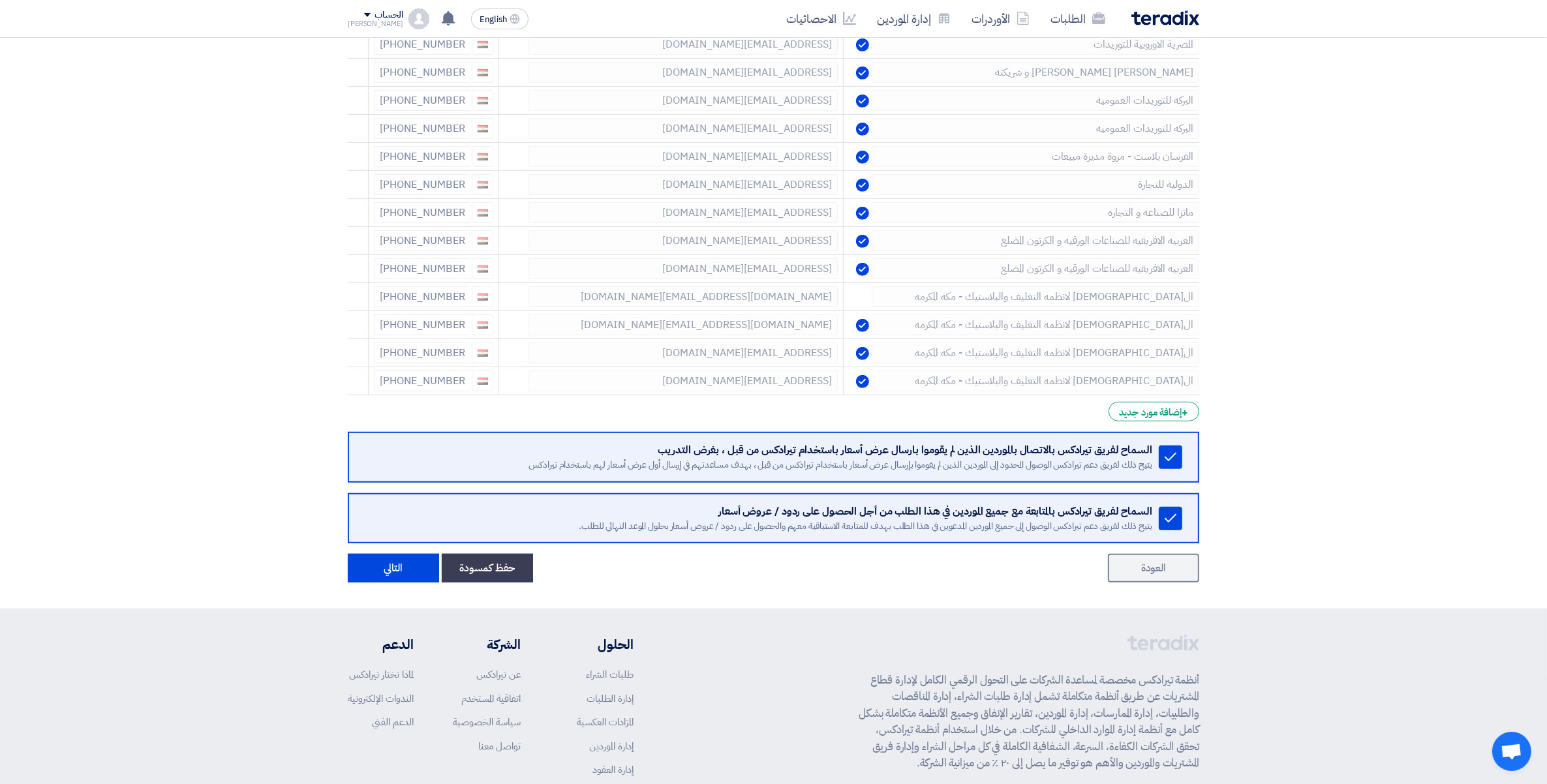
click at [0, 0] on icon at bounding box center [0, 0] width 0 height 0
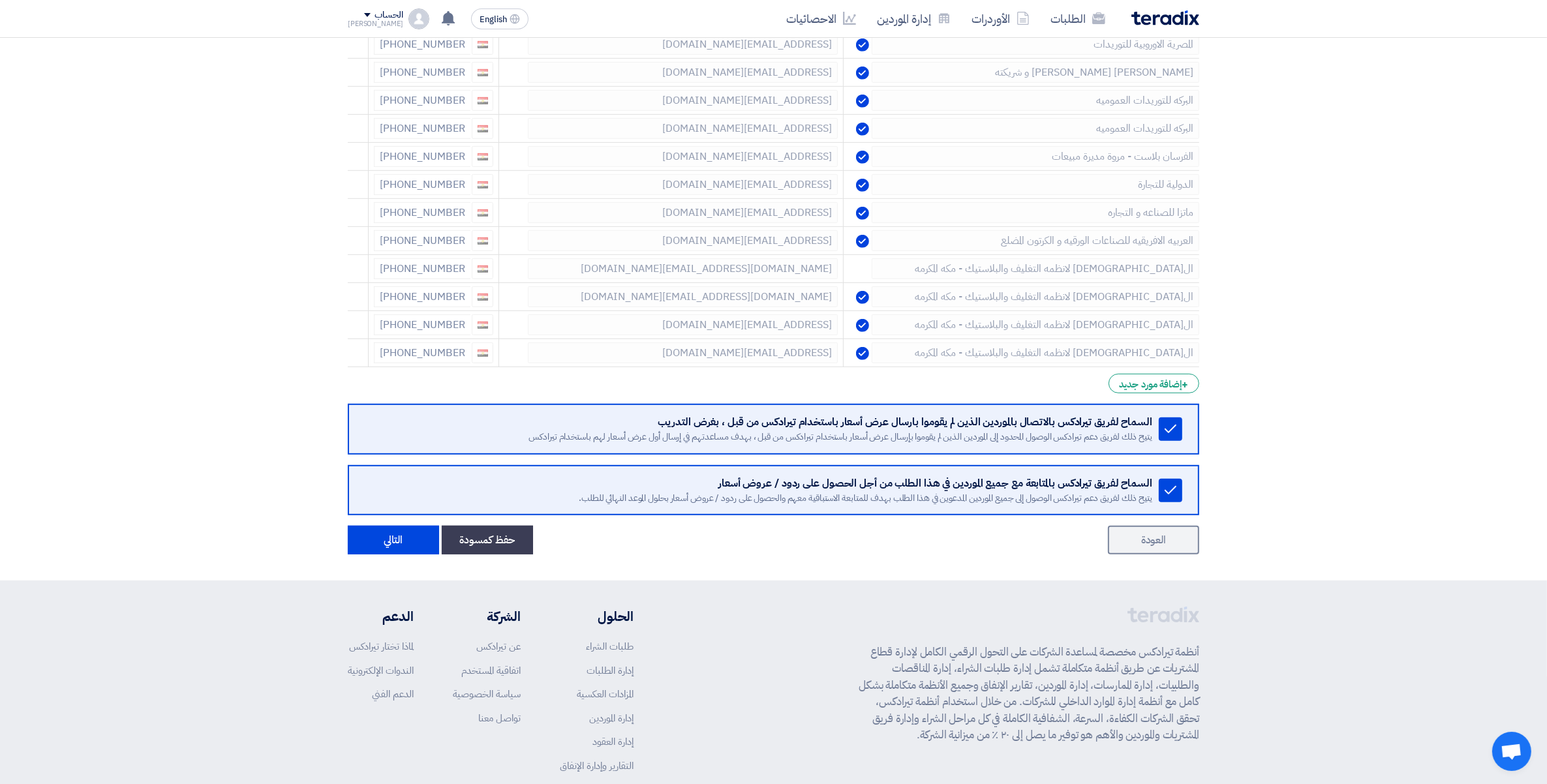
click at [0, 0] on icon at bounding box center [0, 0] width 0 height 0
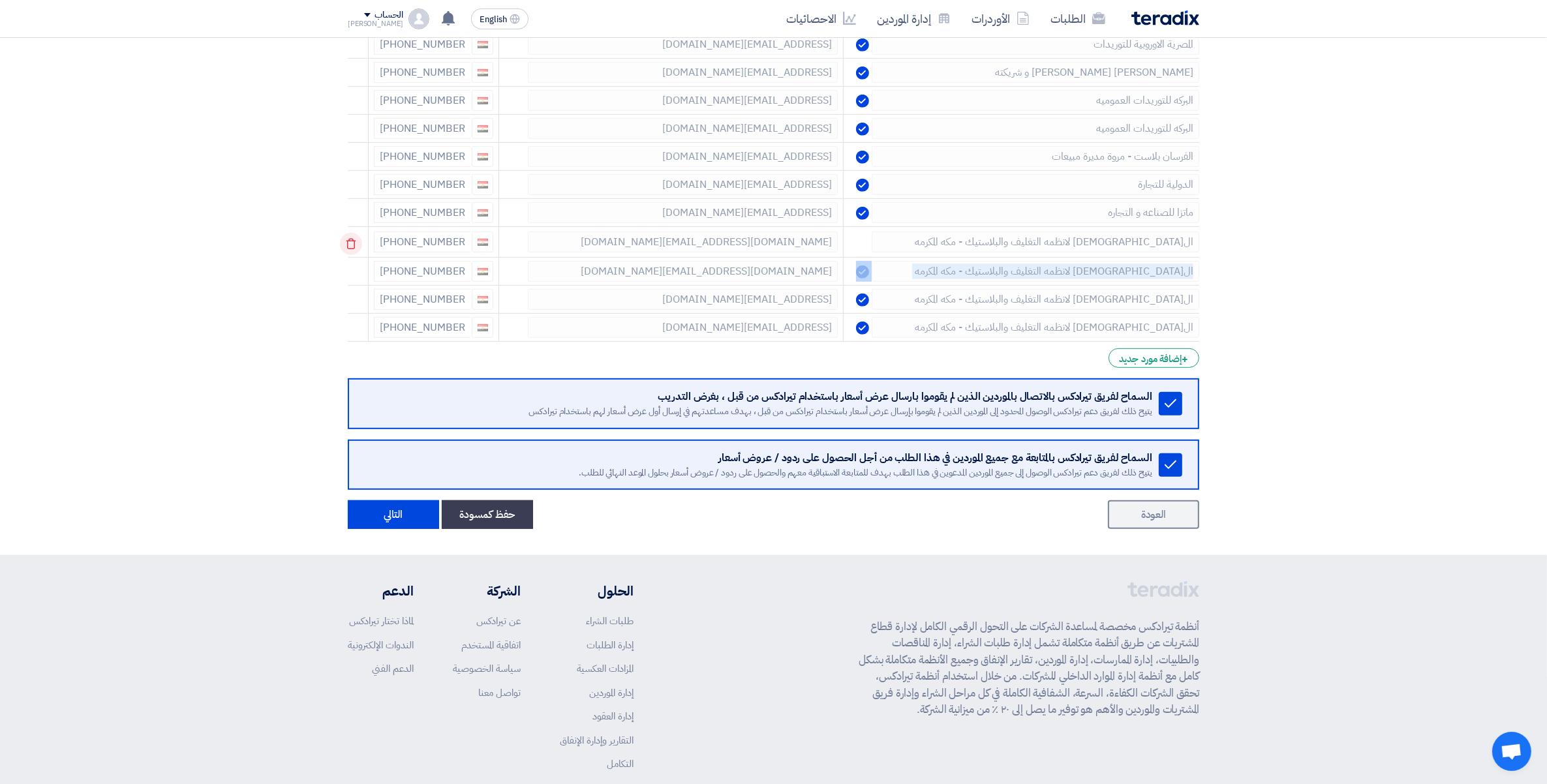
click at [357, 246] on div at bounding box center [359, 243] width 10 height 21
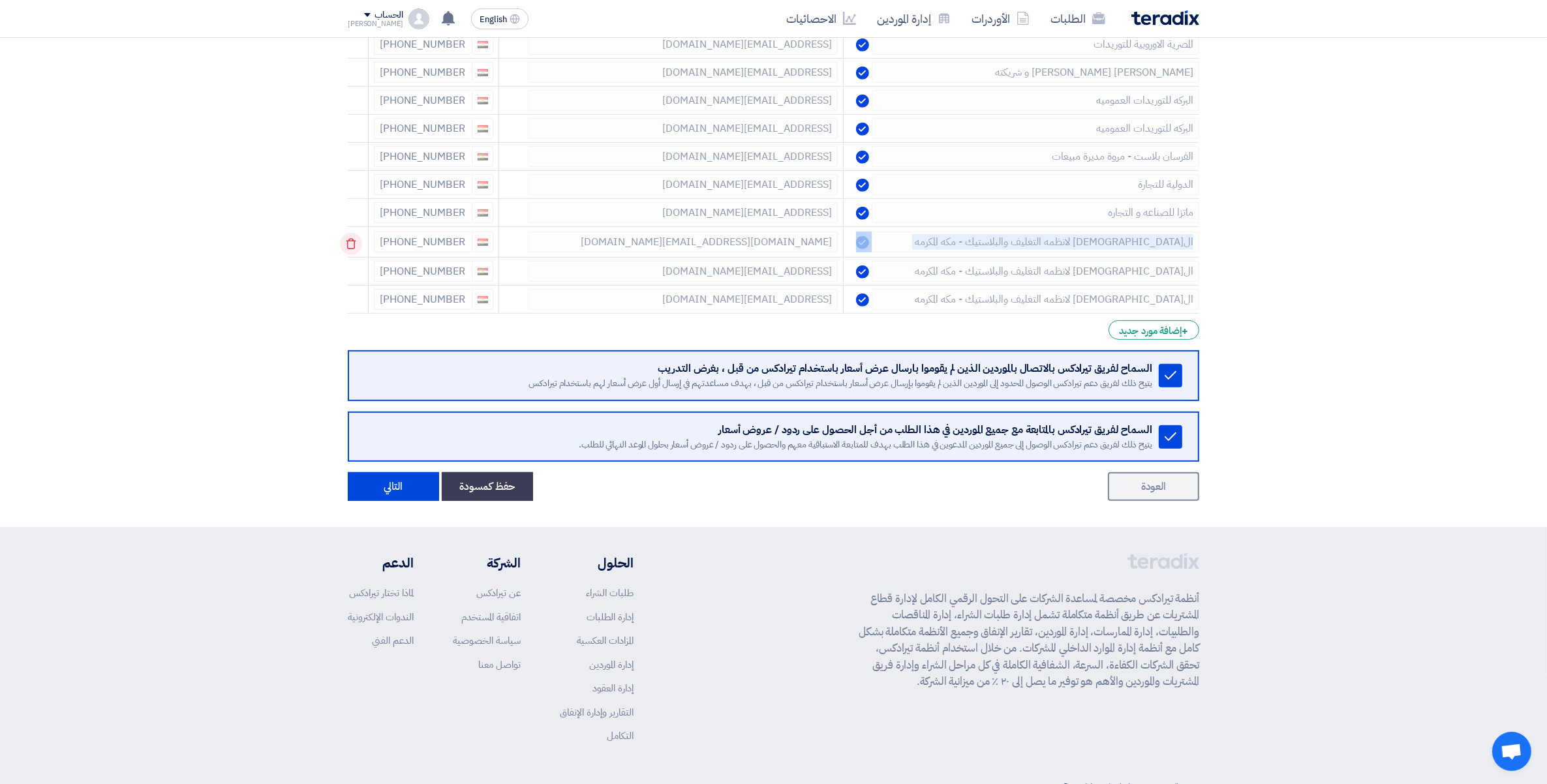
click at [357, 246] on div at bounding box center [359, 243] width 10 height 21
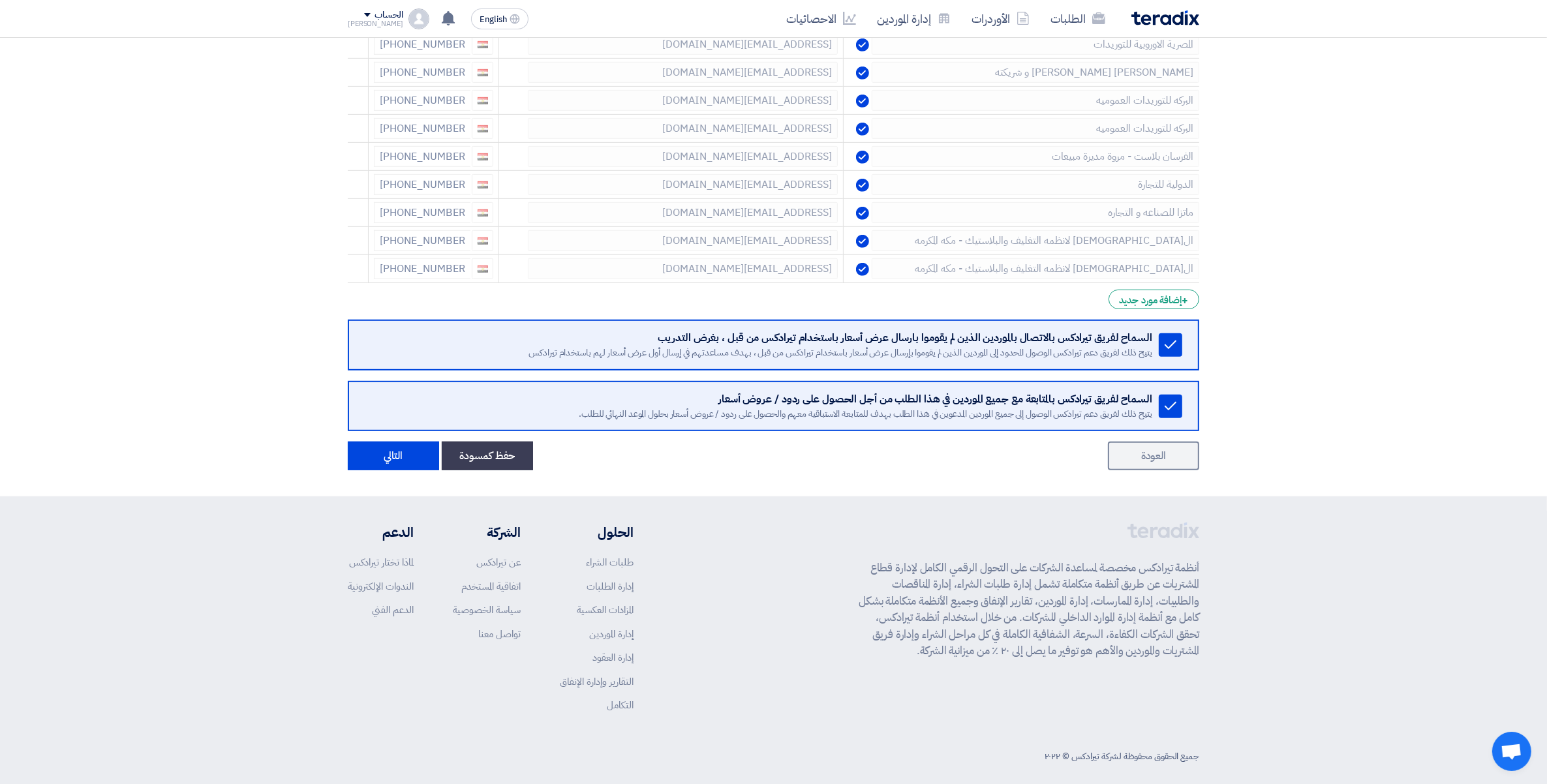
click at [0, 0] on icon at bounding box center [0, 0] width 0 height 0
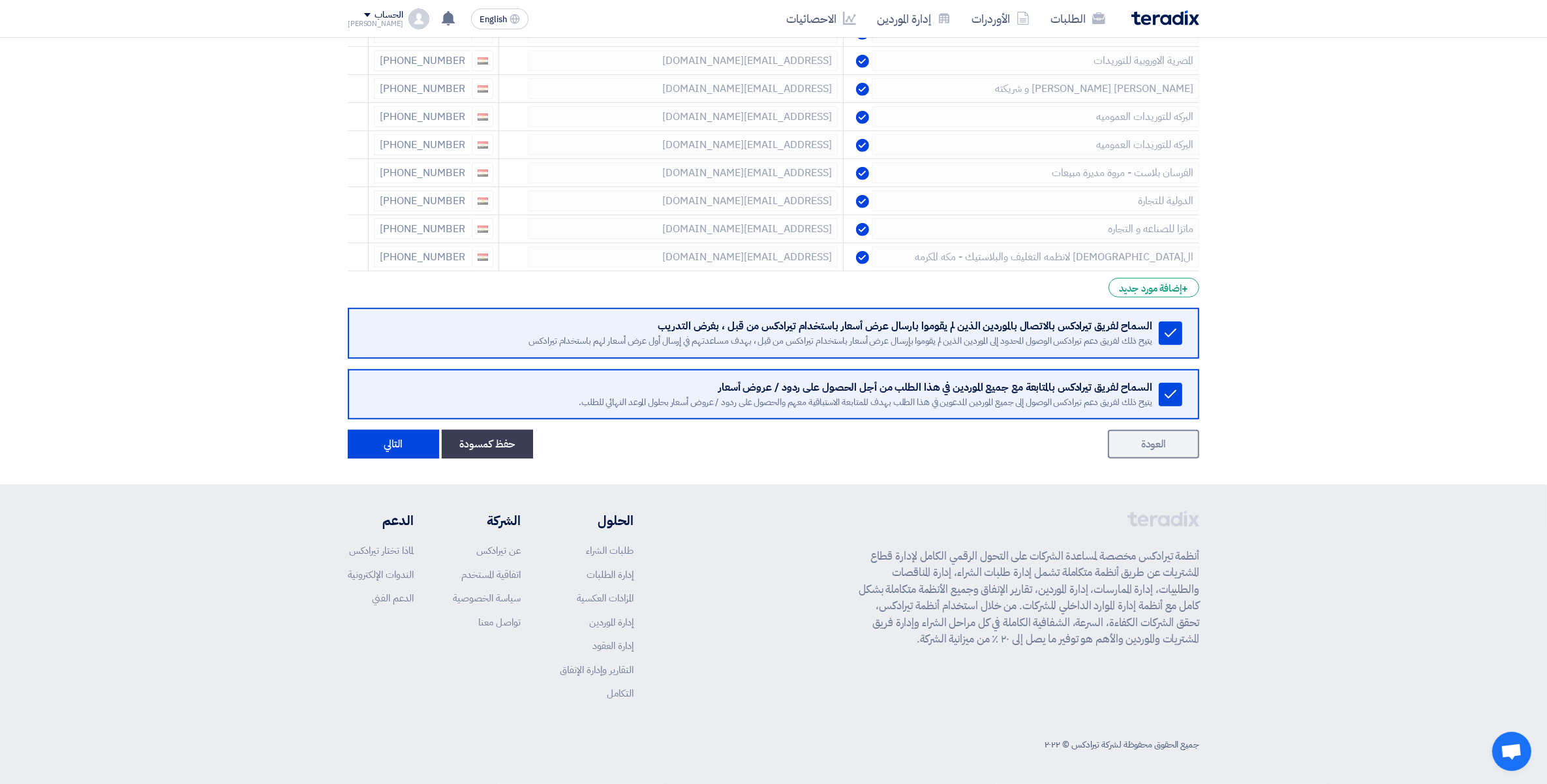
click at [357, 246] on td at bounding box center [358, 257] width 21 height 28
click at [353, 258] on icon at bounding box center [351, 257] width 22 height 22
click at [357, 229] on use at bounding box center [351, 230] width 10 height 11
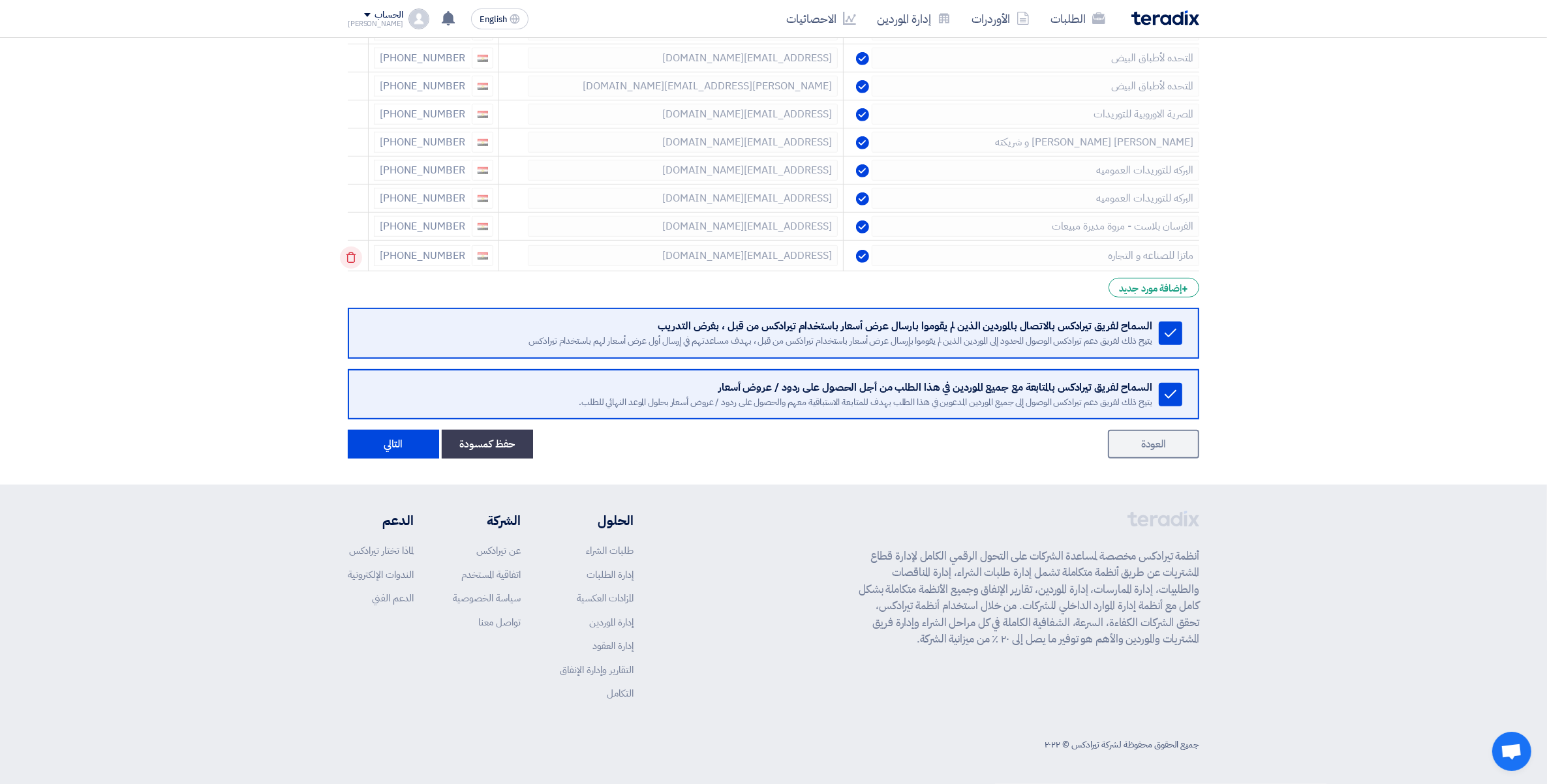
click at [350, 258] on use at bounding box center [351, 258] width 10 height 11
click at [357, 174] on icon at bounding box center [351, 174] width 22 height 22
click at [0, 0] on icon at bounding box center [0, 0] width 0 height 0
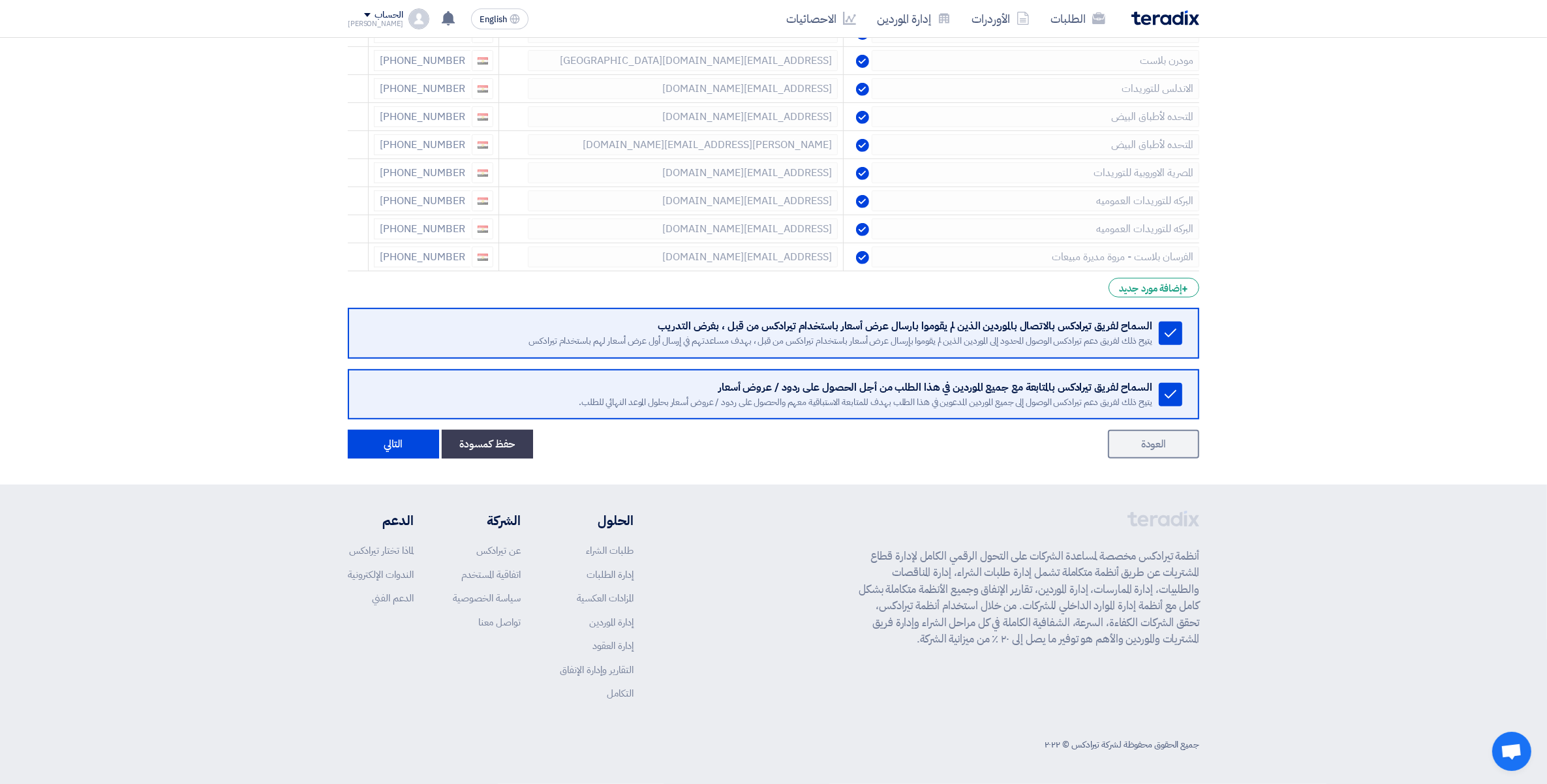
scroll to position [663, 0]
click at [0, 0] on icon at bounding box center [0, 0] width 0 height 0
click at [359, 174] on icon at bounding box center [351, 174] width 22 height 22
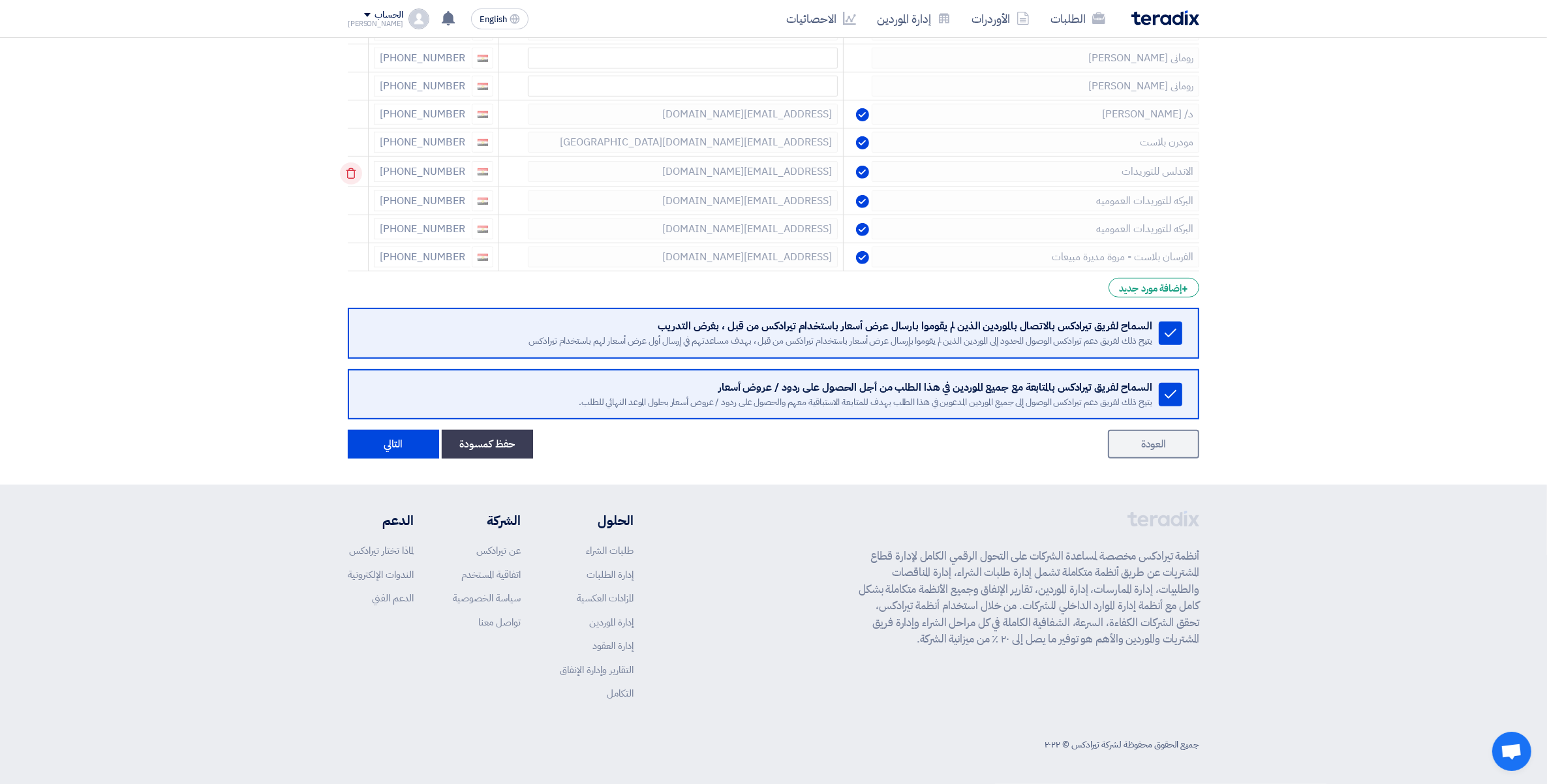
click at [360, 173] on icon at bounding box center [351, 174] width 22 height 22
click at [0, 0] on icon at bounding box center [0, 0] width 0 height 0
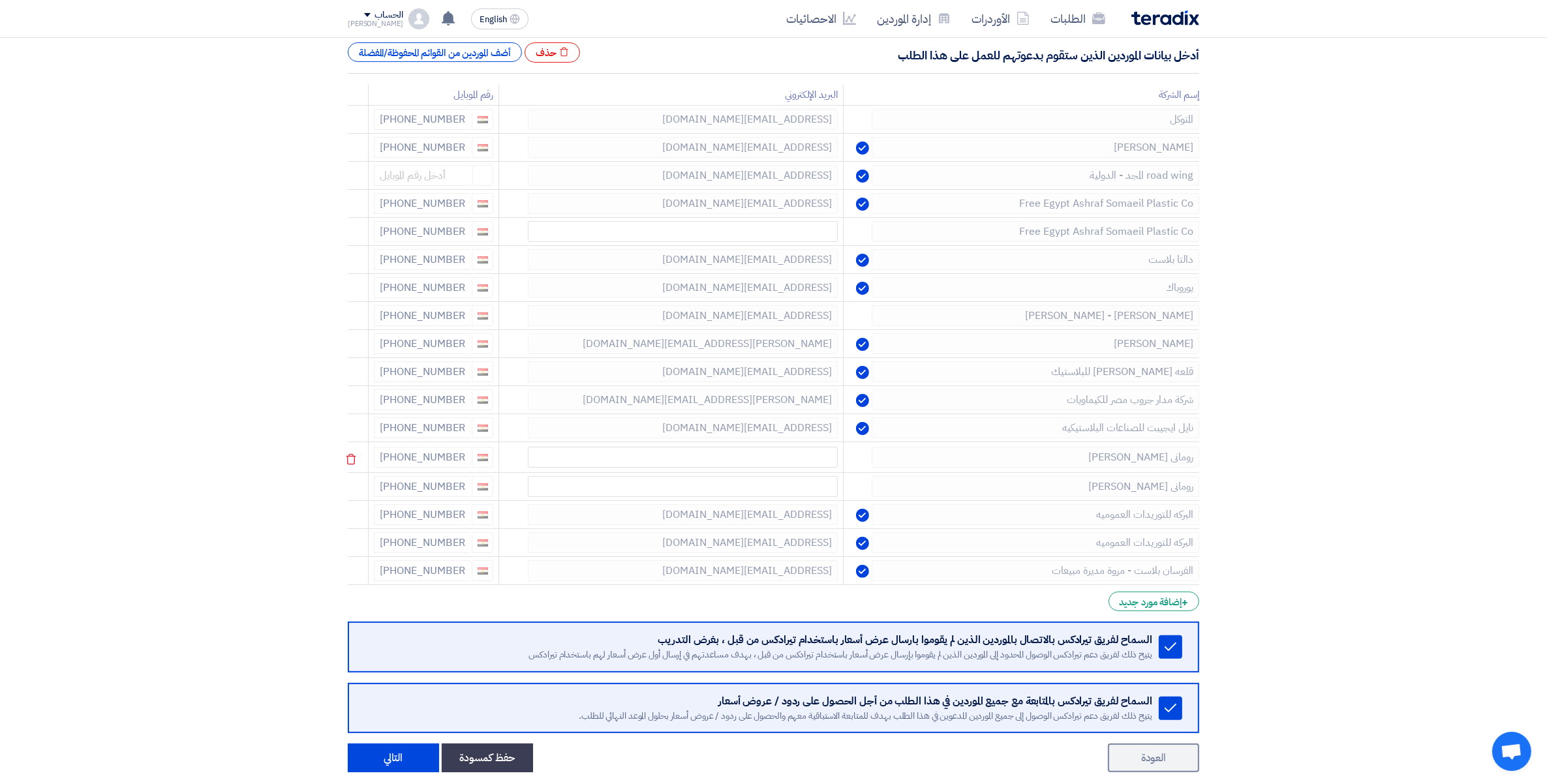
scroll to position [193, 0]
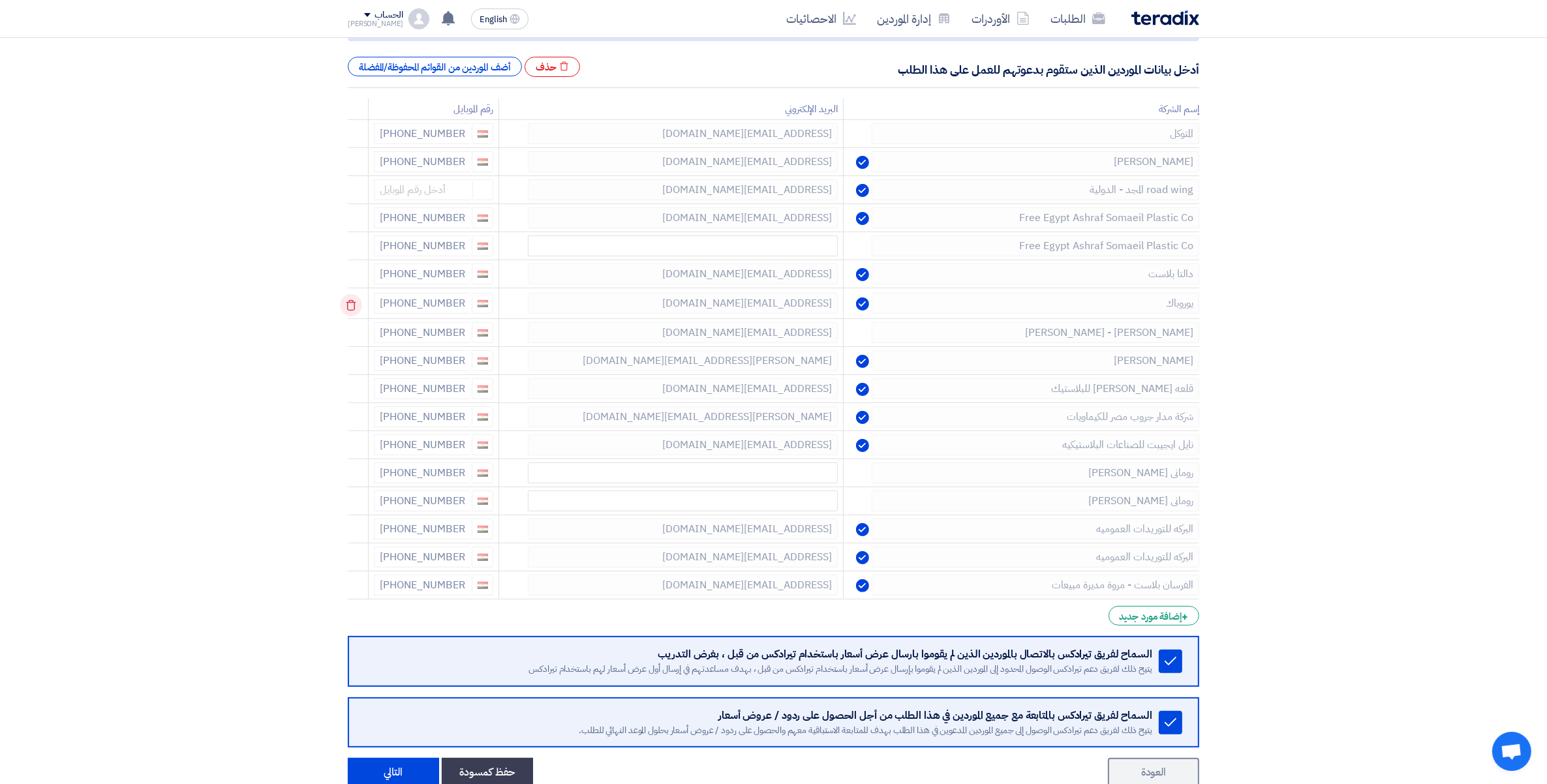
click at [353, 301] on use at bounding box center [351, 306] width 10 height 11
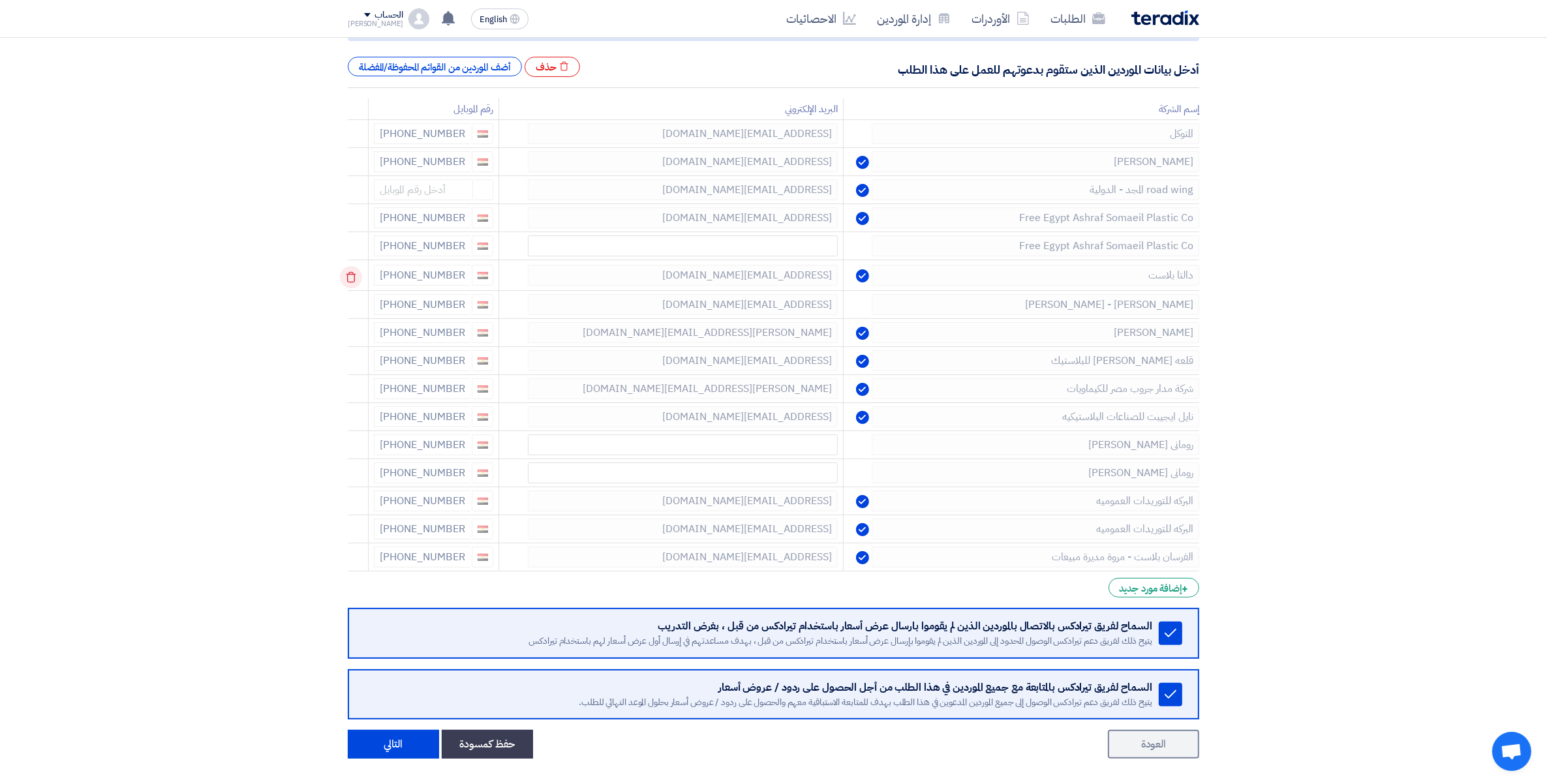
click at [354, 272] on icon at bounding box center [351, 277] width 22 height 22
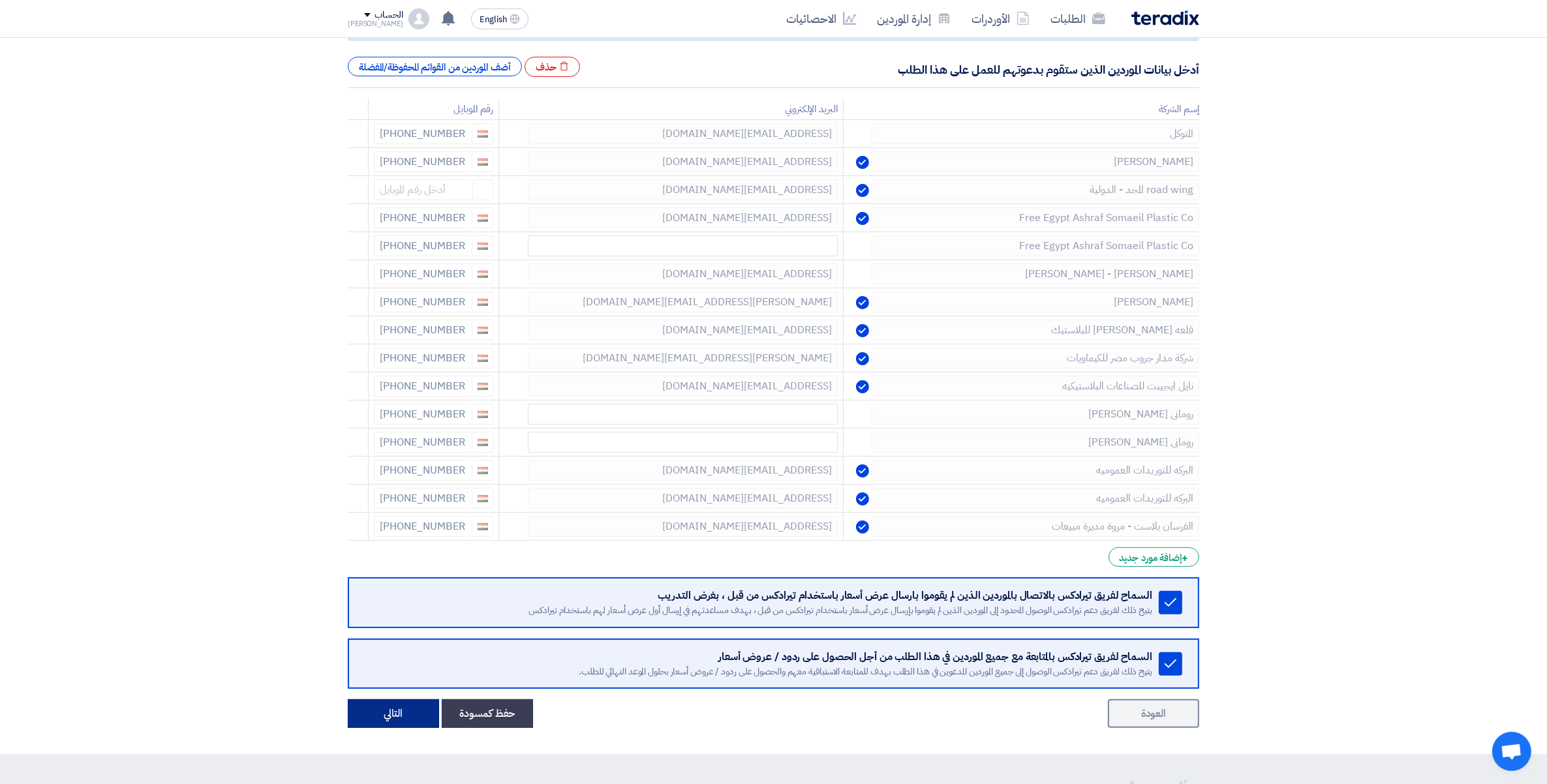
click at [408, 710] on button "التالي" at bounding box center [393, 713] width 92 height 29
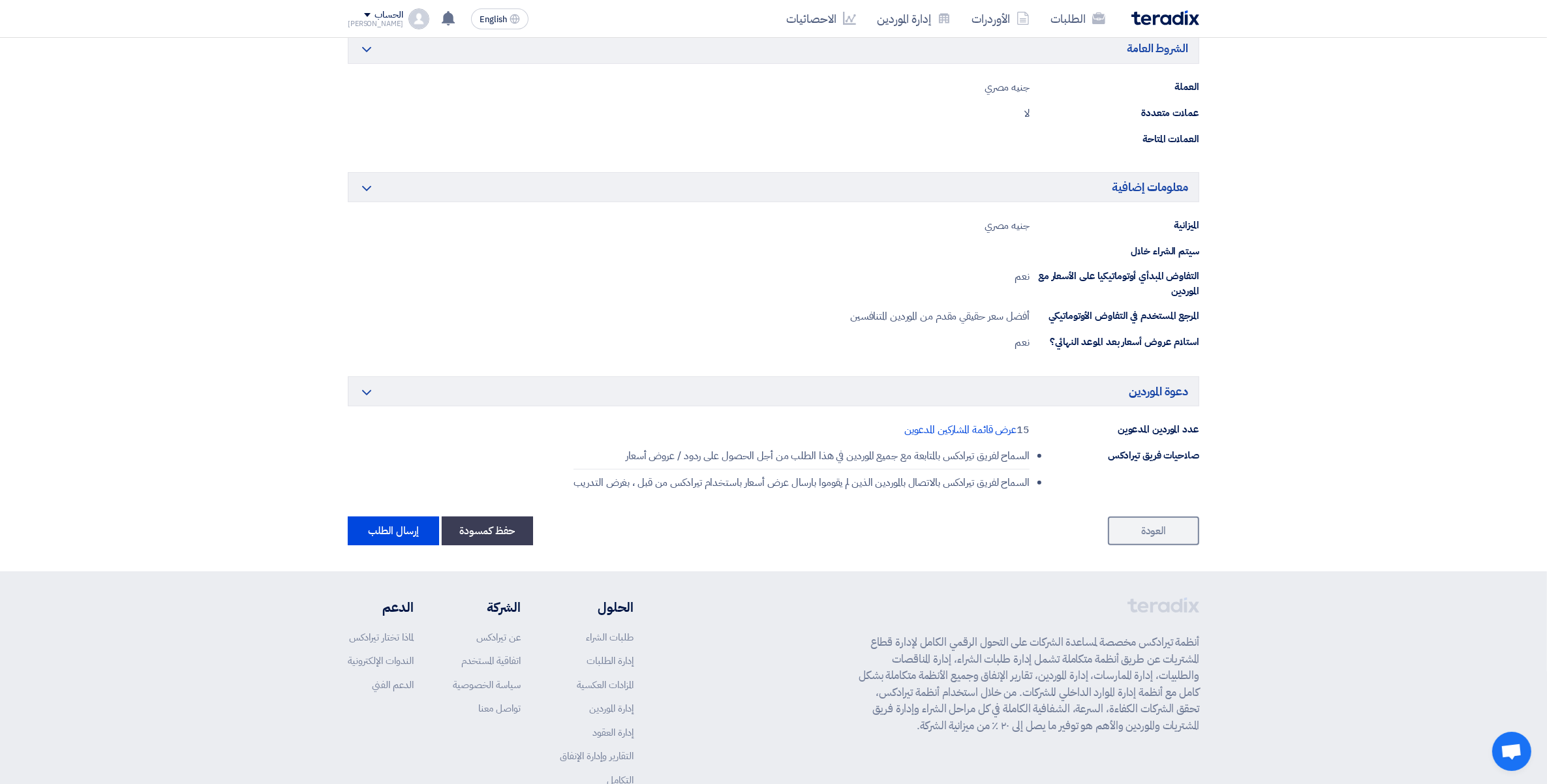
scroll to position [577, 0]
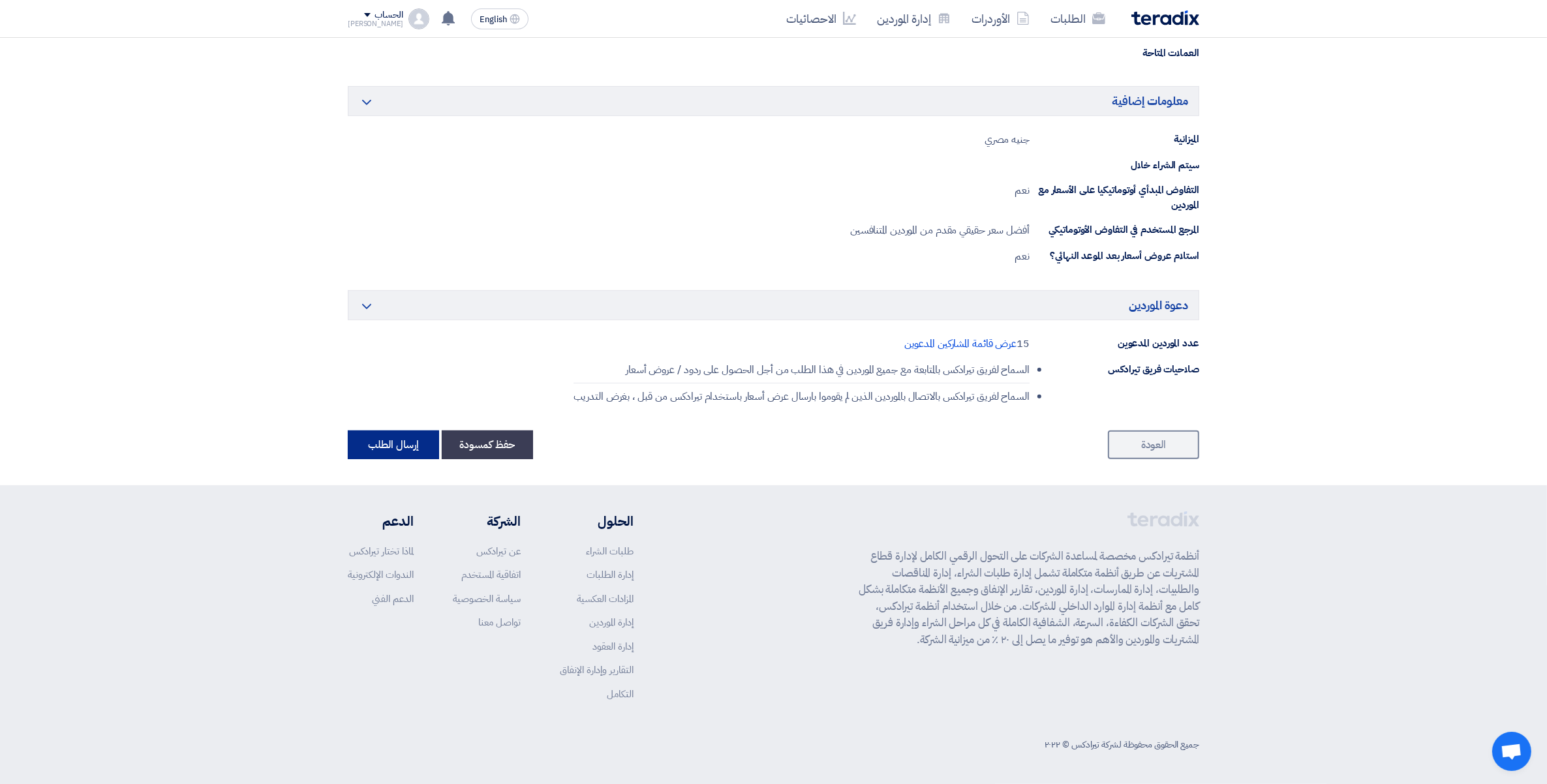
click at [384, 448] on button "إرسال الطلب" at bounding box center [393, 445] width 92 height 29
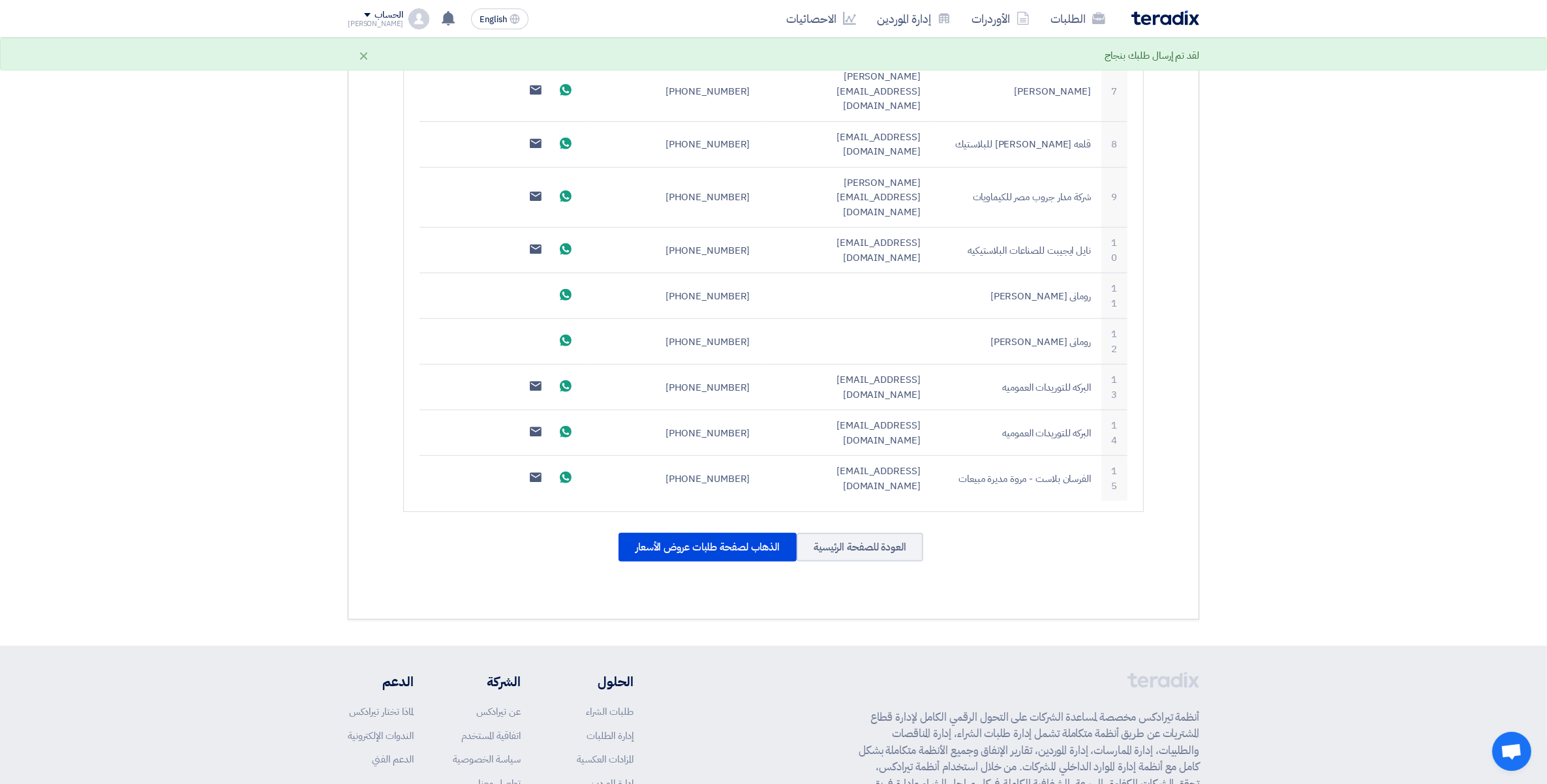
scroll to position [781, 0]
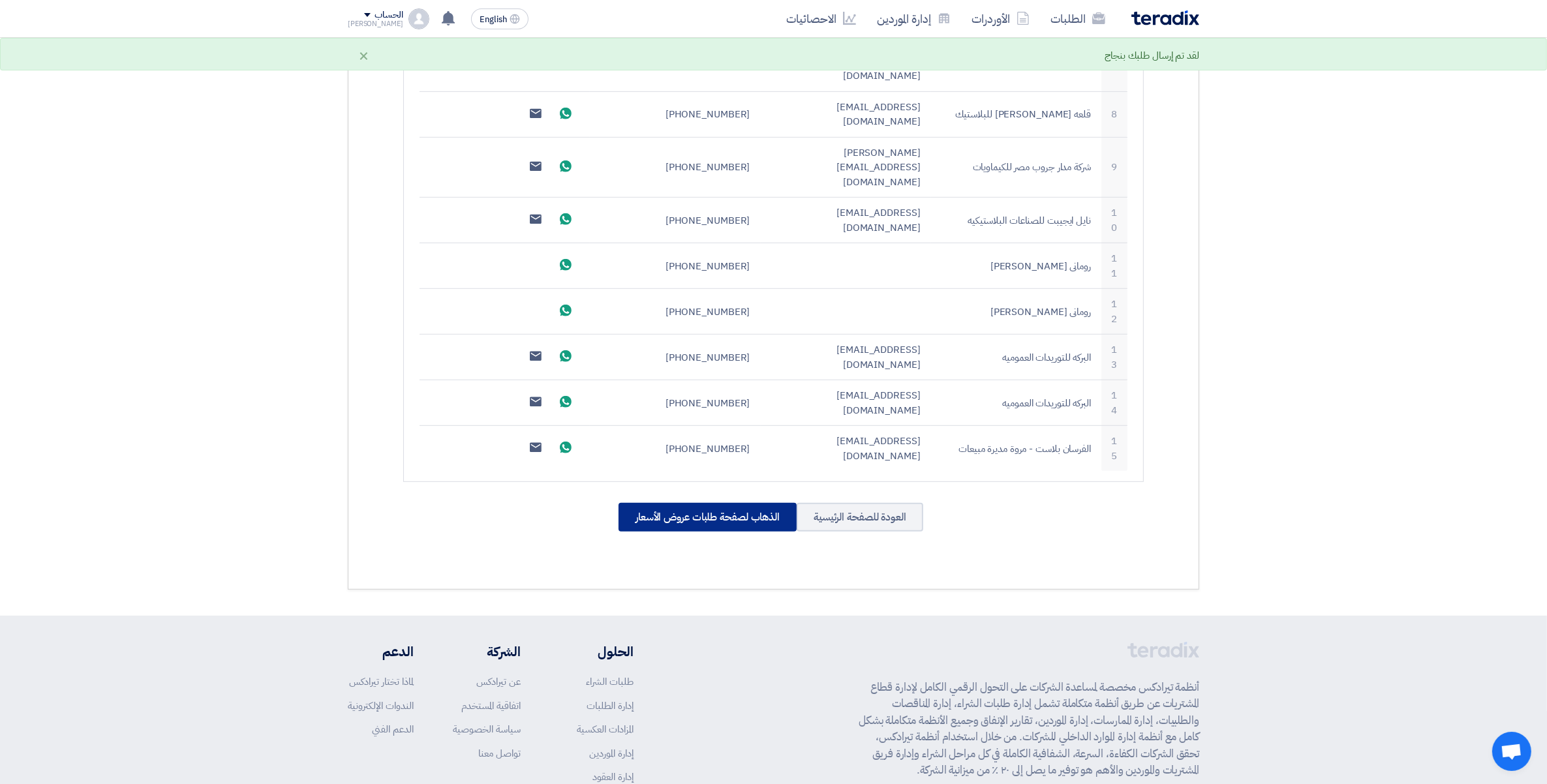
click at [695, 503] on div "الذهاب لصفحة طلبات عروض الأسعار" at bounding box center [708, 517] width 178 height 29
